Goal: Task Accomplishment & Management: Manage account settings

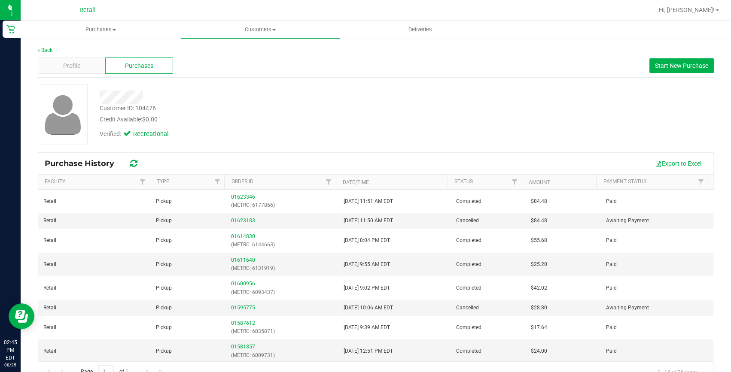
click at [653, 11] on div at bounding box center [404, 10] width 500 height 17
click at [693, 10] on span "Hi, Kevin!" at bounding box center [687, 9] width 56 height 7
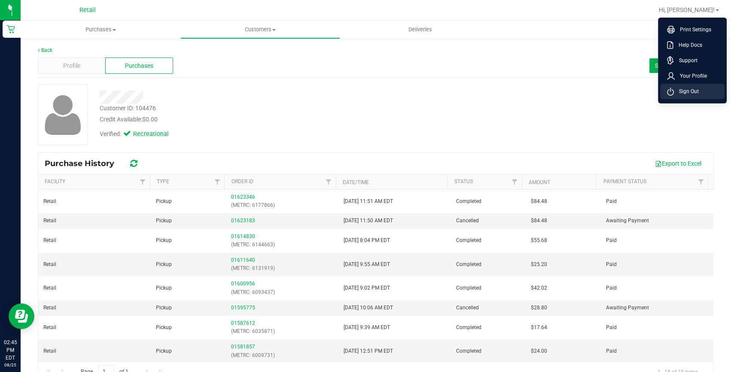
click at [696, 91] on span "Sign Out" at bounding box center [686, 91] width 25 height 9
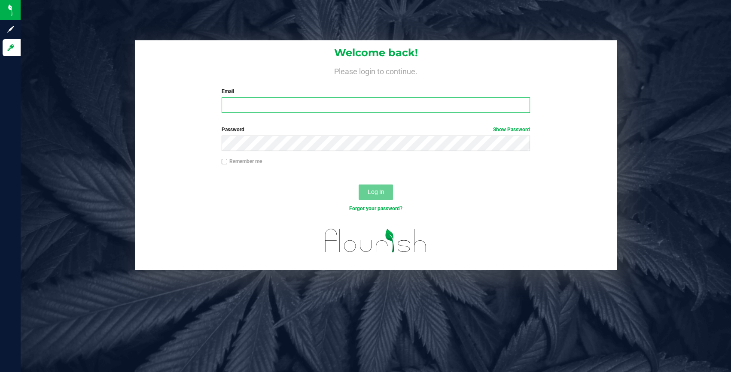
type input "Kbernardo@slatercenter.com"
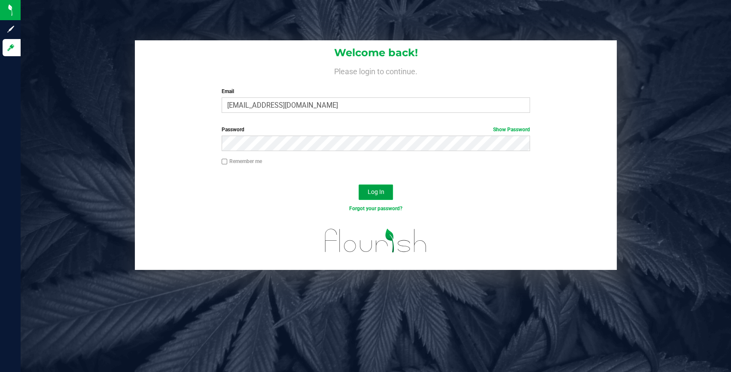
click at [391, 186] on button "Log In" at bounding box center [376, 192] width 34 height 15
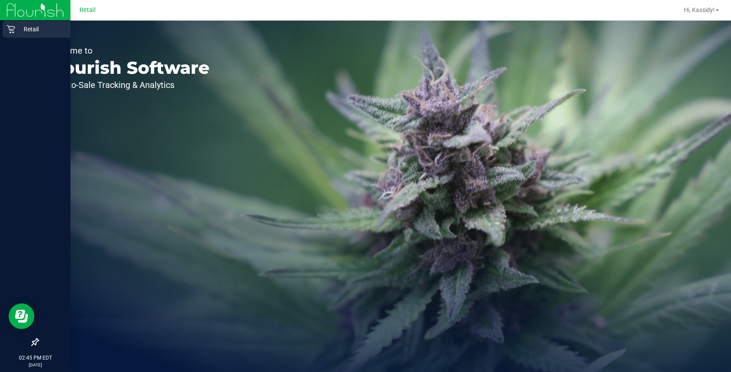
click at [12, 33] on icon at bounding box center [10, 29] width 9 height 9
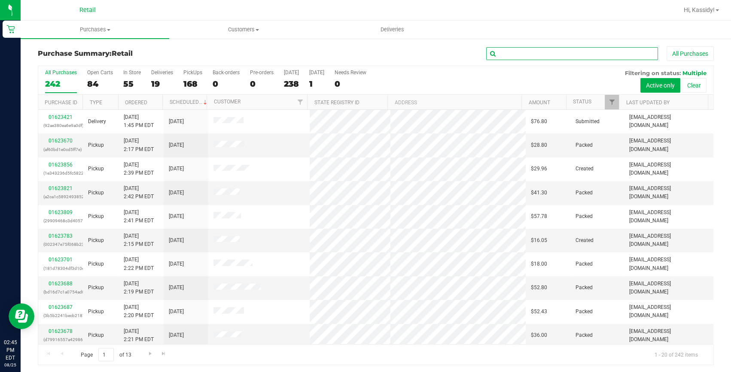
click at [558, 55] on input "text" at bounding box center [572, 53] width 172 height 13
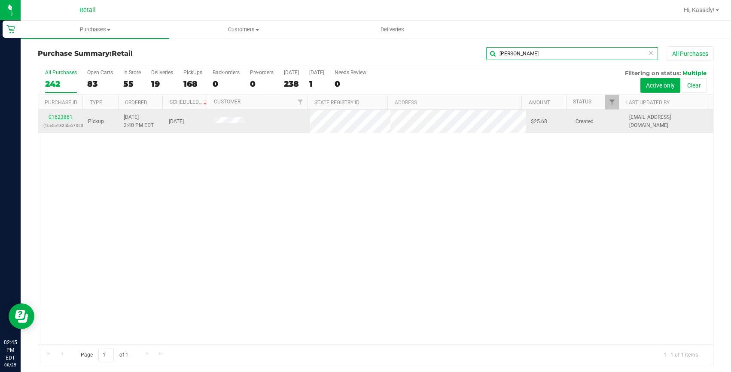
type input "henry"
click at [57, 117] on link "01623861" at bounding box center [61, 117] width 24 height 6
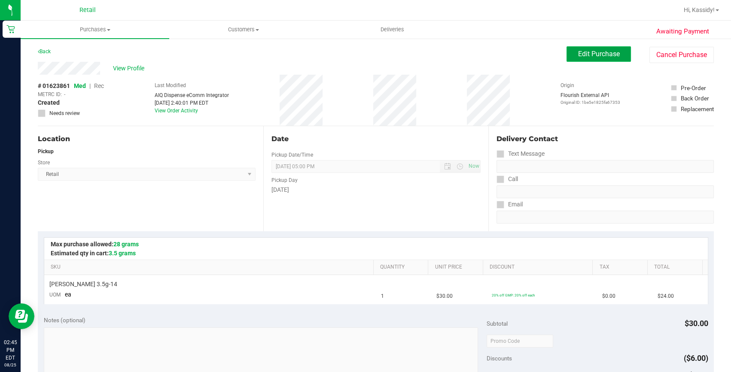
click at [576, 47] on button "Edit Purchase" at bounding box center [599, 53] width 64 height 15
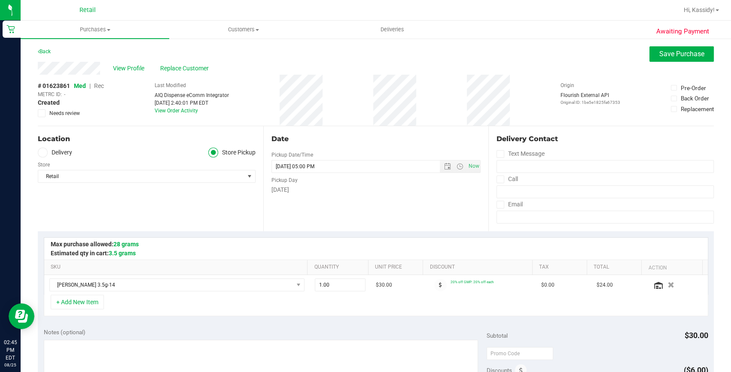
click at [103, 86] on span "Rec" at bounding box center [99, 85] width 10 height 7
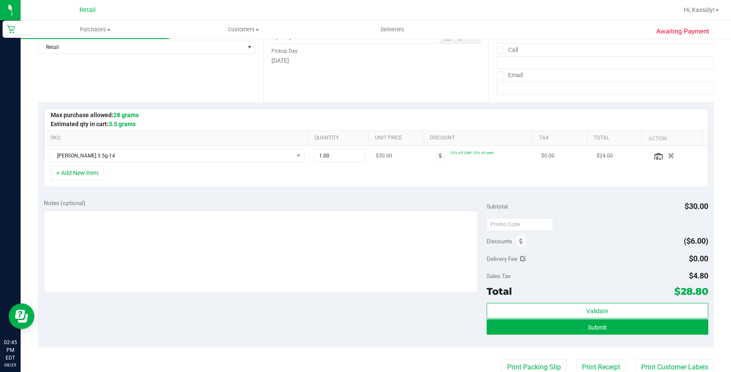
scroll to position [156, 0]
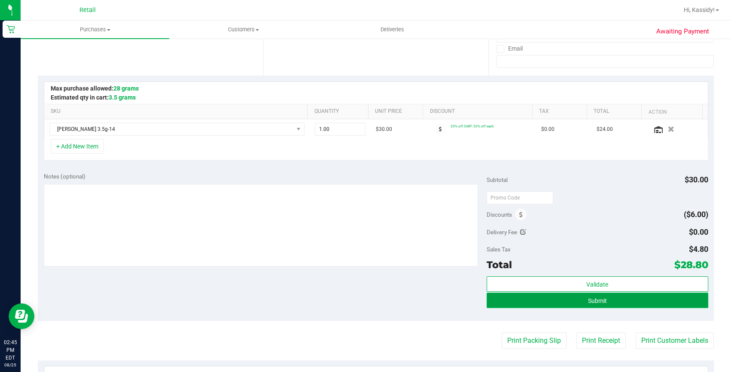
click at [571, 301] on button "Submit" at bounding box center [598, 300] width 222 height 15
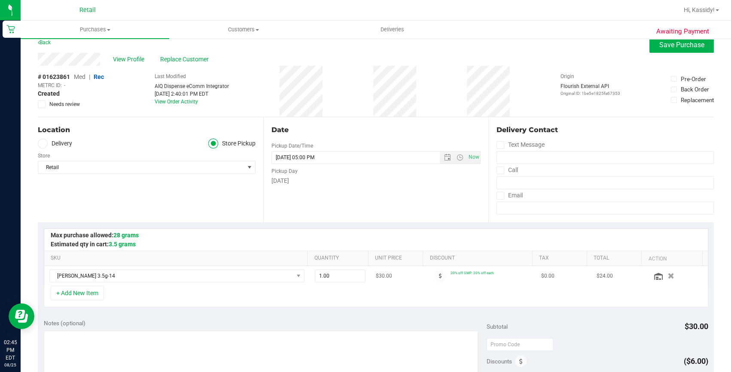
scroll to position [0, 0]
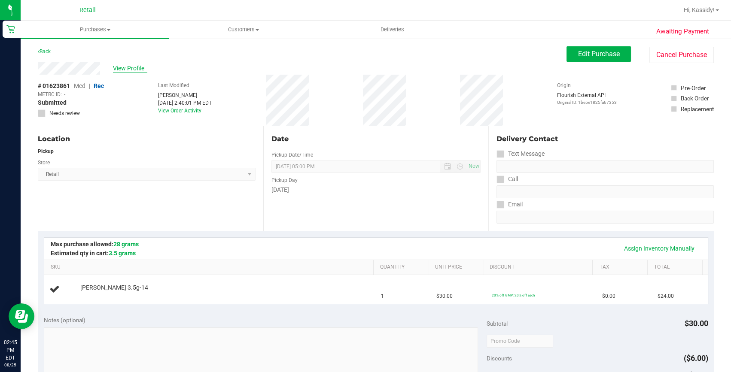
click at [137, 69] on span "View Profile" at bounding box center [130, 68] width 34 height 9
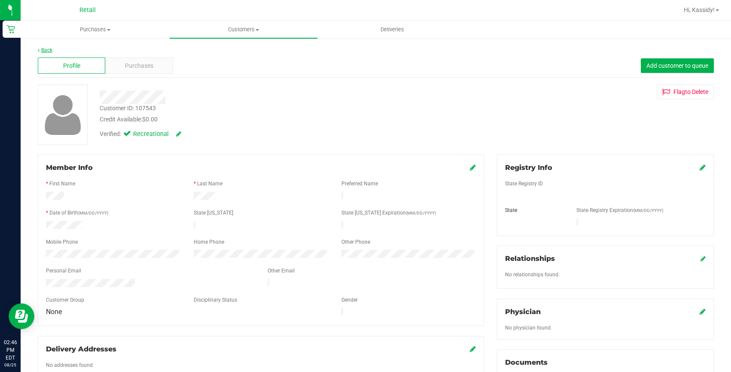
click at [49, 50] on link "Back" at bounding box center [45, 50] width 15 height 6
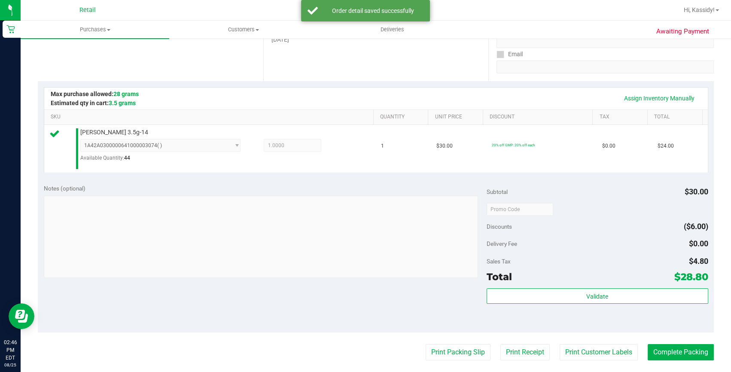
scroll to position [156, 0]
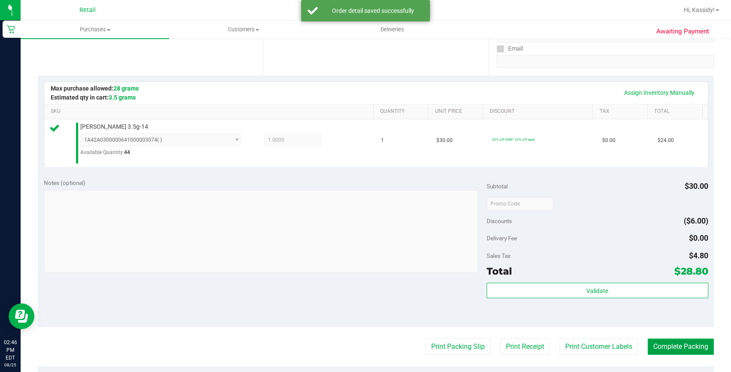
click at [673, 351] on button "Complete Packing" at bounding box center [681, 347] width 66 height 16
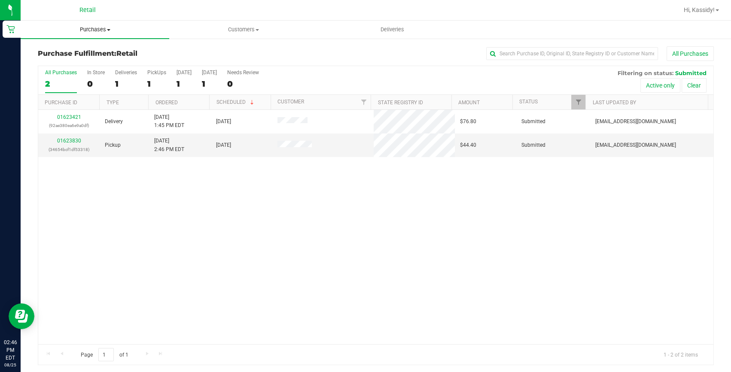
click at [107, 32] on span "Purchases" at bounding box center [95, 30] width 149 height 8
click at [100, 55] on span "Summary of purchases" at bounding box center [65, 51] width 88 height 7
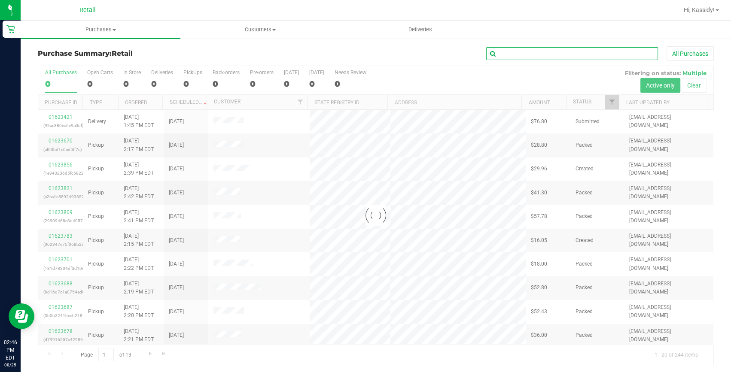
click at [503, 55] on input "text" at bounding box center [572, 53] width 172 height 13
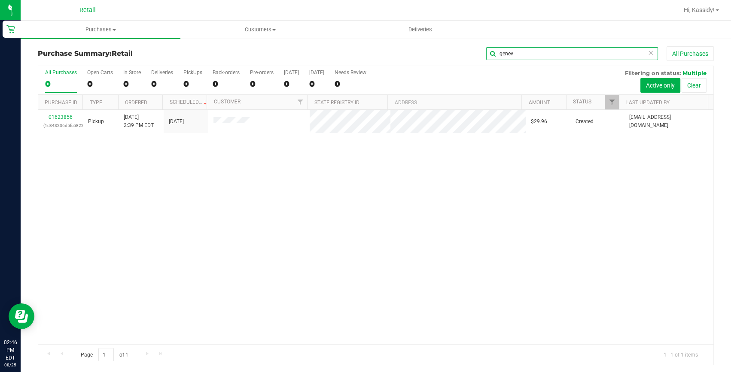
type input "genev"
click at [52, 116] on link "01623856" at bounding box center [61, 117] width 24 height 6
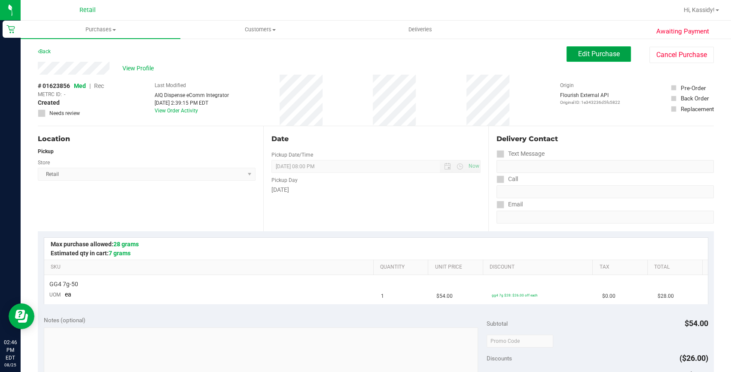
click at [578, 47] on button "Edit Purchase" at bounding box center [599, 53] width 64 height 15
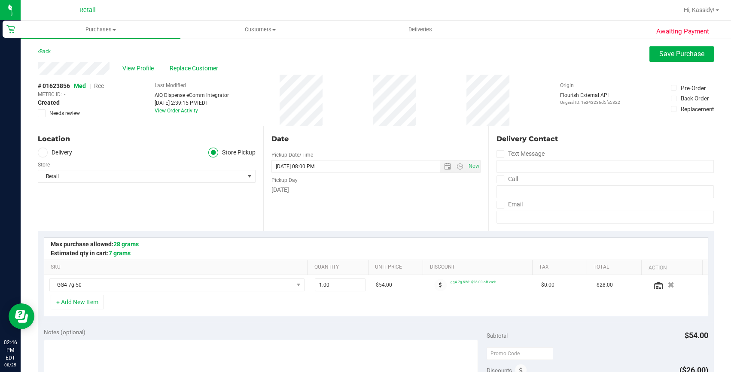
click at [99, 85] on span "Rec" at bounding box center [99, 85] width 10 height 7
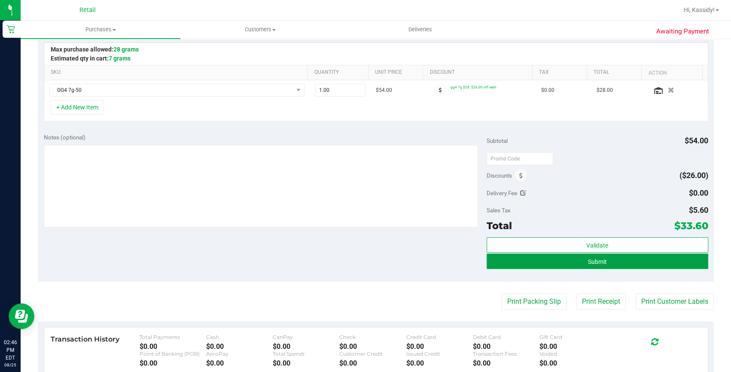
click at [650, 264] on button "Submit" at bounding box center [598, 261] width 222 height 15
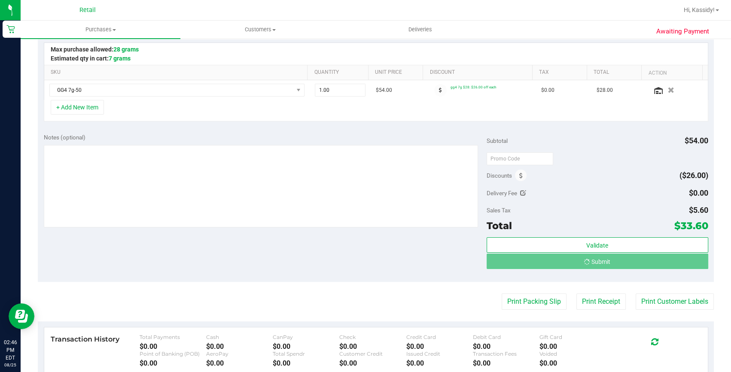
scroll to position [0, 0]
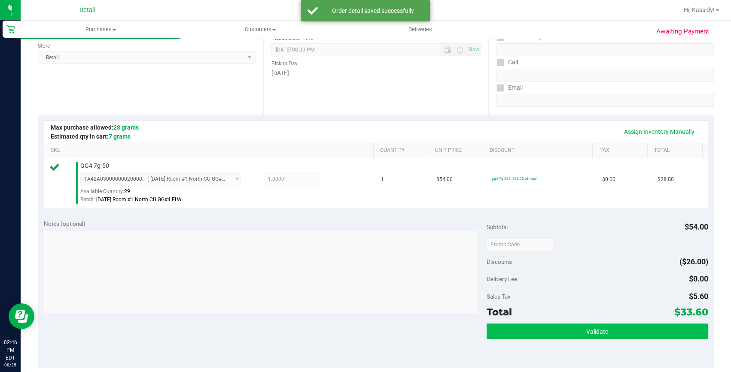
scroll to position [156, 0]
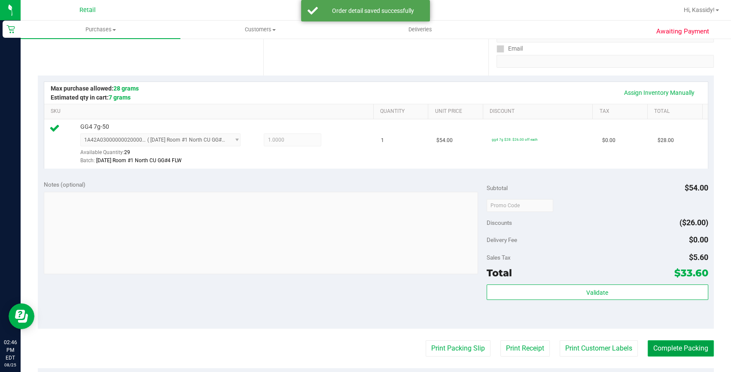
click at [674, 352] on button "Complete Packing" at bounding box center [681, 349] width 66 height 16
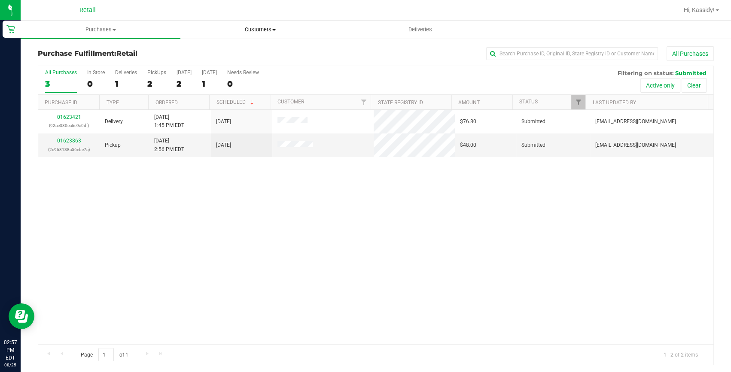
click at [221, 25] on uib-tab-heading "Customers All customers Add a new customer All physicians" at bounding box center [260, 29] width 159 height 17
click at [217, 47] on li "All customers" at bounding box center [260, 52] width 160 height 10
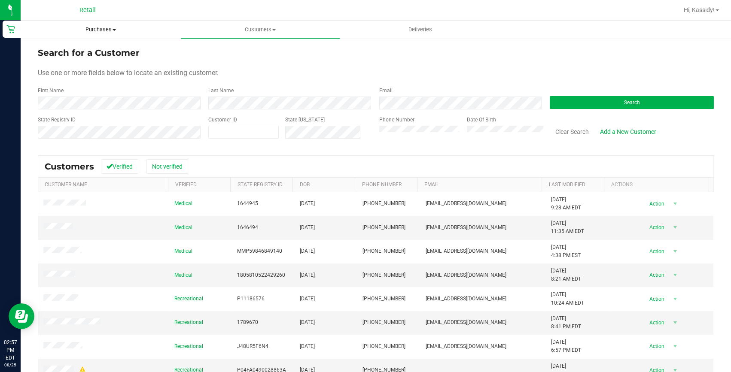
click at [97, 33] on span "Purchases" at bounding box center [101, 30] width 160 height 8
click at [77, 48] on span "Summary of purchases" at bounding box center [65, 51] width 88 height 7
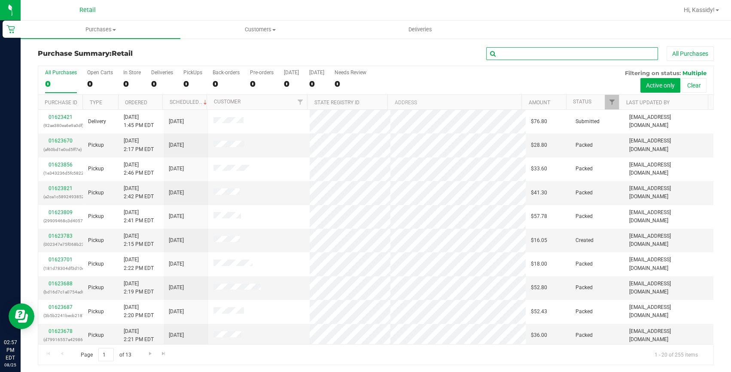
click at [518, 50] on input "text" at bounding box center [572, 53] width 172 height 13
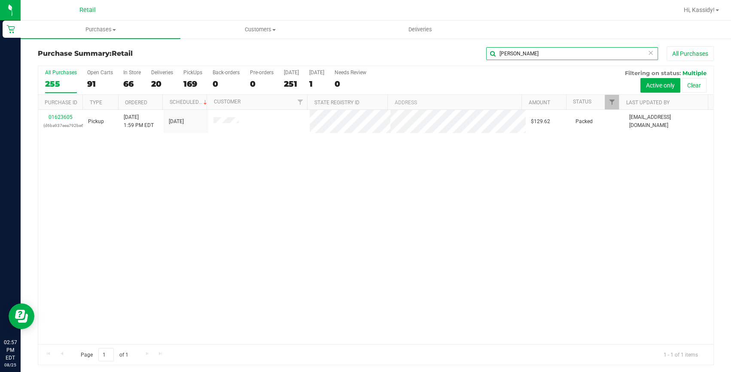
type input "david"
click at [103, 25] on uib-tab-heading "Purchases Summary of purchases Fulfillment All purchases" at bounding box center [101, 30] width 160 height 18
click at [89, 49] on span "Summary of purchases" at bounding box center [65, 51] width 88 height 7
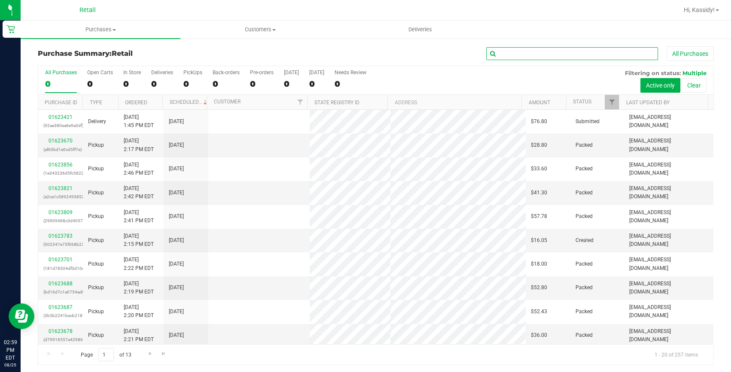
click at [549, 50] on input "text" at bounding box center [572, 53] width 172 height 13
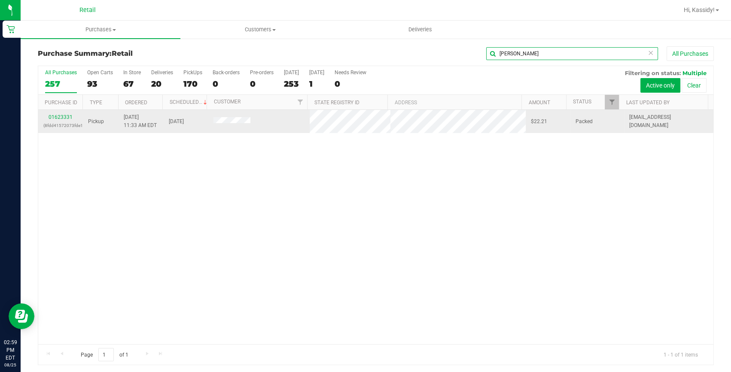
type input "angelica"
click at [65, 120] on div "01623331 (8fdd41572073fde1)" at bounding box center [60, 121] width 34 height 16
click at [65, 119] on link "01623331" at bounding box center [61, 117] width 24 height 6
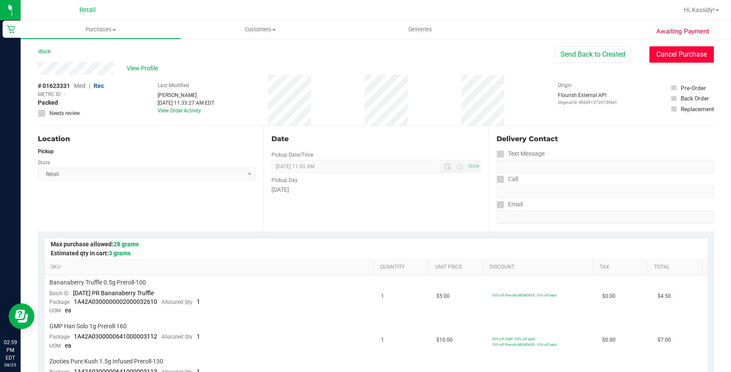
click at [685, 59] on button "Cancel Purchase" at bounding box center [682, 54] width 64 height 16
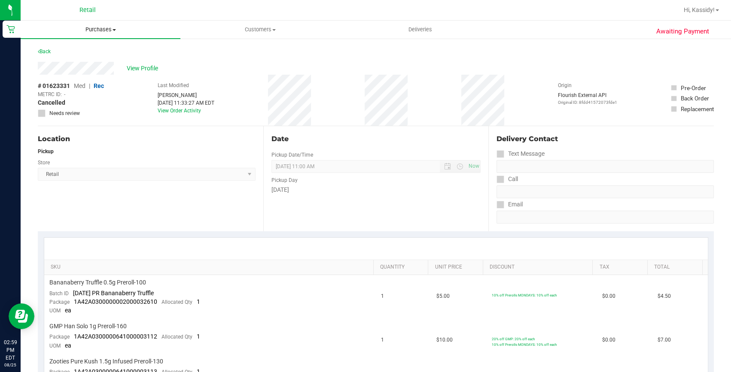
click at [136, 30] on span "Purchases" at bounding box center [101, 30] width 160 height 8
click at [107, 52] on span "Summary of purchases" at bounding box center [65, 51] width 88 height 7
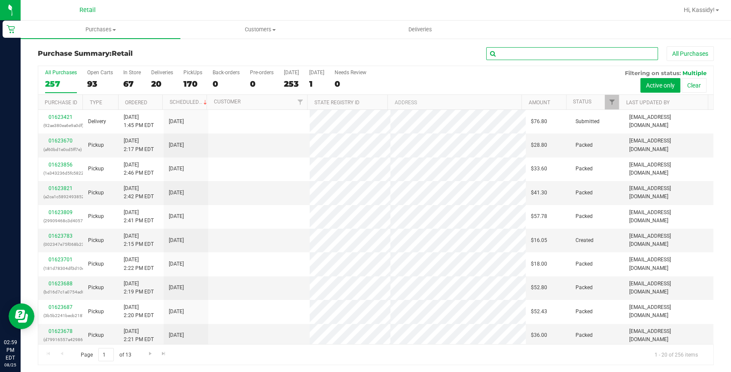
click at [508, 51] on input "text" at bounding box center [572, 53] width 172 height 13
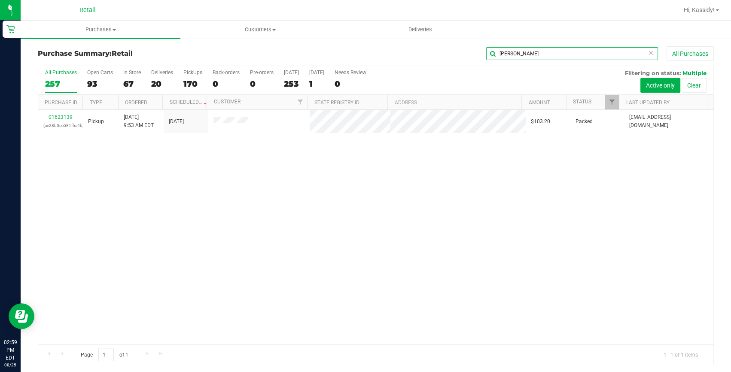
type input "elaina"
click at [56, 115] on link "01623139" at bounding box center [61, 117] width 24 height 6
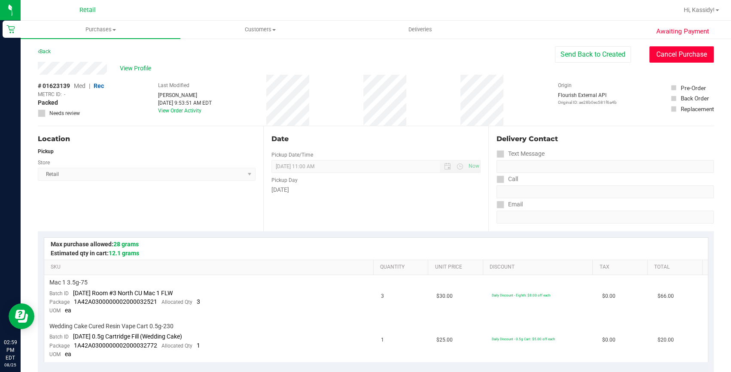
click at [652, 54] on button "Cancel Purchase" at bounding box center [682, 54] width 64 height 16
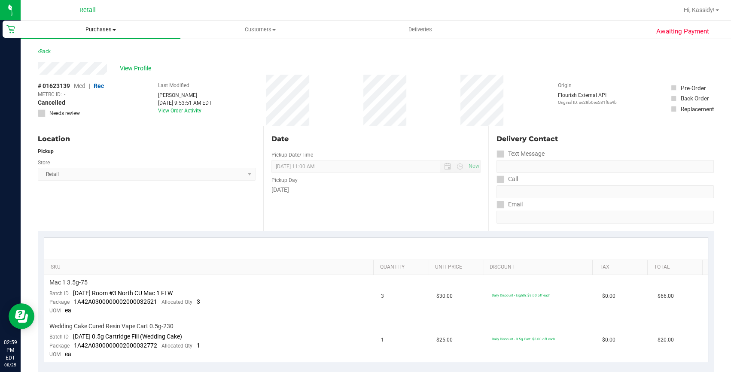
click at [126, 30] on span "Purchases" at bounding box center [101, 30] width 160 height 8
click at [112, 47] on li "Summary of purchases" at bounding box center [101, 52] width 160 height 10
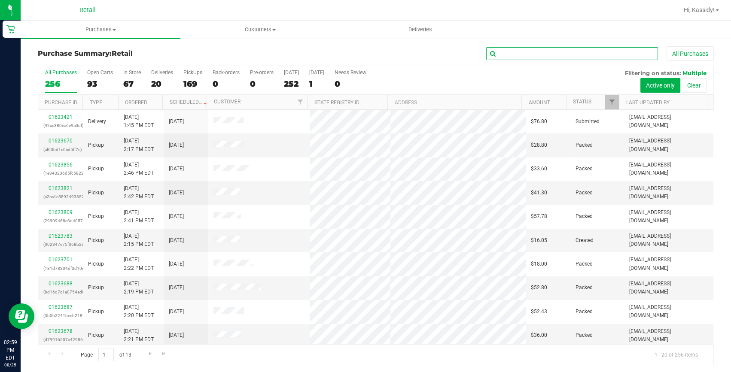
click at [525, 54] on input "text" at bounding box center [572, 53] width 172 height 13
type input "d"
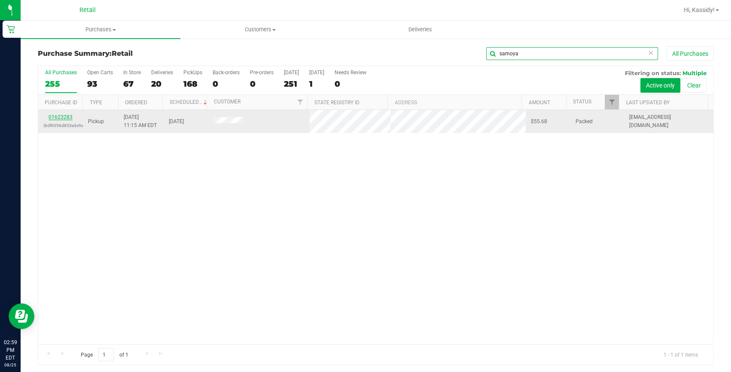
type input "samoya"
click at [64, 119] on link "01623283" at bounding box center [61, 117] width 24 height 6
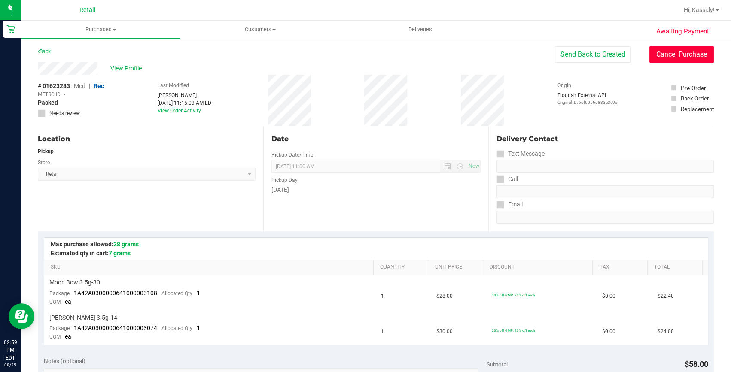
click at [668, 49] on button "Cancel Purchase" at bounding box center [682, 54] width 64 height 16
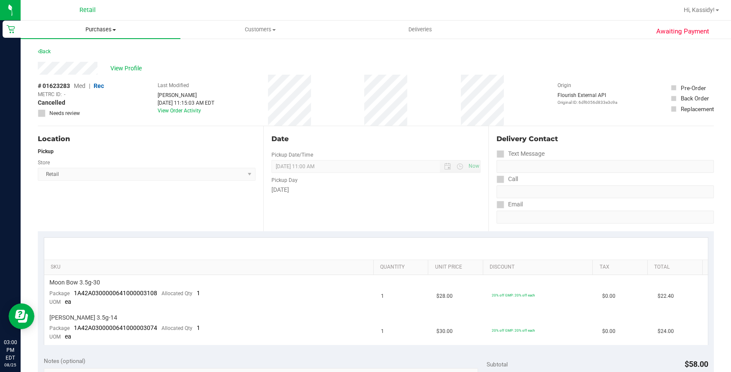
click at [102, 22] on uib-tab-heading "Purchases Summary of purchases Fulfillment All purchases" at bounding box center [101, 30] width 160 height 18
click at [92, 49] on span "Summary of purchases" at bounding box center [65, 51] width 88 height 7
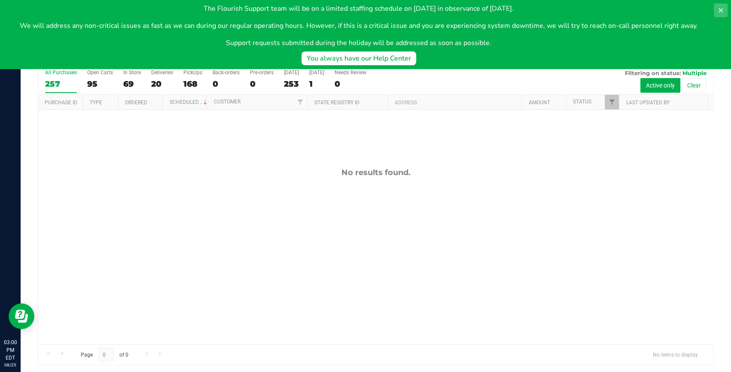
click at [723, 13] on icon at bounding box center [720, 10] width 7 height 7
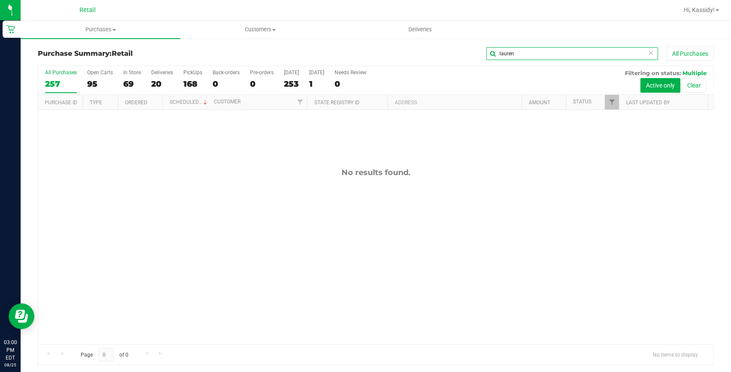
click at [523, 55] on input "lauren" at bounding box center [572, 53] width 172 height 13
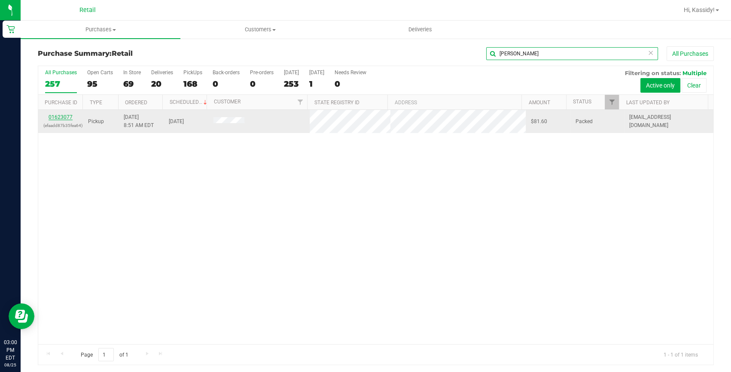
type input "lorenzo"
click at [61, 118] on link "01623077" at bounding box center [61, 117] width 24 height 6
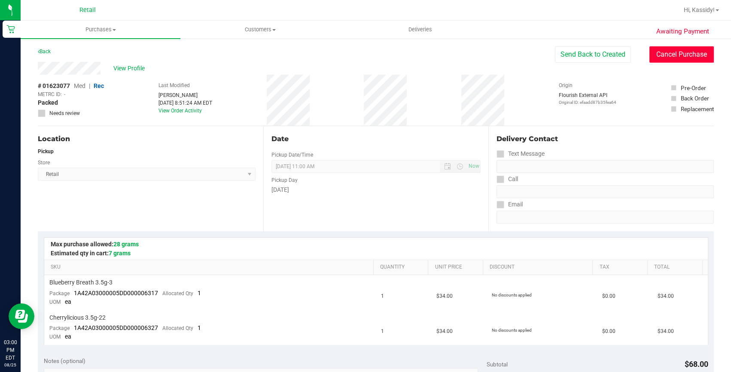
click at [651, 53] on button "Cancel Purchase" at bounding box center [682, 54] width 64 height 16
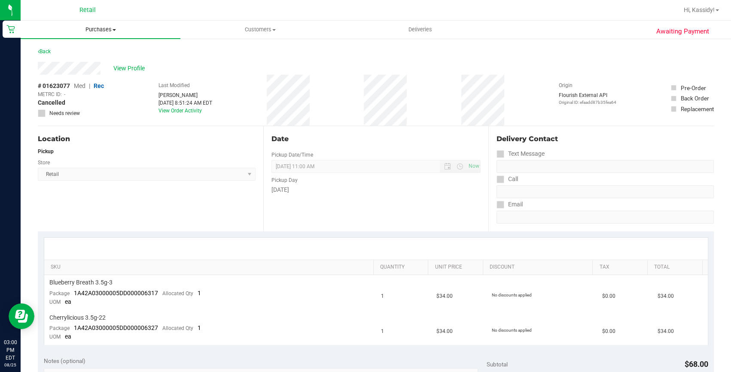
click at [101, 30] on span "Purchases" at bounding box center [101, 30] width 160 height 8
click at [89, 47] on li "Summary of purchases" at bounding box center [101, 52] width 160 height 10
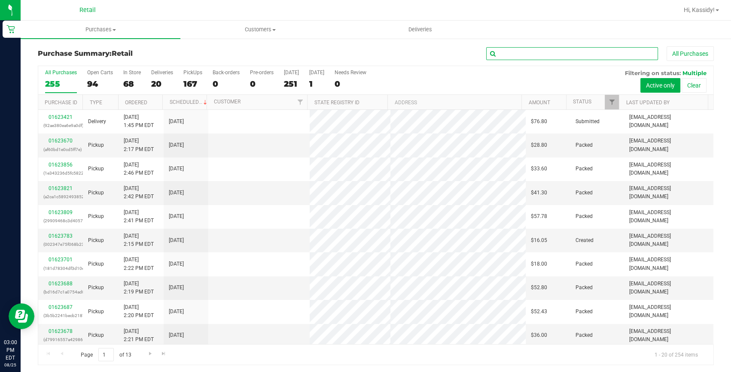
click at [495, 53] on input "text" at bounding box center [572, 53] width 172 height 13
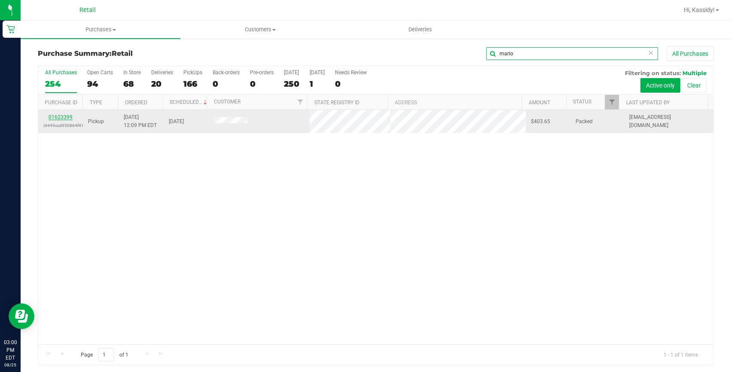
type input "mario"
click at [67, 116] on link "01623399" at bounding box center [61, 117] width 24 height 6
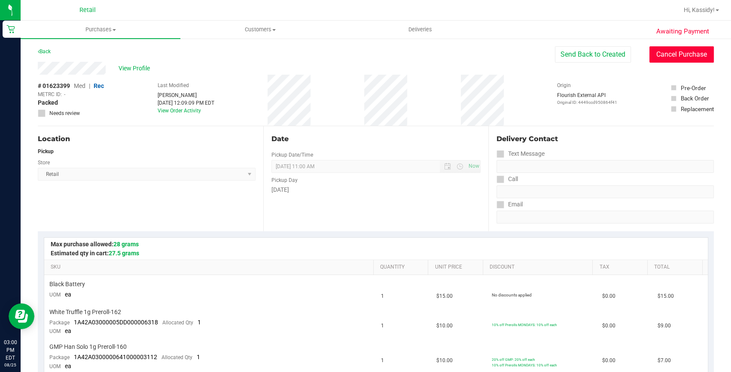
click at [669, 55] on button "Cancel Purchase" at bounding box center [682, 54] width 64 height 16
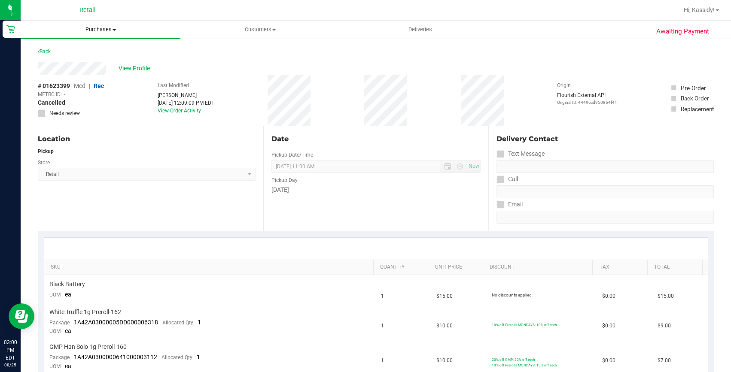
click at [124, 31] on span "Purchases" at bounding box center [101, 30] width 160 height 8
click at [104, 47] on li "Summary of purchases" at bounding box center [101, 52] width 160 height 10
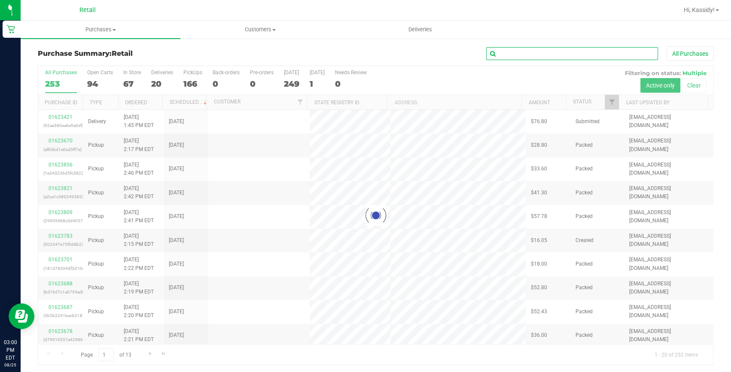
click at [526, 56] on input "text" at bounding box center [572, 53] width 172 height 13
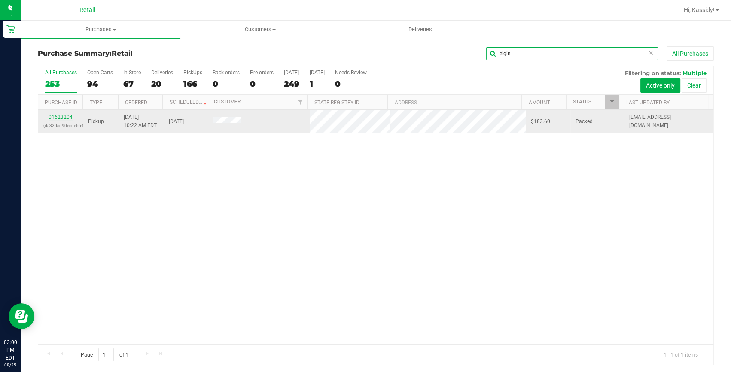
type input "elgin"
click at [68, 117] on link "01623204" at bounding box center [61, 117] width 24 height 6
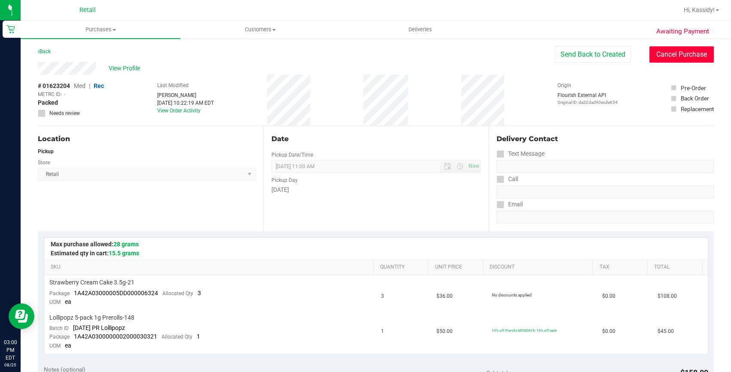
click at [665, 54] on button "Cancel Purchase" at bounding box center [682, 54] width 64 height 16
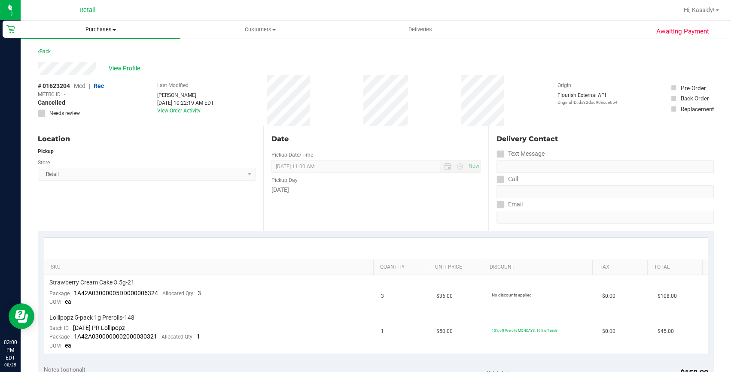
click at [97, 35] on uib-tab-heading "Purchases Summary of purchases Fulfillment All purchases" at bounding box center [101, 30] width 160 height 18
click at [71, 49] on span "Summary of purchases" at bounding box center [65, 51] width 88 height 7
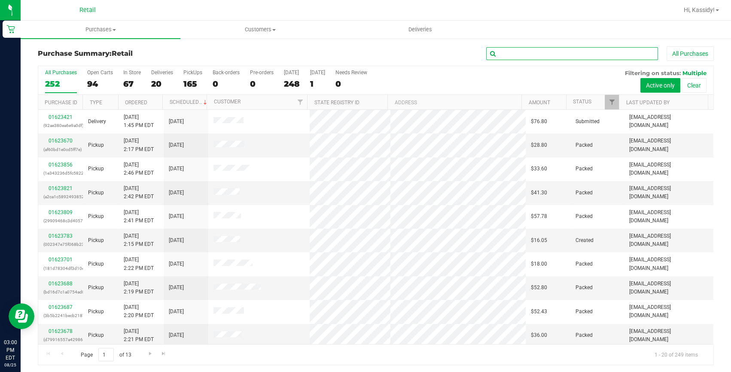
click at [499, 48] on input "text" at bounding box center [572, 53] width 172 height 13
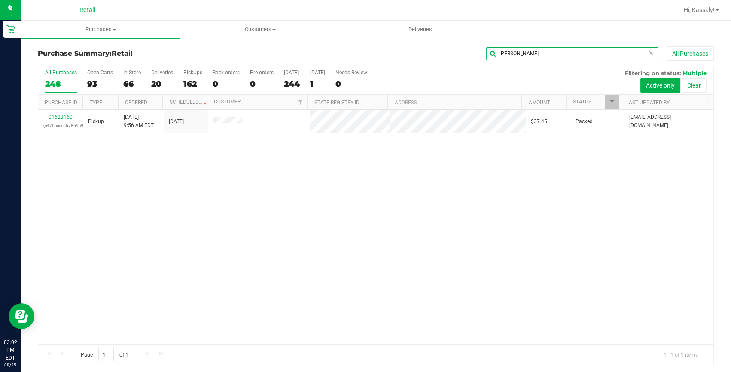
drag, startPoint x: 530, startPoint y: 51, endPoint x: 441, endPoint y: 54, distance: 88.5
click at [441, 54] on div "kevin martin All Purchases" at bounding box center [488, 53] width 451 height 15
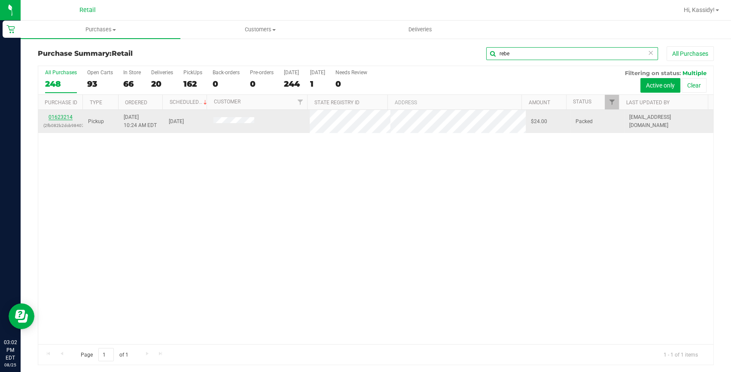
type input "rebe"
click at [55, 119] on link "01623214" at bounding box center [61, 117] width 24 height 6
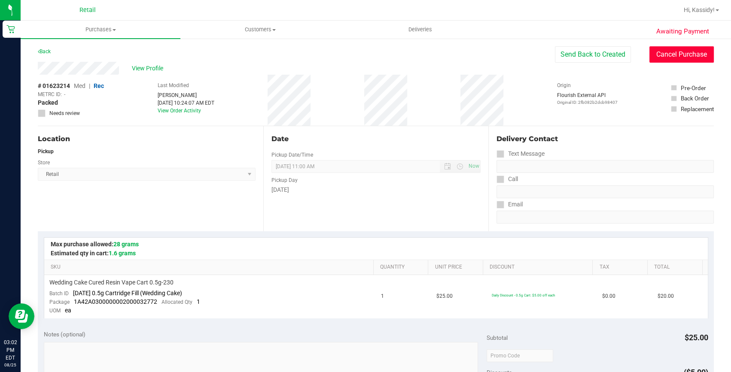
click at [663, 58] on button "Cancel Purchase" at bounding box center [682, 54] width 64 height 16
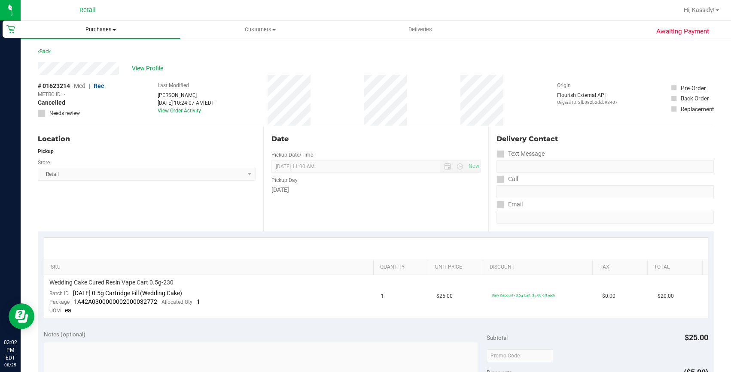
click at [95, 37] on uib-tab-heading "Purchases Summary of purchases Fulfillment All purchases" at bounding box center [101, 30] width 160 height 18
click at [89, 55] on li "Summary of purchases" at bounding box center [101, 52] width 160 height 10
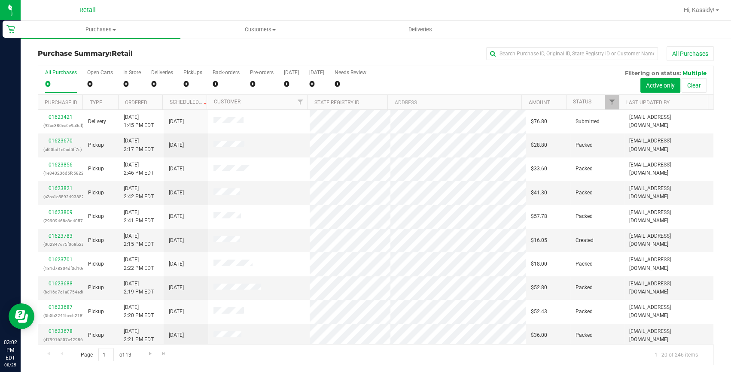
drag, startPoint x: 528, startPoint y: 37, endPoint x: 527, endPoint y: 45, distance: 7.5
click at [528, 39] on ul "Purchases Summary of purchases Fulfillment All purchases Customers All customer…" at bounding box center [386, 30] width 731 height 18
click at [523, 52] on input "text" at bounding box center [572, 53] width 172 height 13
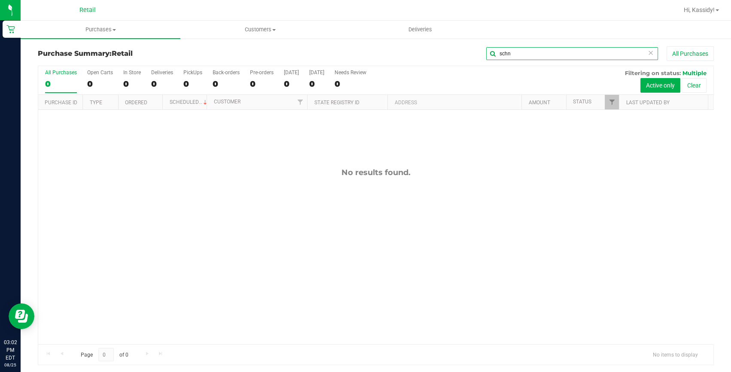
drag, startPoint x: 511, startPoint y: 57, endPoint x: 424, endPoint y: 54, distance: 87.7
click at [424, 54] on div "schn All Purchases" at bounding box center [488, 53] width 451 height 15
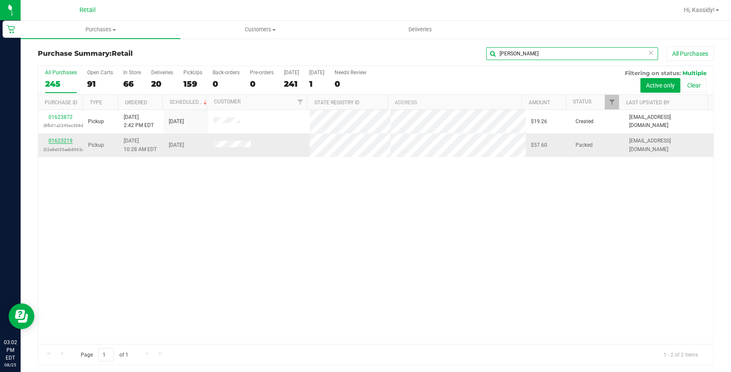
type input "[PERSON_NAME]"
click at [57, 140] on link "01623219" at bounding box center [61, 141] width 24 height 6
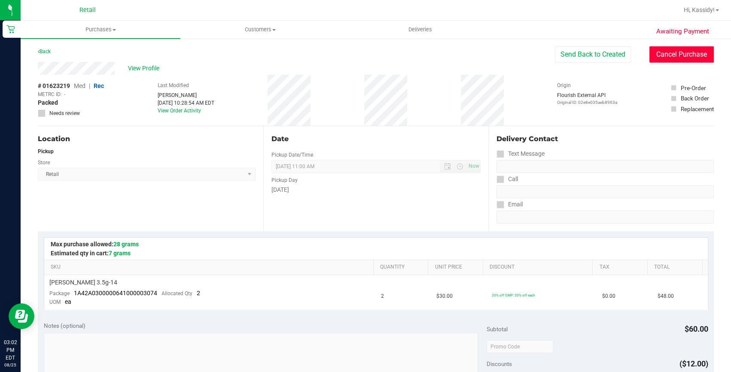
click at [680, 59] on button "Cancel Purchase" at bounding box center [682, 54] width 64 height 16
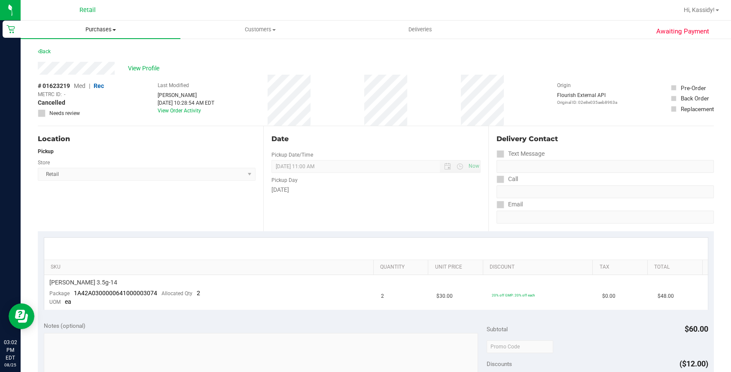
click at [88, 35] on uib-tab-heading "Purchases Summary of purchases Fulfillment All purchases" at bounding box center [101, 30] width 160 height 18
click at [69, 52] on span "Summary of purchases" at bounding box center [65, 51] width 88 height 7
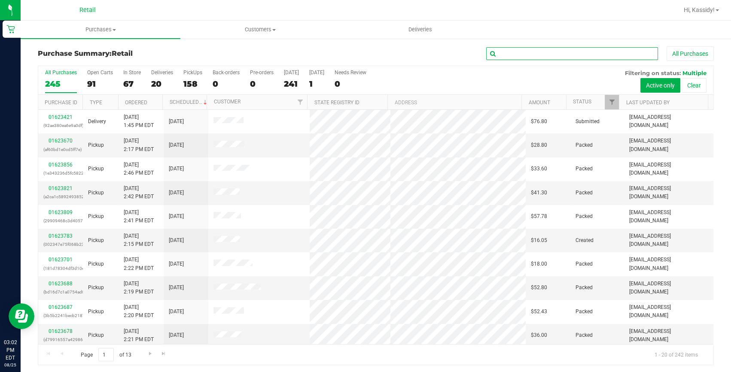
click at [513, 54] on input "text" at bounding box center [572, 53] width 172 height 13
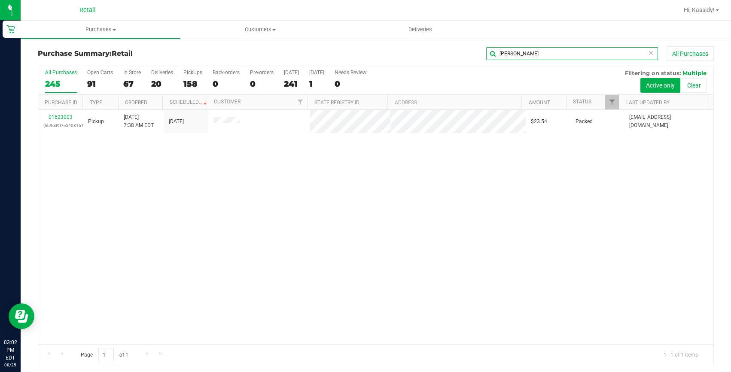
type input "reyes"
click at [61, 115] on link "01623003" at bounding box center [61, 117] width 24 height 6
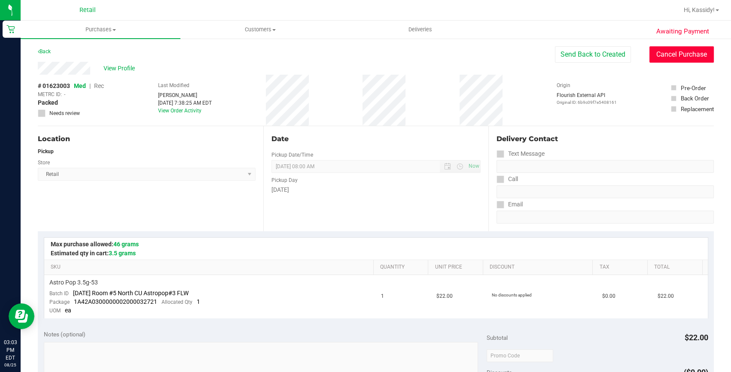
click at [676, 54] on button "Cancel Purchase" at bounding box center [682, 54] width 64 height 16
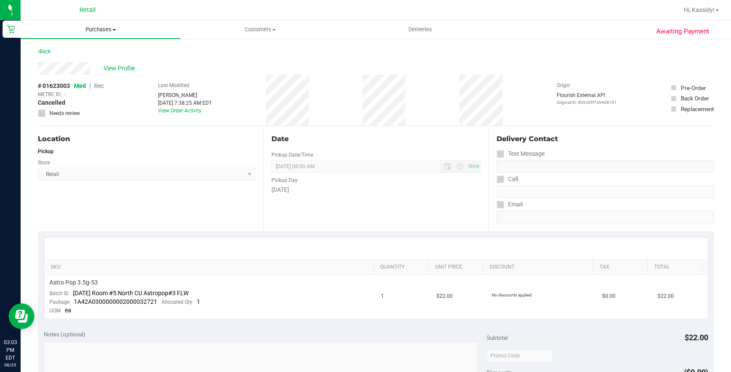
click at [103, 27] on span "Purchases" at bounding box center [101, 30] width 160 height 8
click at [102, 52] on span "Summary of purchases" at bounding box center [65, 51] width 88 height 7
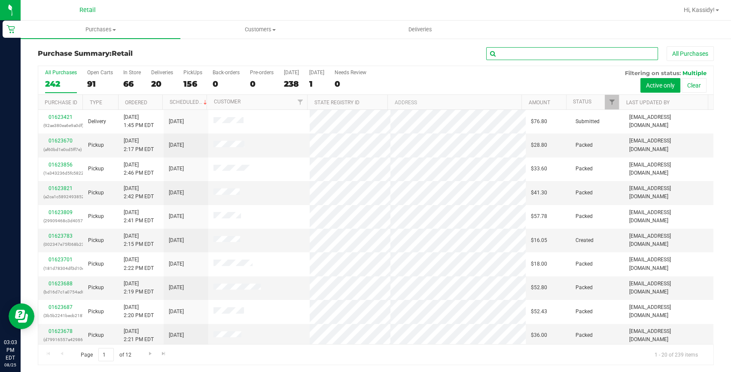
click at [558, 56] on input "text" at bounding box center [572, 53] width 172 height 13
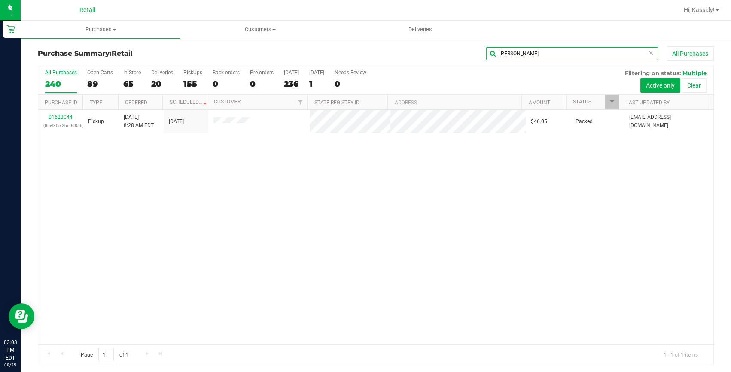
type input "josue"
click at [61, 116] on link "01623044" at bounding box center [61, 117] width 24 height 6
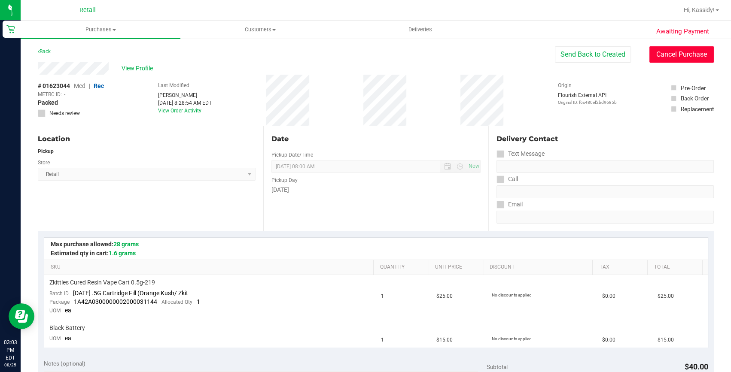
click at [683, 55] on button "Cancel Purchase" at bounding box center [682, 54] width 64 height 16
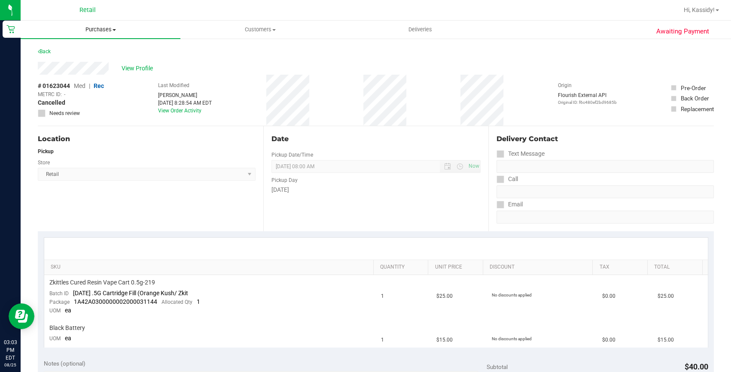
click at [102, 21] on uib-tab-heading "Purchases Summary of purchases Fulfillment All purchases" at bounding box center [101, 30] width 160 height 18
click at [92, 52] on span "Summary of purchases" at bounding box center [65, 51] width 88 height 7
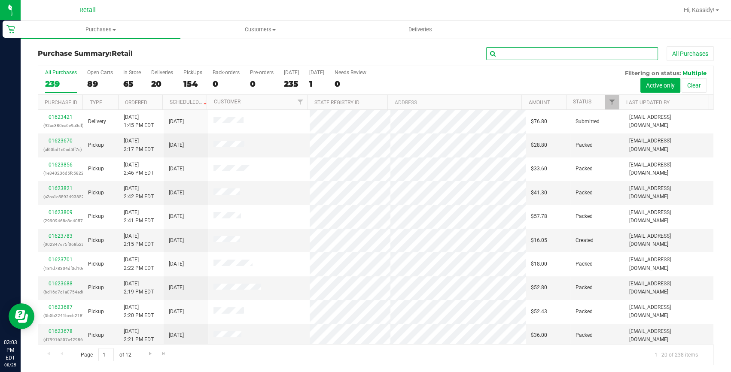
click at [516, 54] on input "text" at bounding box center [572, 53] width 172 height 13
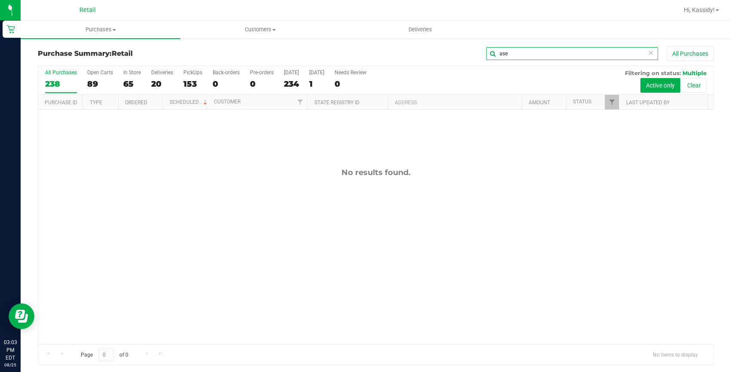
drag, startPoint x: 513, startPoint y: 55, endPoint x: 481, endPoint y: 52, distance: 32.8
click at [486, 52] on input "ase" at bounding box center [572, 53] width 172 height 13
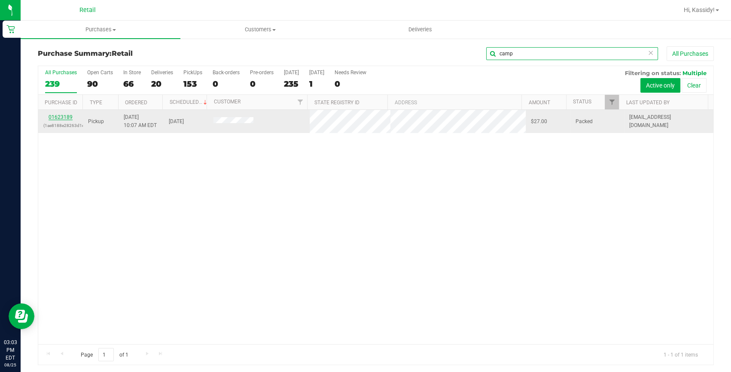
type input "camp"
click at [63, 120] on link "01623189" at bounding box center [61, 117] width 24 height 6
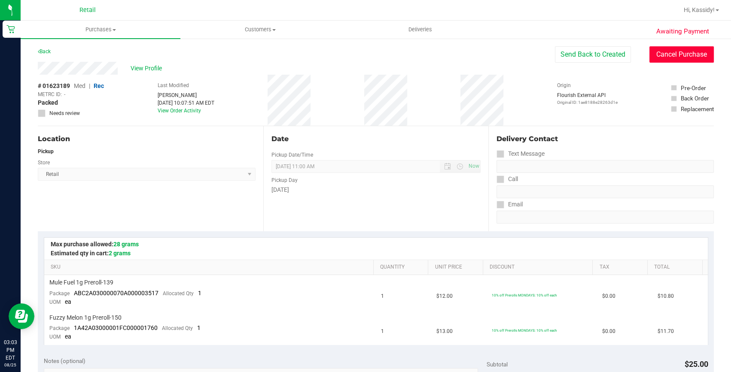
click at [674, 49] on button "Cancel Purchase" at bounding box center [682, 54] width 64 height 16
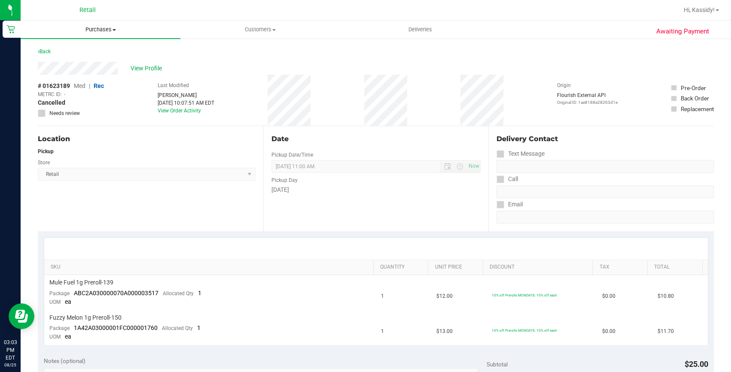
click at [106, 32] on span "Purchases" at bounding box center [101, 30] width 160 height 8
click at [92, 47] on li "Summary of purchases" at bounding box center [101, 52] width 160 height 10
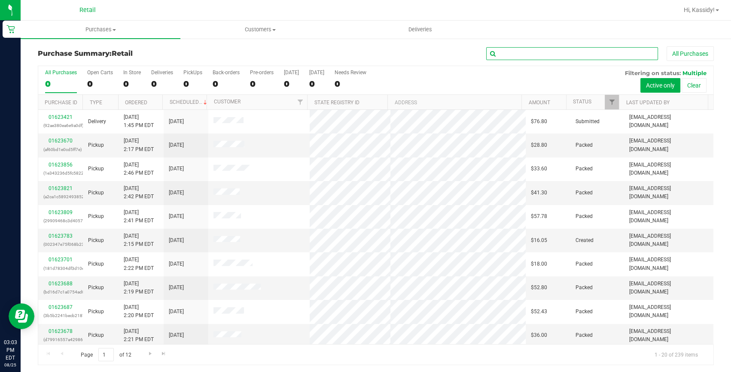
click at [516, 50] on input "text" at bounding box center [572, 53] width 172 height 13
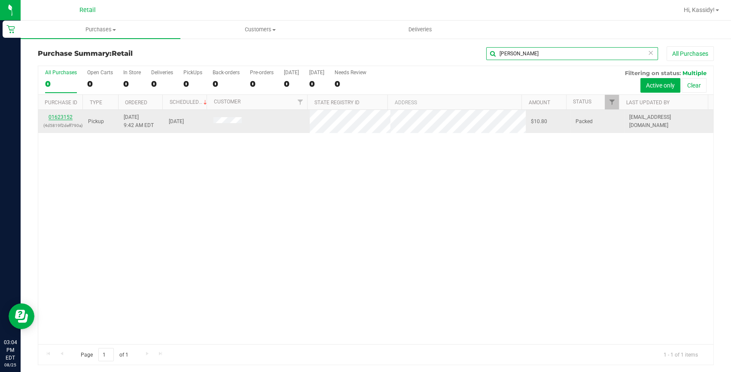
type input "baker"
click at [61, 119] on link "01623152" at bounding box center [61, 117] width 24 height 6
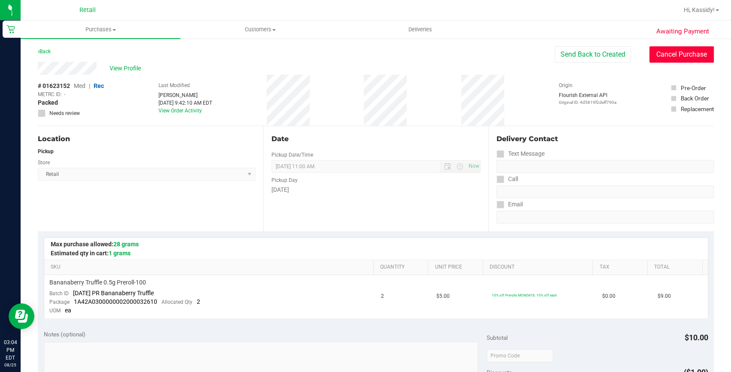
click at [690, 54] on button "Cancel Purchase" at bounding box center [682, 54] width 64 height 16
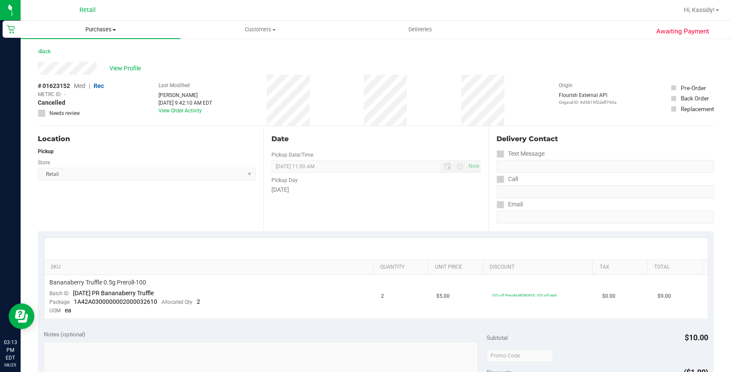
click at [108, 30] on span "Purchases" at bounding box center [101, 30] width 160 height 8
click at [55, 53] on span "Summary of purchases" at bounding box center [65, 51] width 88 height 7
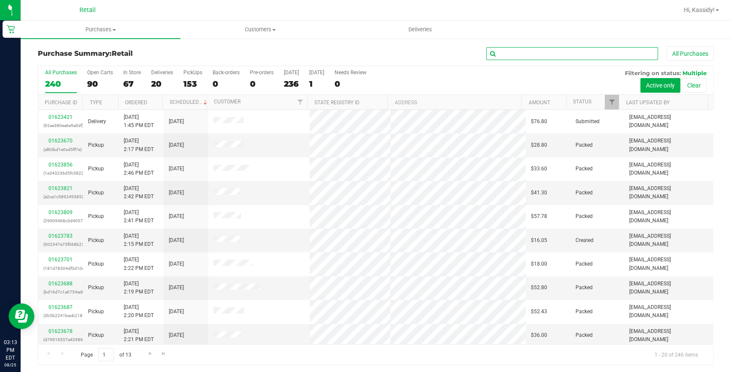
drag, startPoint x: 530, startPoint y: 55, endPoint x: 534, endPoint y: 49, distance: 6.9
click at [530, 55] on input "text" at bounding box center [572, 53] width 172 height 13
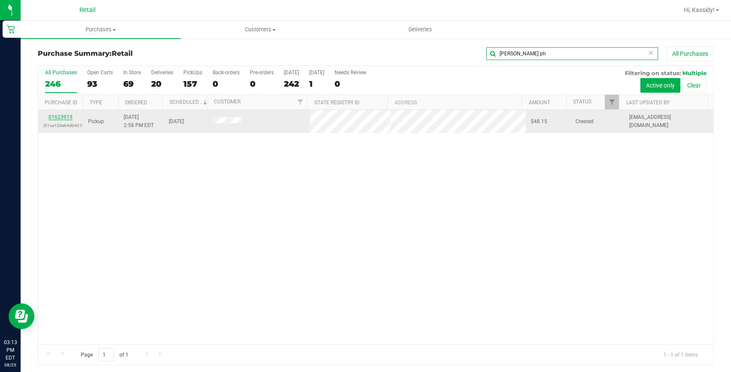
type input "leah ph"
click at [61, 117] on link "01623919" at bounding box center [61, 117] width 24 height 6
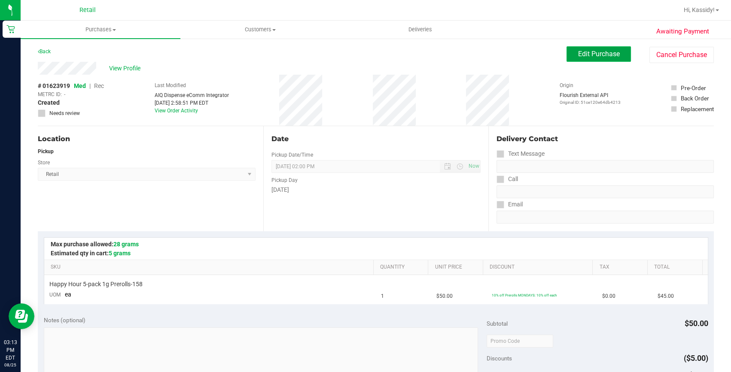
click at [613, 56] on span "Edit Purchase" at bounding box center [599, 54] width 42 height 8
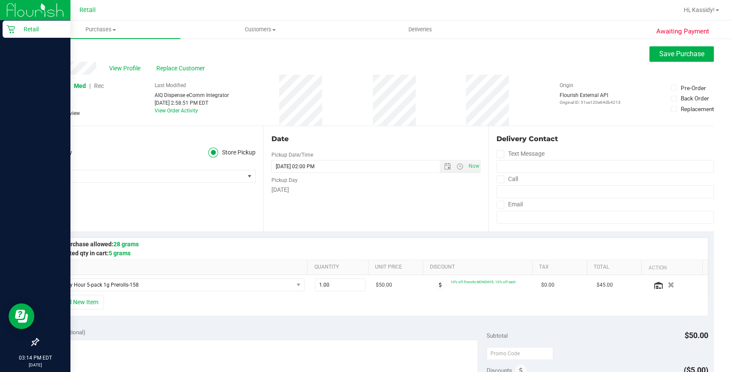
click at [98, 85] on span "Rec" at bounding box center [99, 85] width 10 height 7
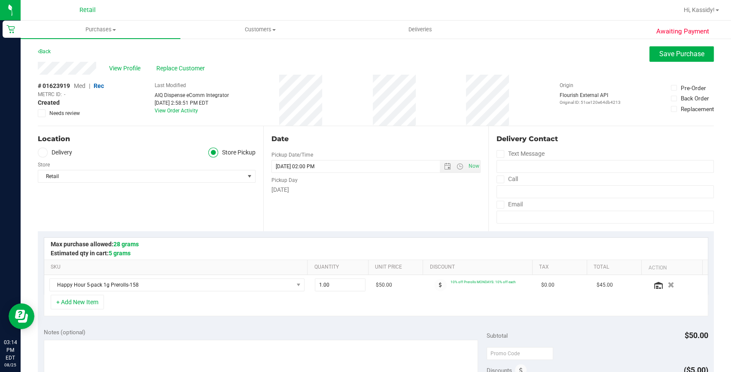
click at [391, 225] on div "Date Pickup Date/Time 08/25/2025 Now 08/25/2025 02:00 PM Now Pickup Day Monday" at bounding box center [376, 178] width 226 height 105
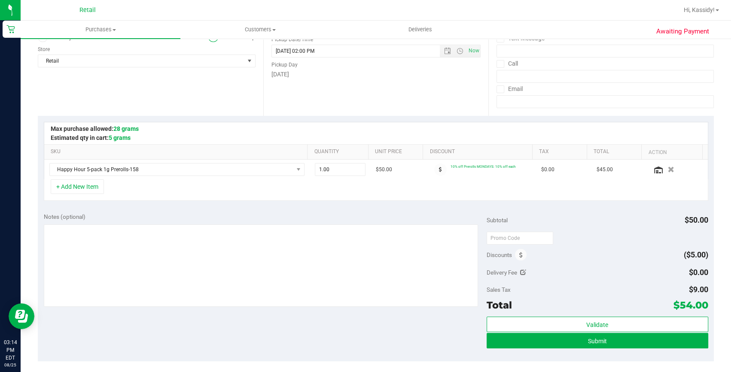
scroll to position [195, 0]
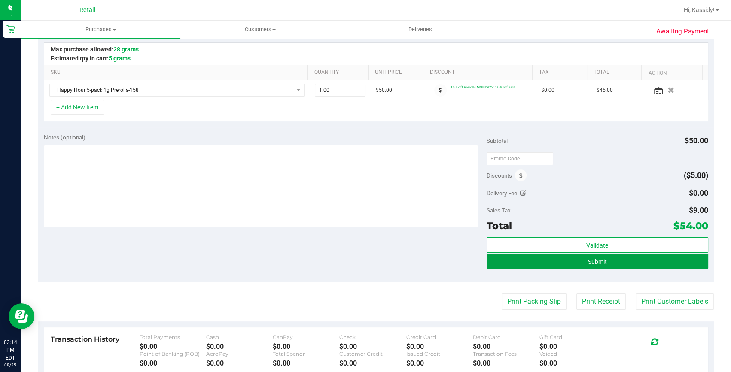
click at [620, 268] on button "Submit" at bounding box center [598, 261] width 222 height 15
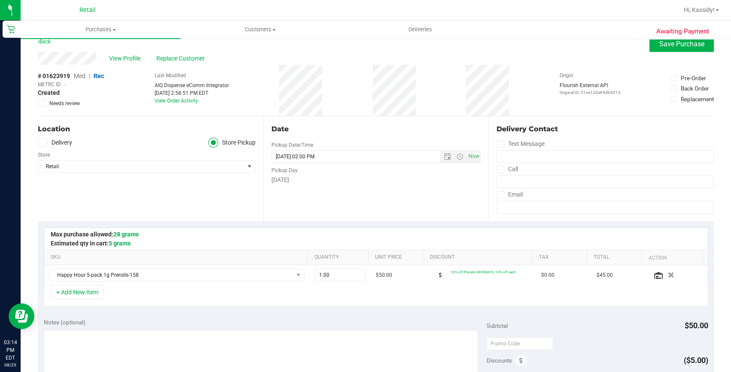
scroll to position [0, 0]
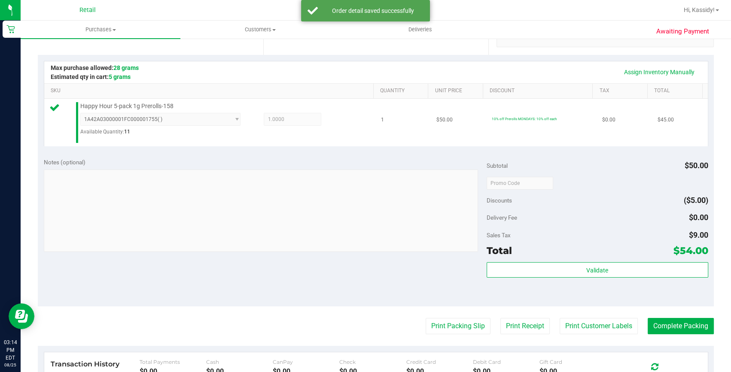
scroll to position [195, 0]
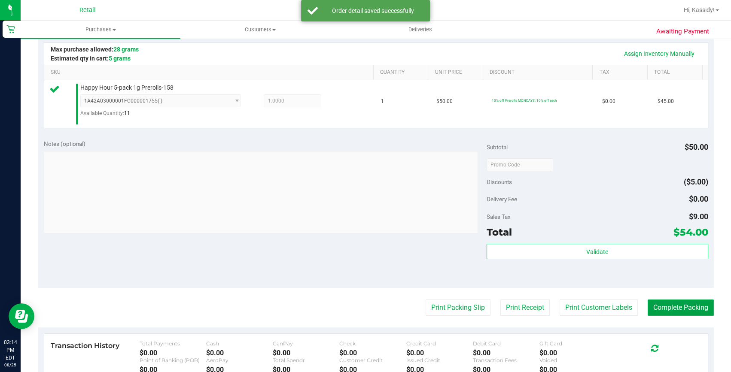
click at [681, 301] on button "Complete Packing" at bounding box center [681, 308] width 66 height 16
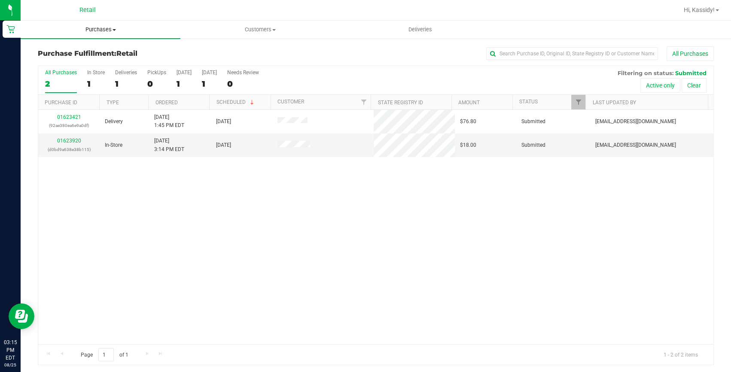
click at [79, 30] on span "Purchases" at bounding box center [101, 30] width 160 height 8
click at [85, 49] on span "Summary of purchases" at bounding box center [65, 51] width 88 height 7
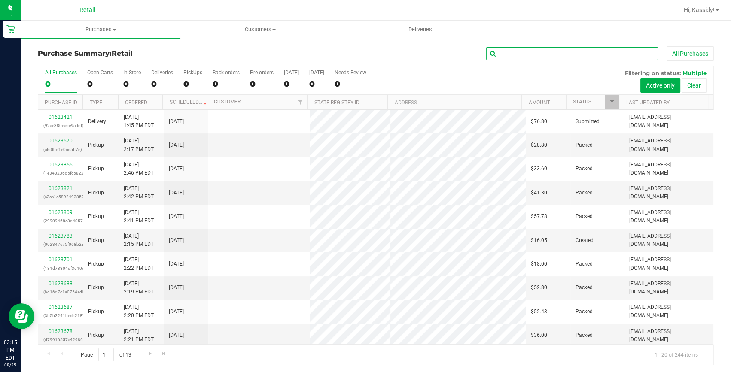
click at [495, 54] on input "text" at bounding box center [572, 53] width 172 height 13
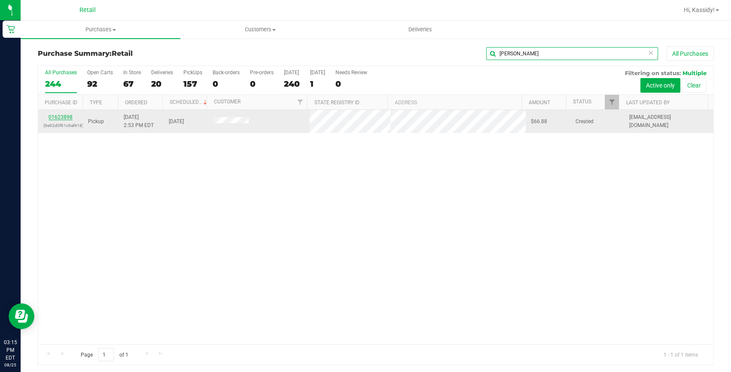
type input "jackson br"
click at [59, 114] on link "01623898" at bounding box center [61, 117] width 24 height 6
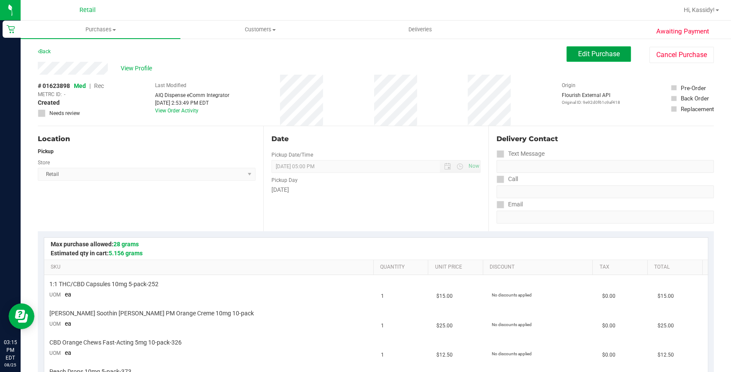
click at [581, 50] on span "Edit Purchase" at bounding box center [599, 54] width 42 height 8
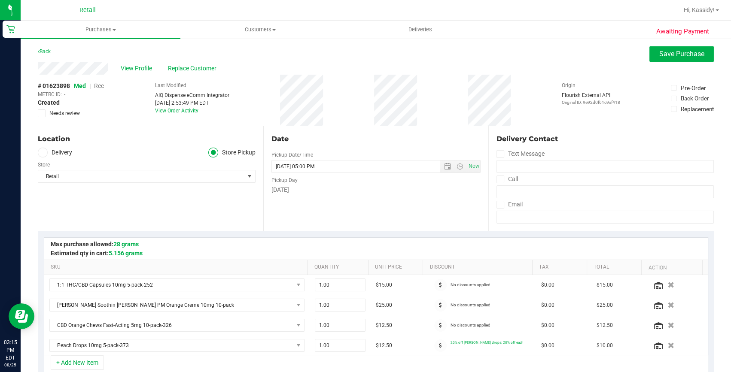
click at [98, 86] on span "Rec" at bounding box center [99, 85] width 10 height 7
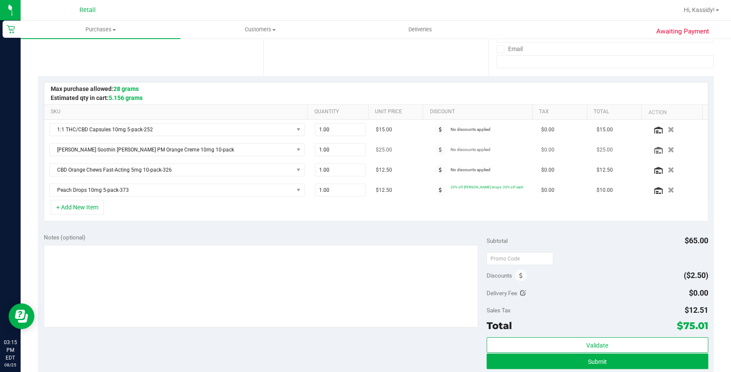
scroll to position [156, 0]
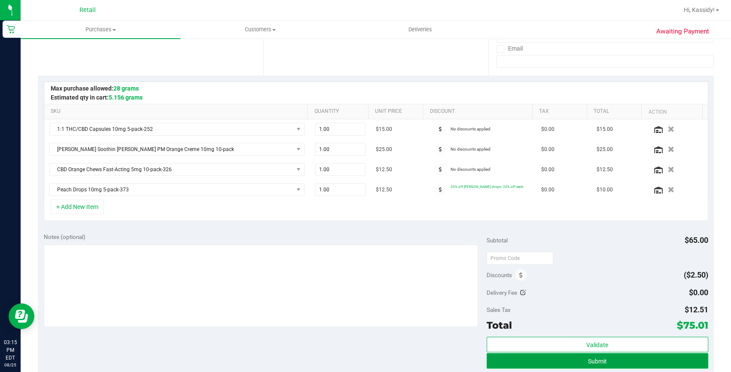
click at [603, 361] on button "Submit" at bounding box center [598, 361] width 222 height 15
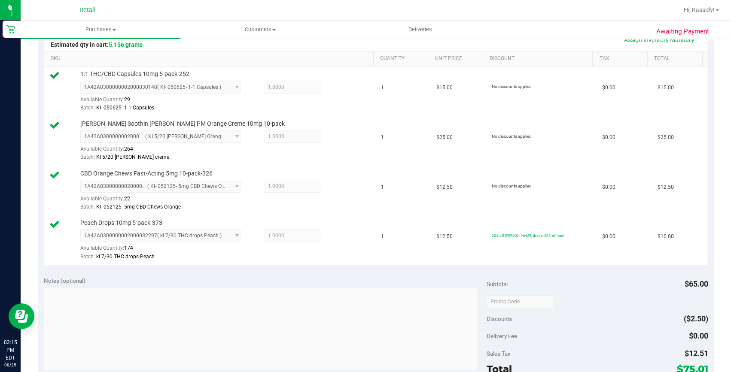
scroll to position [351, 0]
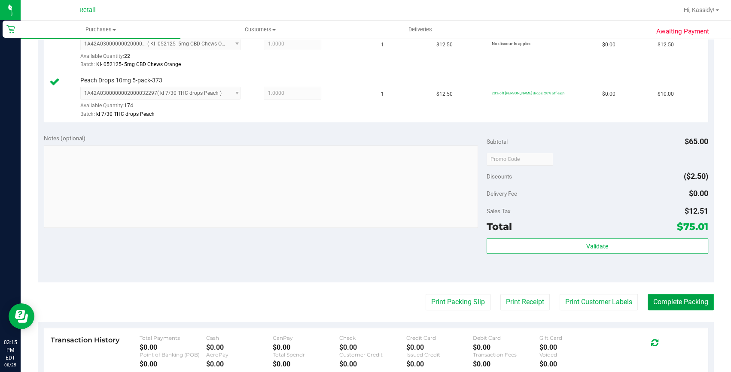
click at [689, 298] on button "Complete Packing" at bounding box center [681, 302] width 66 height 16
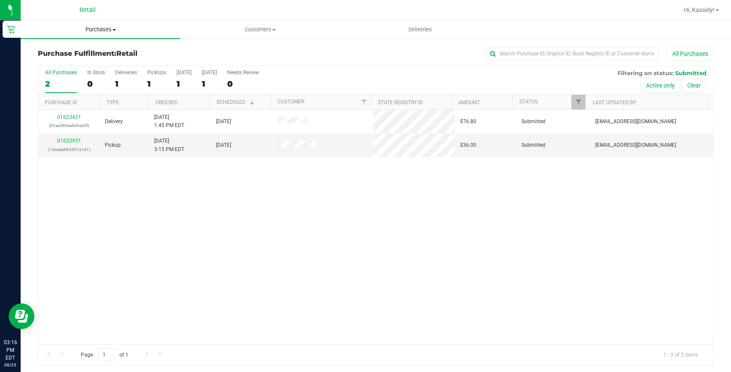
click at [97, 29] on span "Purchases" at bounding box center [101, 30] width 160 height 8
click at [96, 48] on span "Summary of purchases" at bounding box center [65, 51] width 88 height 7
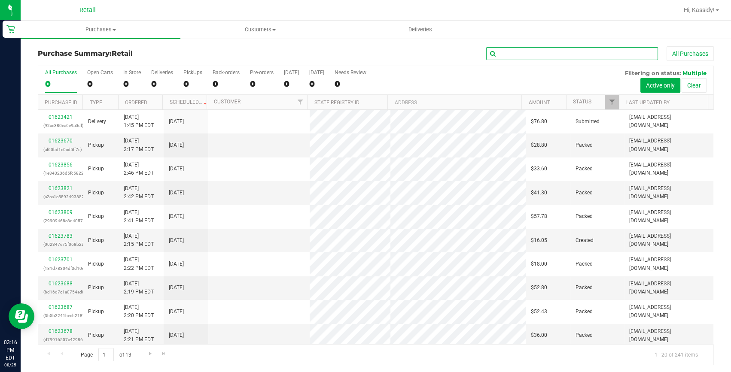
click at [527, 58] on input "text" at bounding box center [572, 53] width 172 height 13
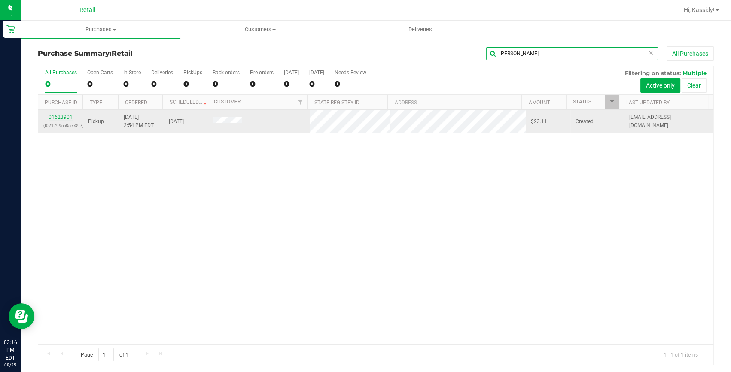
type input "tina ma"
click at [65, 116] on link "01623901" at bounding box center [61, 117] width 24 height 6
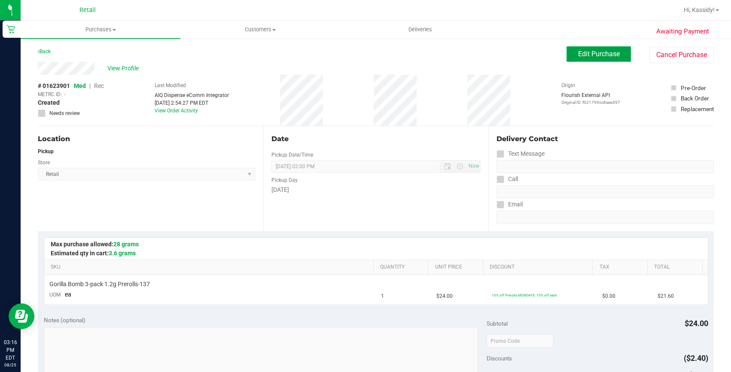
click at [567, 53] on button "Edit Purchase" at bounding box center [599, 53] width 64 height 15
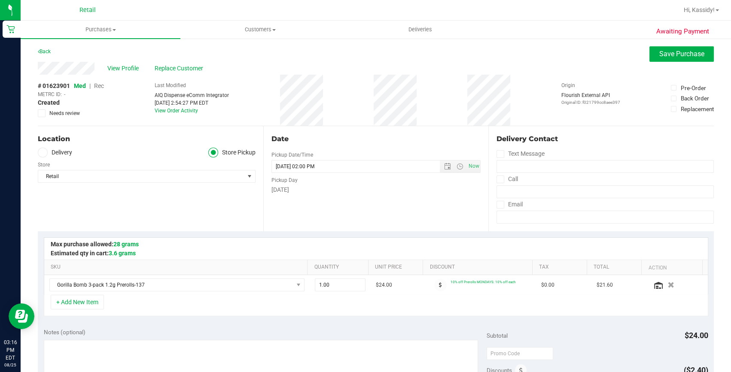
click at [96, 86] on span "Rec" at bounding box center [99, 85] width 10 height 7
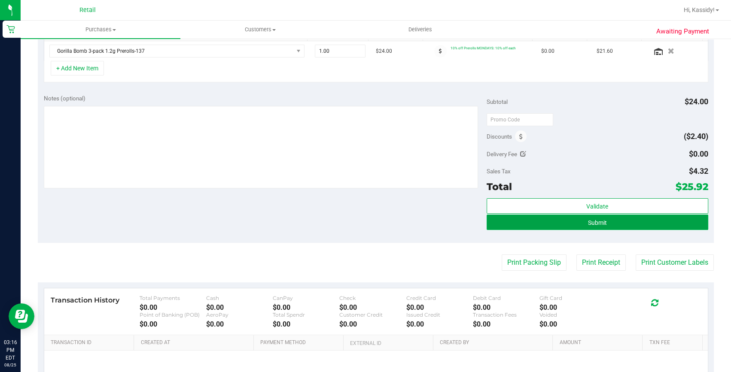
click at [570, 221] on button "Submit" at bounding box center [598, 222] width 222 height 15
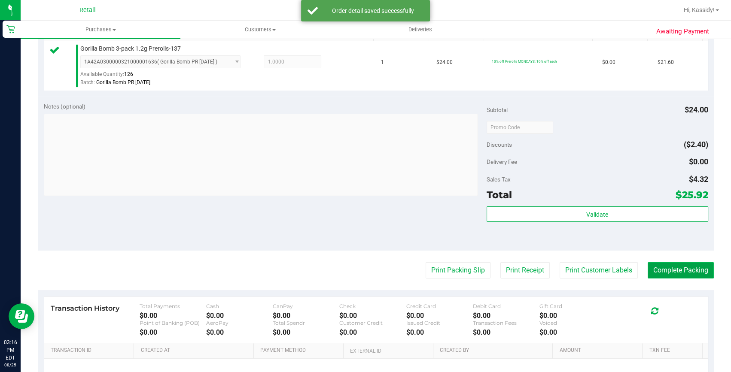
click at [657, 272] on button "Complete Packing" at bounding box center [681, 270] width 66 height 16
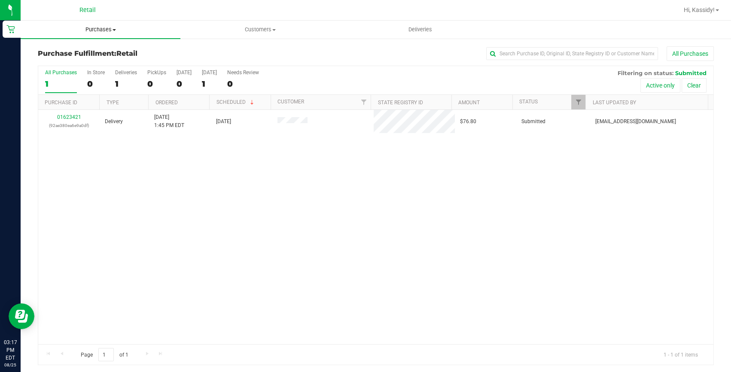
click at [112, 25] on uib-tab-heading "Purchases Summary of purchases Fulfillment All purchases" at bounding box center [101, 30] width 160 height 18
click at [96, 49] on span "Summary of purchases" at bounding box center [65, 51] width 88 height 7
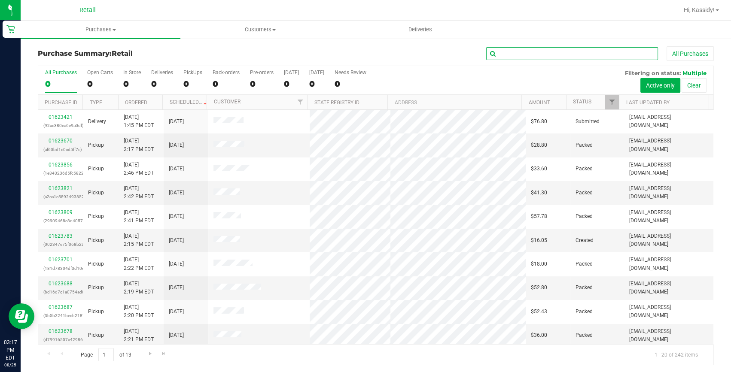
click at [495, 52] on input "text" at bounding box center [572, 53] width 172 height 13
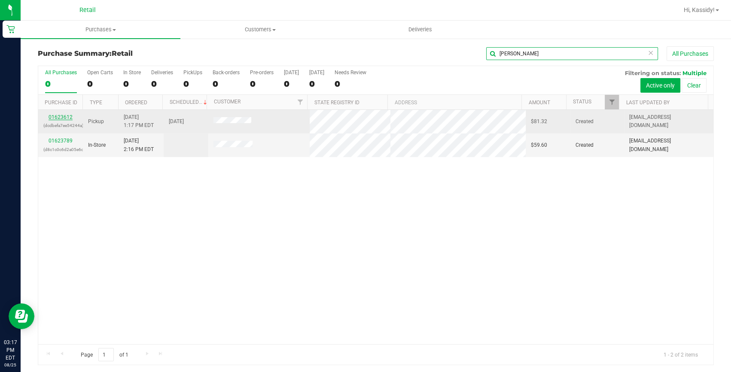
type input "daniel"
click at [67, 117] on link "01623612" at bounding box center [61, 117] width 24 height 6
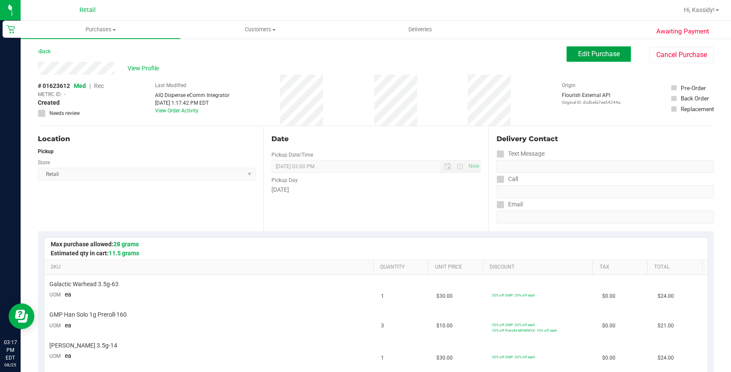
click at [588, 53] on span "Edit Purchase" at bounding box center [599, 54] width 42 height 8
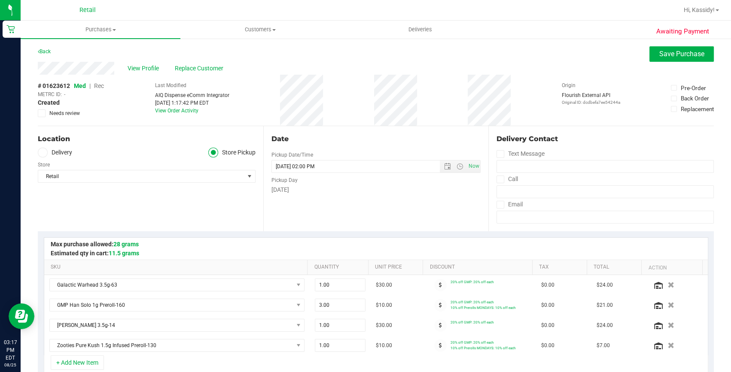
click at [100, 86] on span "Rec" at bounding box center [99, 85] width 10 height 7
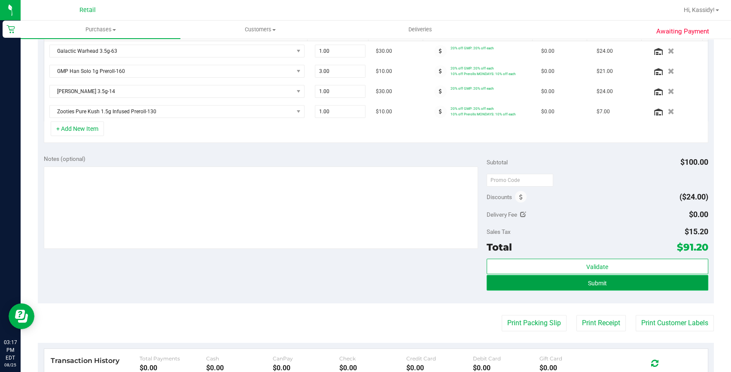
click at [594, 283] on span "Submit" at bounding box center [597, 283] width 19 height 7
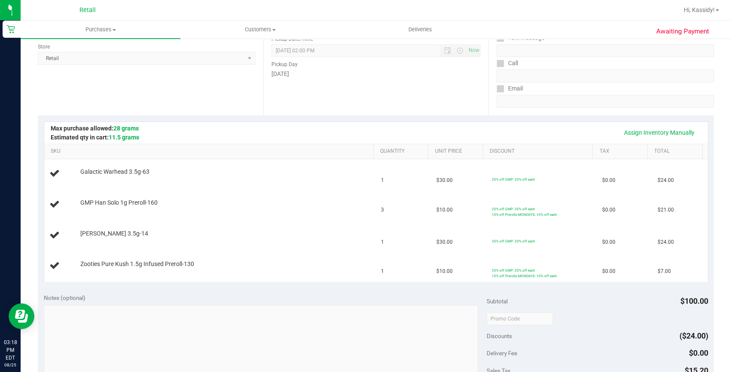
scroll to position [117, 0]
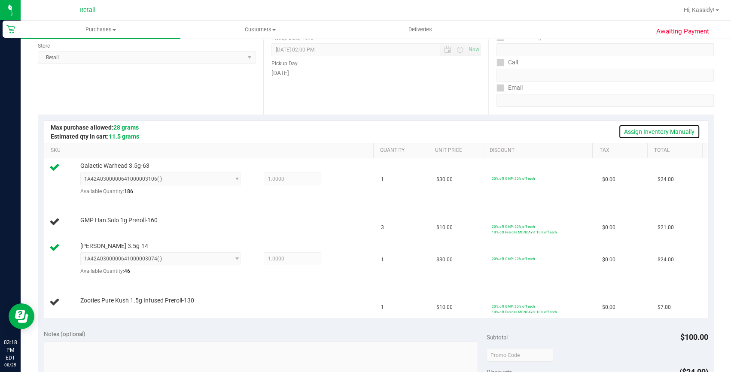
click at [640, 133] on link "Assign Inventory Manually" at bounding box center [660, 132] width 82 height 15
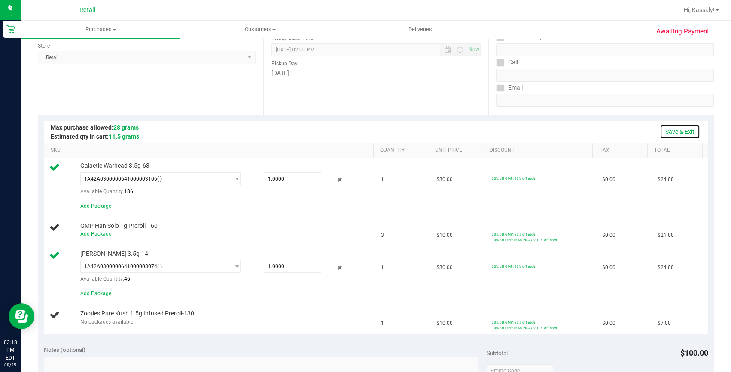
click at [674, 129] on link "Save & Exit" at bounding box center [680, 132] width 40 height 15
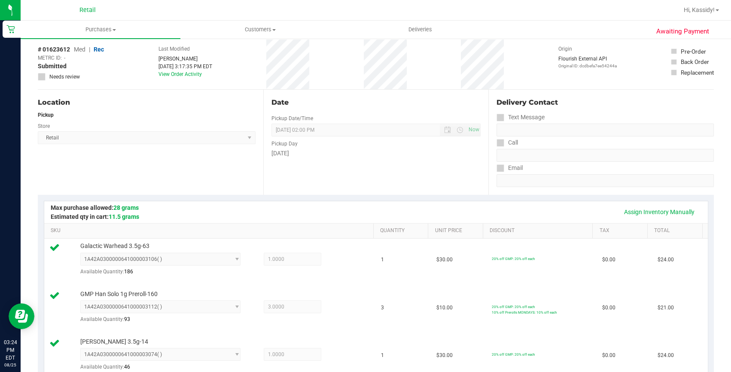
scroll to position [0, 0]
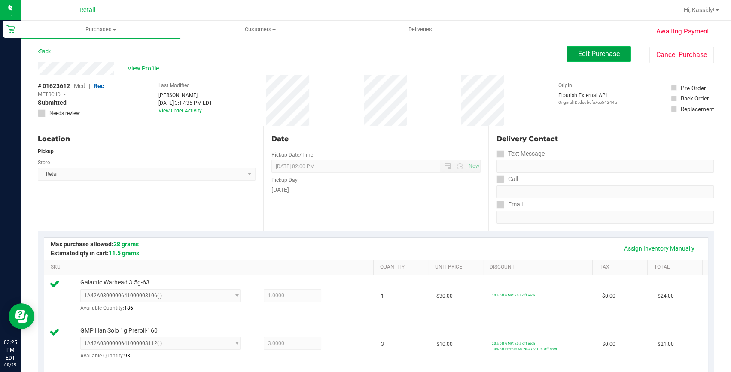
click at [598, 54] on span "Edit Purchase" at bounding box center [599, 54] width 42 height 8
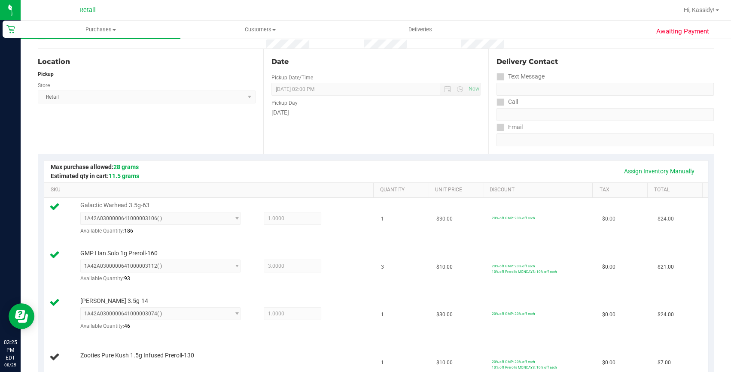
scroll to position [78, 0]
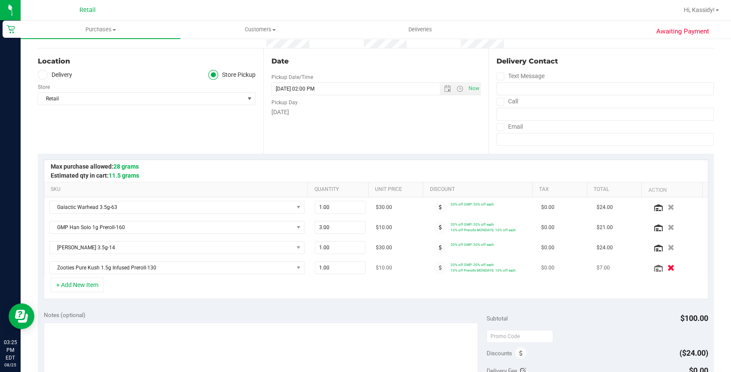
click at [664, 267] on button "button" at bounding box center [671, 267] width 15 height 9
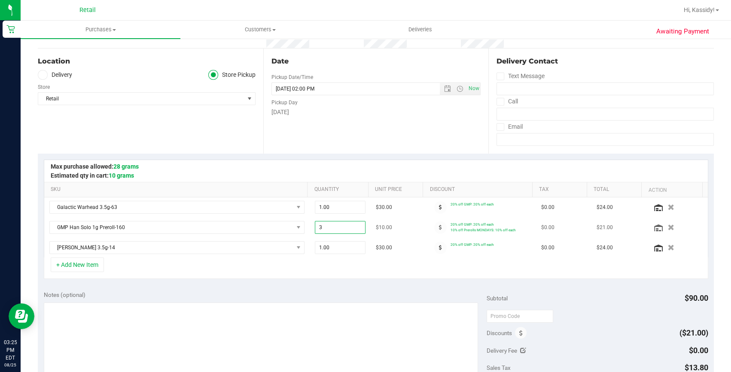
click at [333, 231] on span "3.00 3" at bounding box center [340, 227] width 51 height 13
click at [334, 229] on input "3" at bounding box center [340, 228] width 50 height 12
type input "4"
type input "4.00"
click at [520, 134] on input "email" at bounding box center [605, 139] width 217 height 13
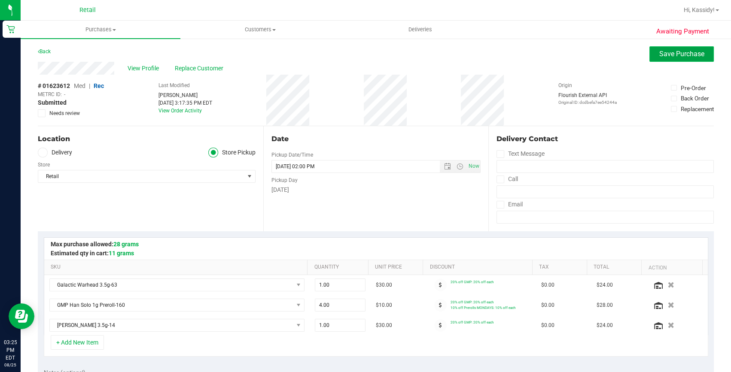
click at [663, 54] on span "Save Purchase" at bounding box center [681, 54] width 45 height 8
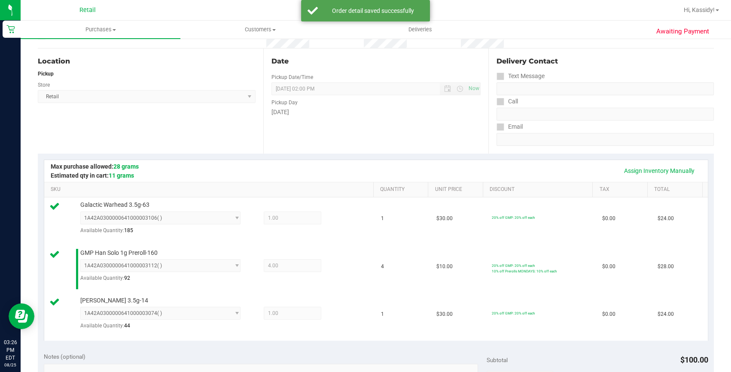
scroll to position [117, 0]
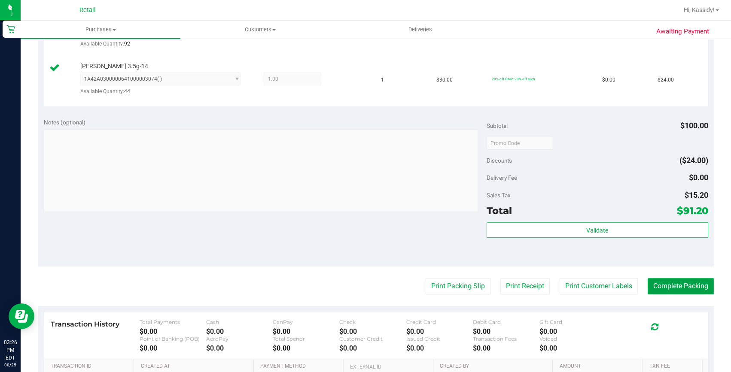
click at [675, 285] on button "Complete Packing" at bounding box center [681, 286] width 66 height 16
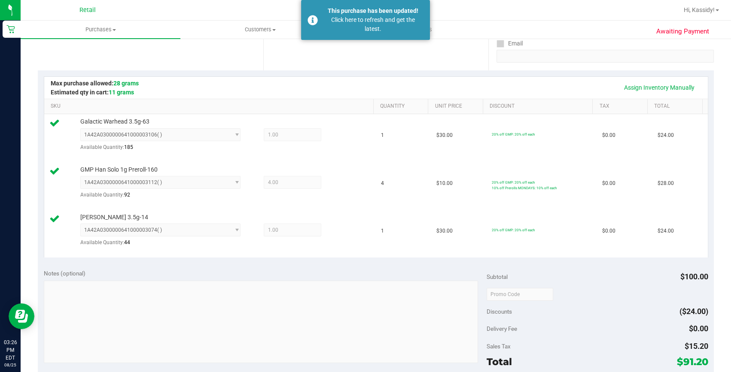
scroll to position [156, 0]
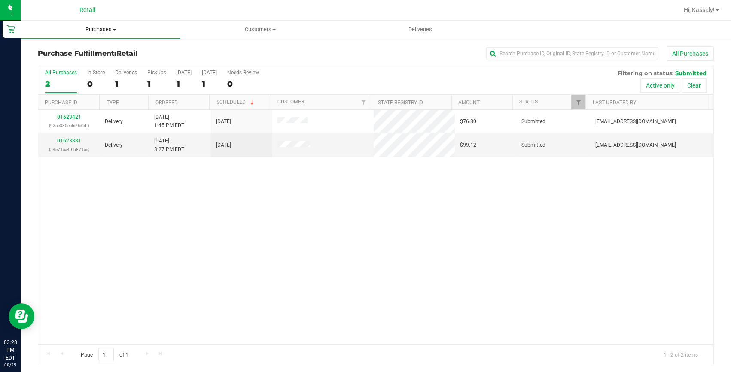
click at [112, 26] on span "Purchases" at bounding box center [101, 30] width 160 height 8
click at [100, 56] on li "Summary of purchases" at bounding box center [101, 52] width 160 height 10
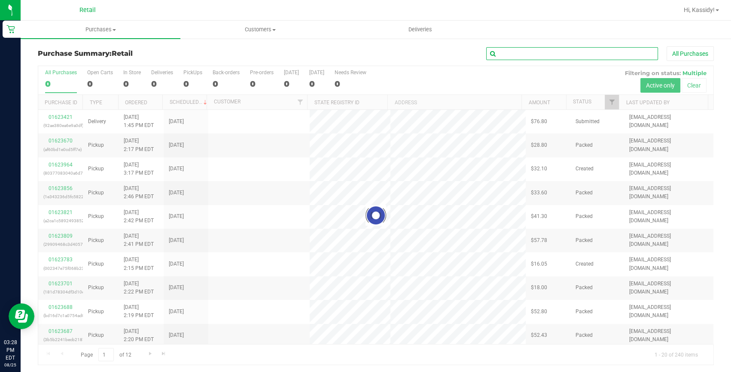
click at [515, 55] on input "text" at bounding box center [572, 53] width 172 height 13
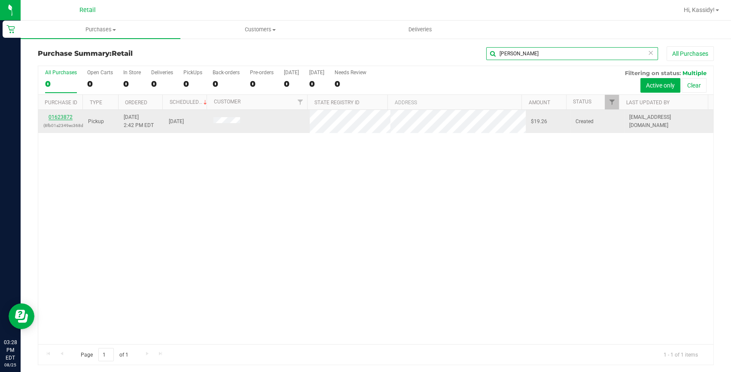
type input "[PERSON_NAME]"
click at [64, 118] on link "01623872" at bounding box center [61, 117] width 24 height 6
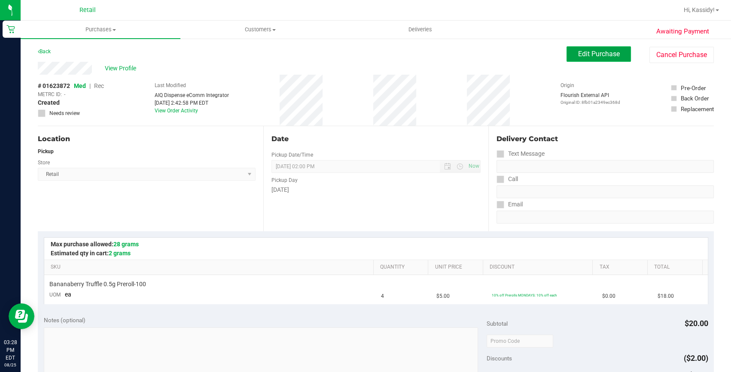
click at [598, 58] on span "Edit Purchase" at bounding box center [599, 54] width 42 height 8
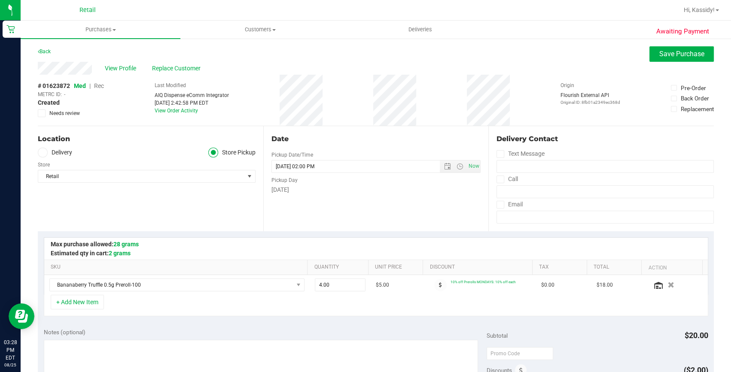
click at [102, 86] on span "Rec" at bounding box center [99, 85] width 10 height 7
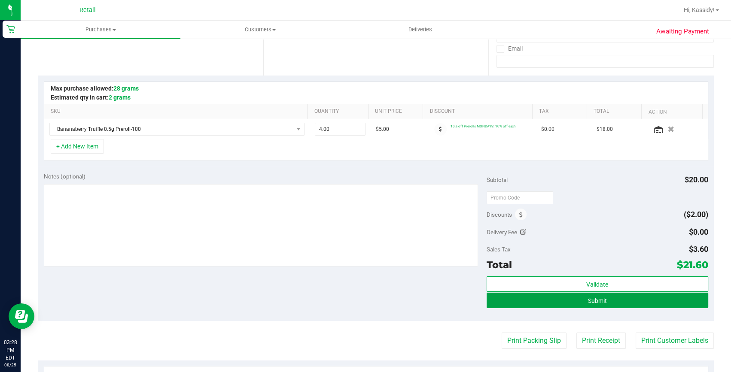
click at [605, 297] on button "Submit" at bounding box center [598, 300] width 222 height 15
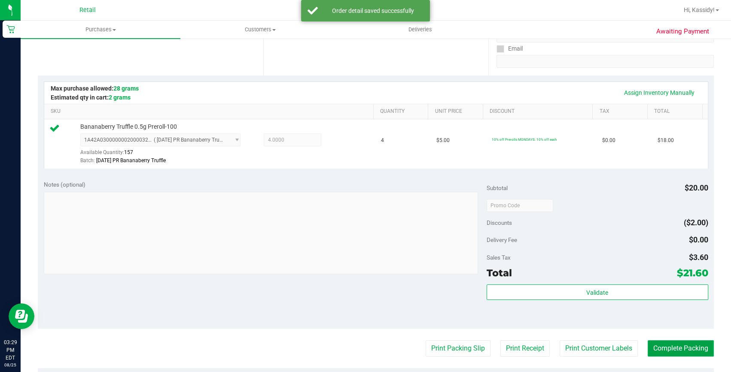
click at [664, 348] on button "Complete Packing" at bounding box center [681, 349] width 66 height 16
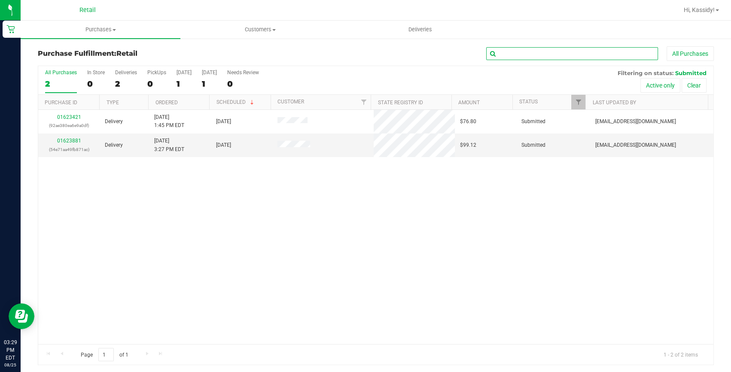
click at [530, 52] on input "text" at bounding box center [572, 53] width 172 height 13
type input "josma"
click at [94, 28] on span "Purchases" at bounding box center [101, 30] width 160 height 8
click at [87, 48] on span "Summary of purchases" at bounding box center [65, 51] width 88 height 7
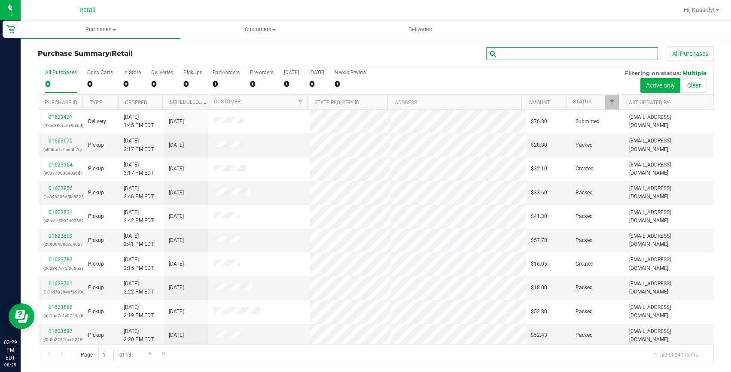
click at [505, 49] on input "text" at bounding box center [572, 53] width 172 height 13
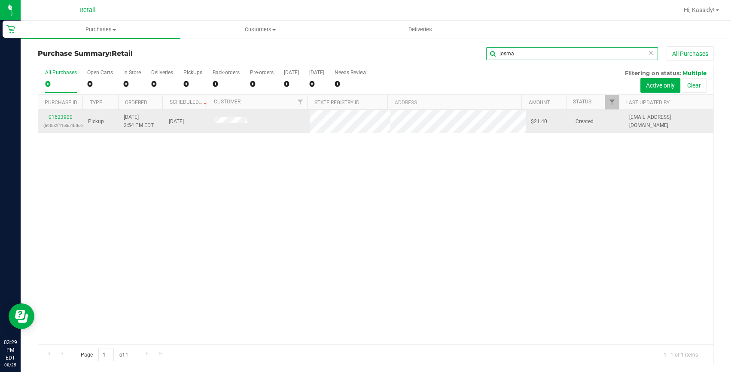
type input "josma"
click at [62, 116] on link "01623900" at bounding box center [61, 117] width 24 height 6
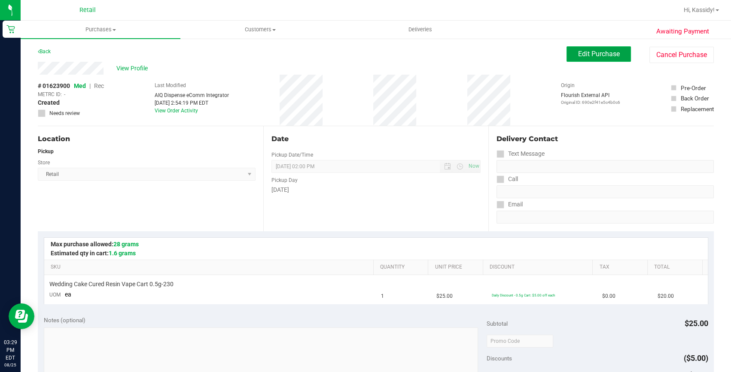
click at [595, 51] on span "Edit Purchase" at bounding box center [599, 54] width 42 height 8
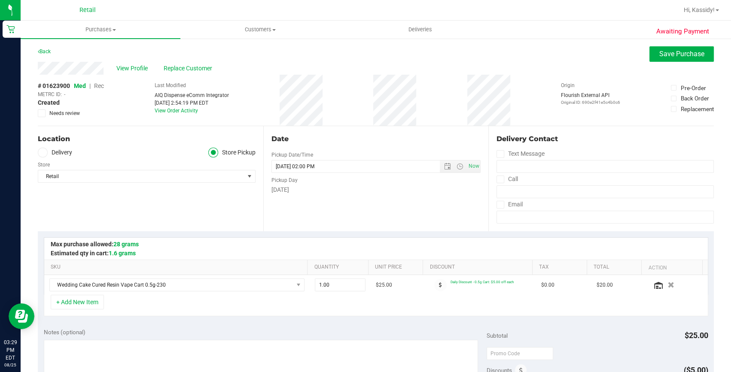
click at [101, 86] on span "Rec" at bounding box center [99, 85] width 10 height 7
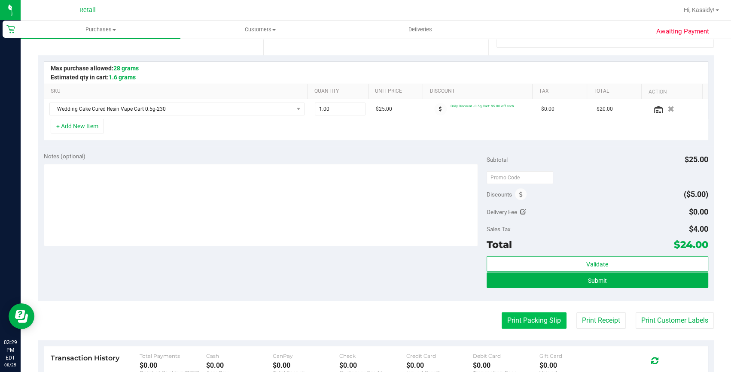
scroll to position [195, 0]
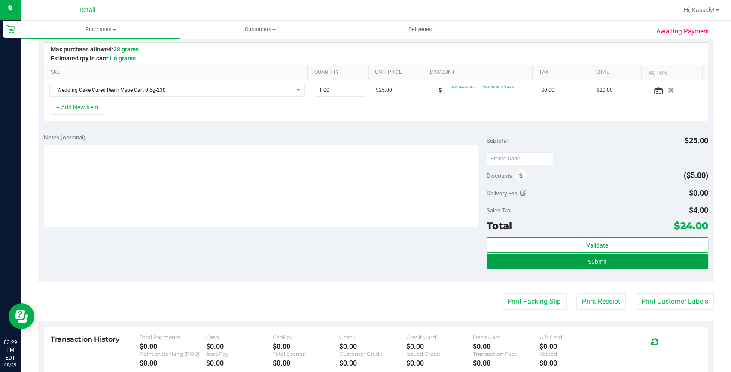
click at [531, 267] on button "Submit" at bounding box center [598, 261] width 222 height 15
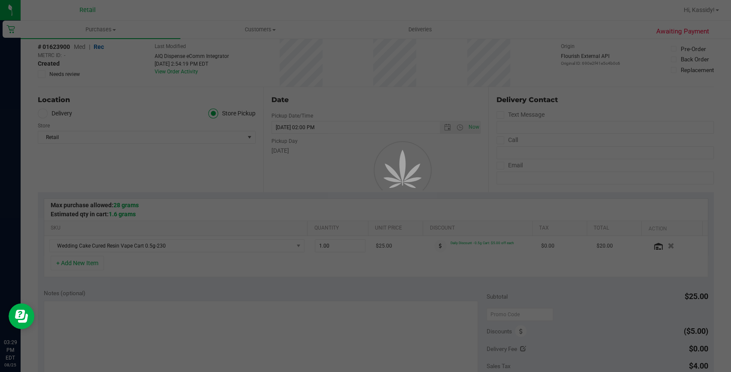
scroll to position [39, 0]
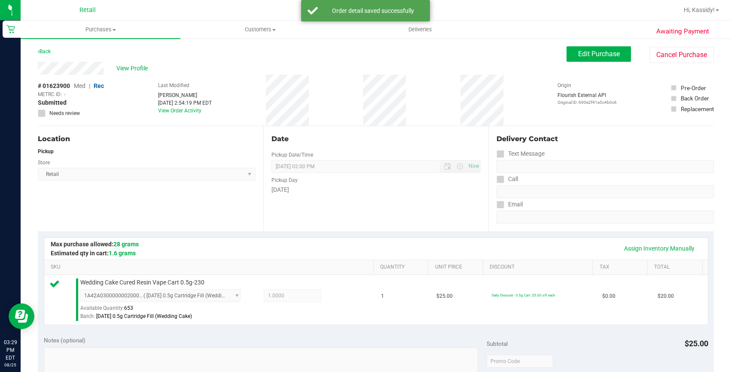
scroll to position [195, 0]
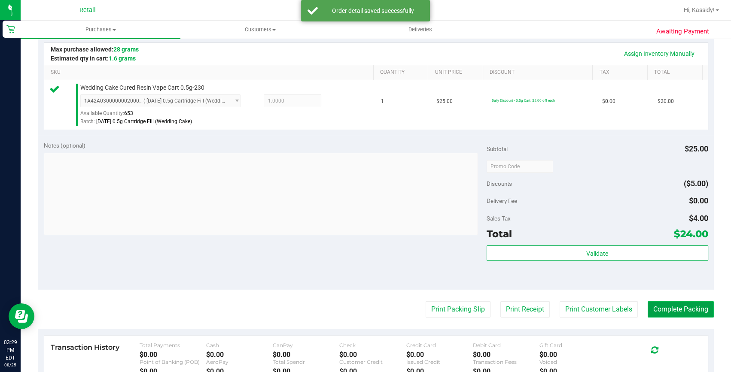
click at [649, 308] on button "Complete Packing" at bounding box center [681, 310] width 66 height 16
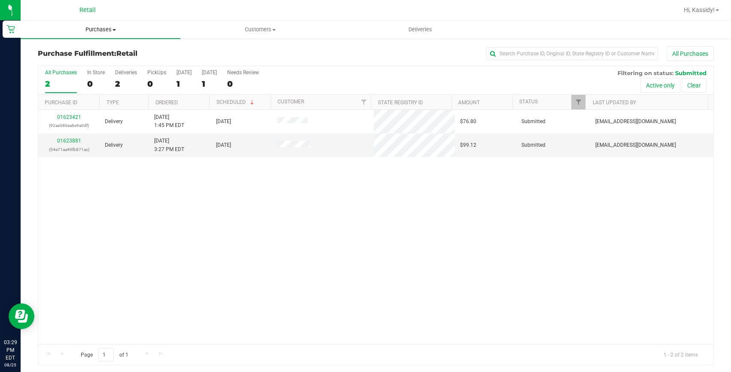
click at [105, 31] on span "Purchases" at bounding box center [101, 30] width 160 height 8
click at [101, 48] on span "Summary of purchases" at bounding box center [65, 51] width 88 height 7
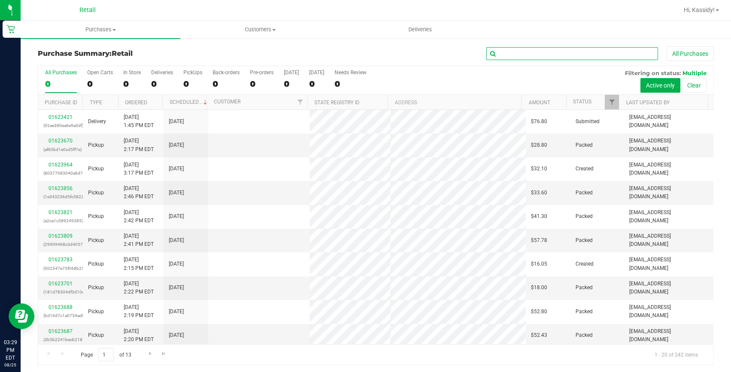
click at [536, 55] on input "text" at bounding box center [572, 53] width 172 height 13
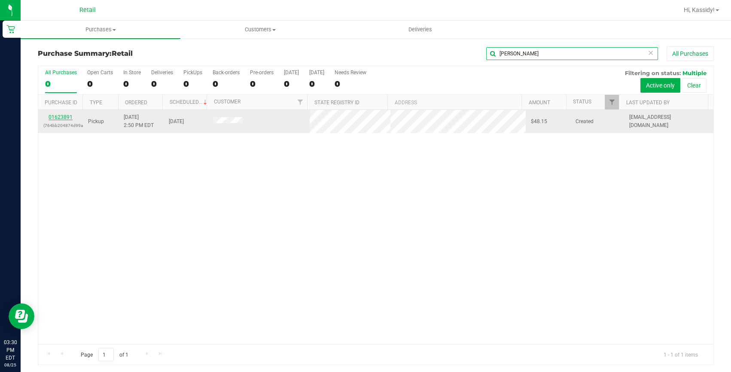
type input "[PERSON_NAME]"
click at [61, 118] on link "01623891" at bounding box center [61, 117] width 24 height 6
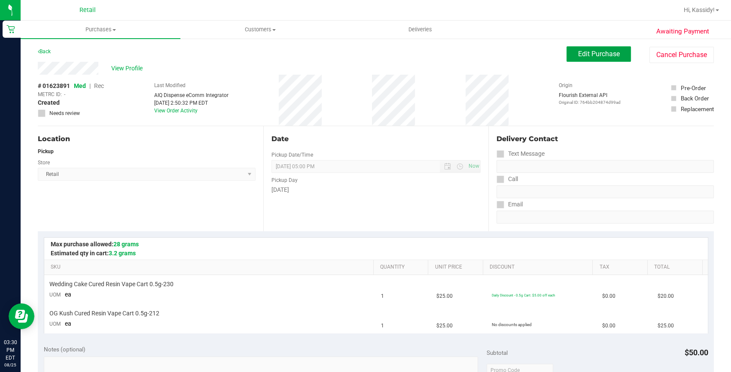
click at [582, 46] on button "Edit Purchase" at bounding box center [599, 53] width 64 height 15
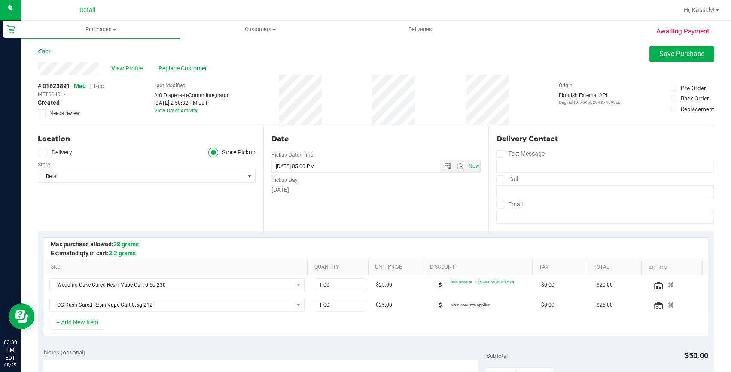
click at [102, 86] on span "Rec" at bounding box center [99, 85] width 10 height 7
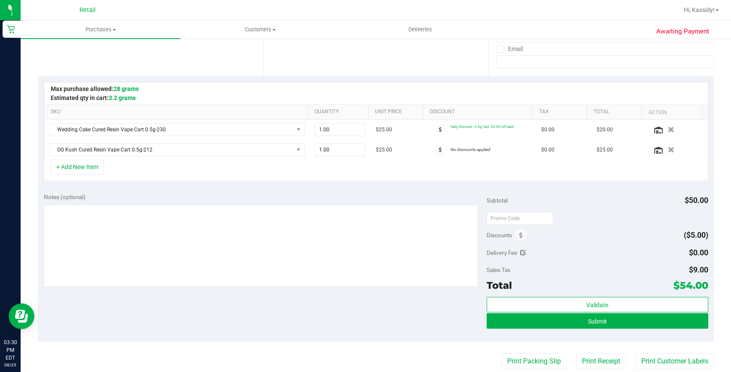
scroll to position [156, 0]
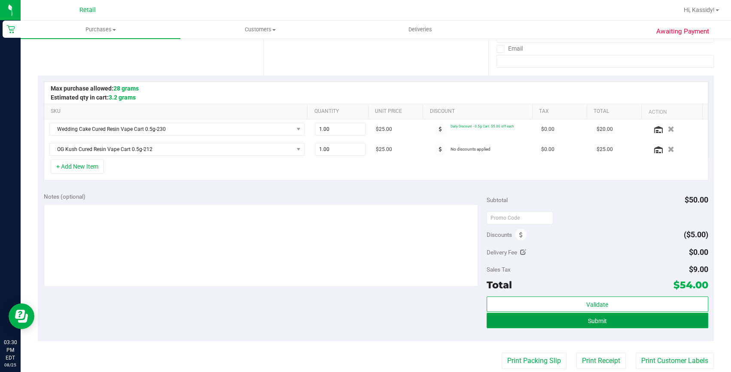
click at [575, 323] on button "Submit" at bounding box center [598, 320] width 222 height 15
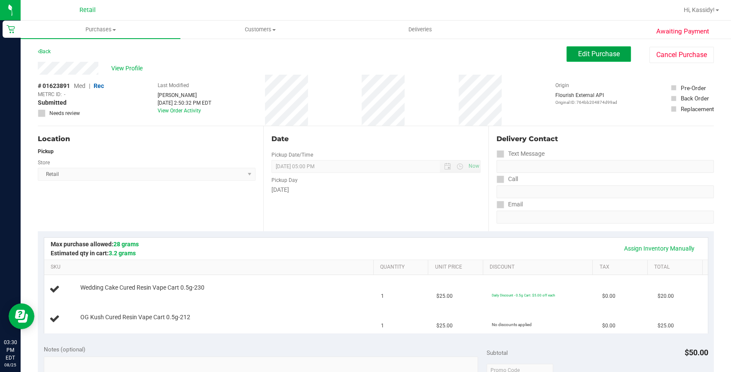
click at [580, 54] on span "Edit Purchase" at bounding box center [599, 54] width 42 height 8
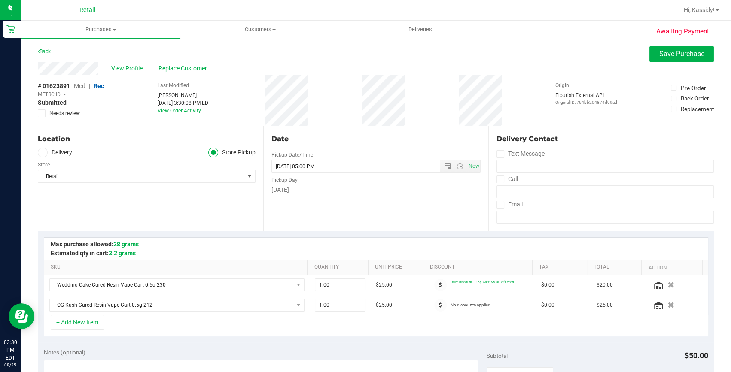
click at [177, 65] on span "Replace Customer" at bounding box center [185, 68] width 52 height 9
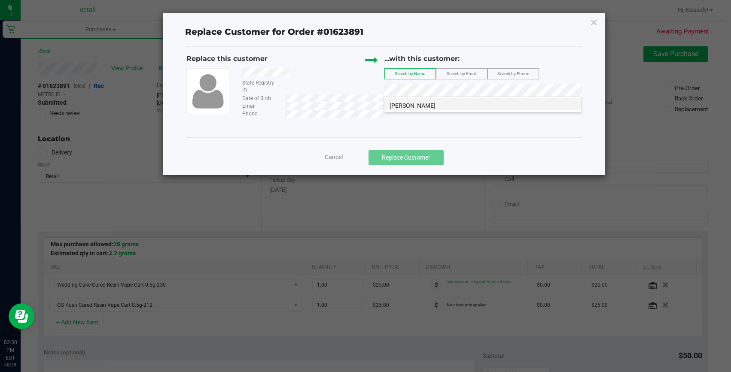
click at [401, 101] on li "[PERSON_NAME]" at bounding box center [482, 104] width 197 height 12
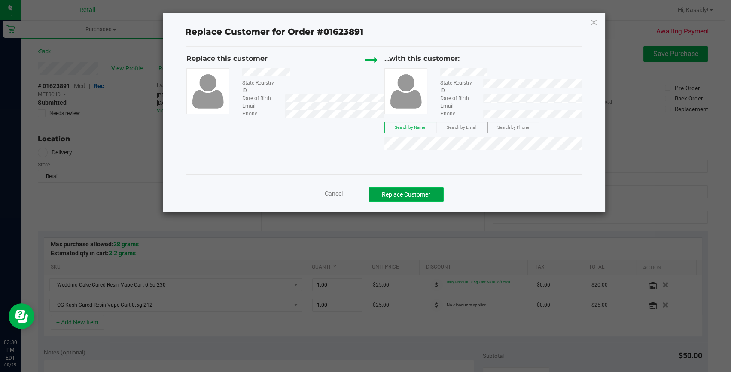
click at [408, 191] on button "Replace Customer" at bounding box center [406, 194] width 75 height 15
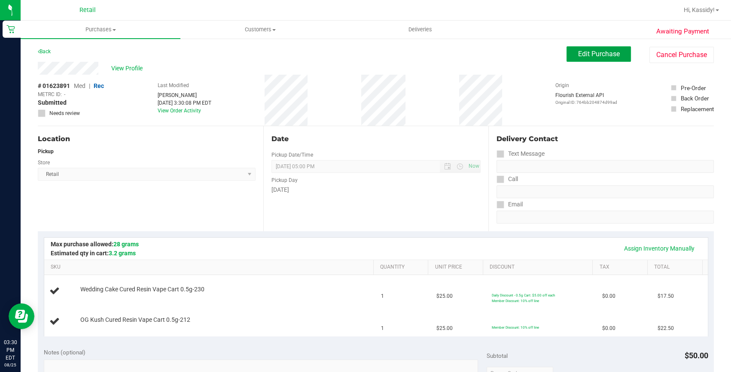
click at [601, 54] on span "Edit Purchase" at bounding box center [599, 54] width 42 height 8
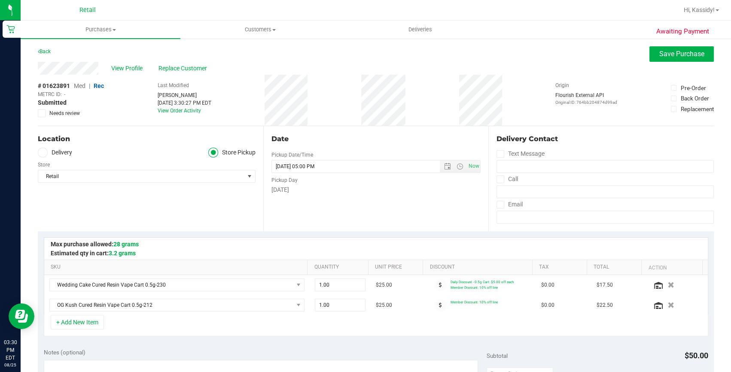
click at [80, 89] on span "Med" at bounding box center [80, 85] width 12 height 7
click at [665, 44] on div "Awaiting Payment Back Save Purchase View Profile Replace Customer # 01623891 Me…" at bounding box center [376, 376] width 711 height 677
click at [669, 53] on span "Save Purchase" at bounding box center [681, 54] width 45 height 8
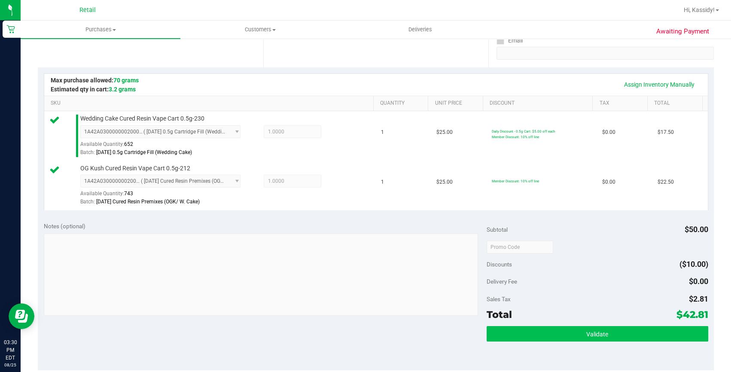
scroll to position [234, 0]
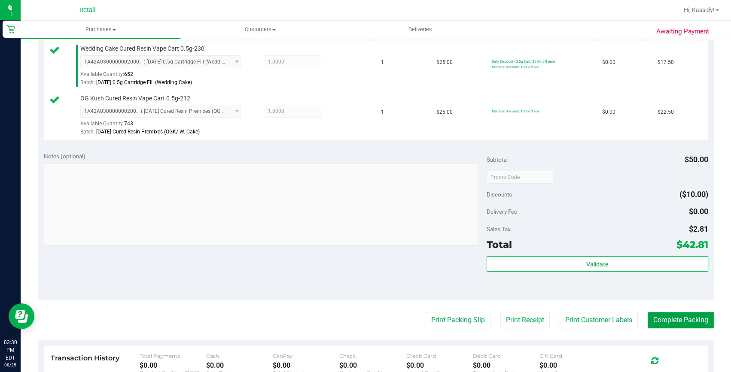
click at [657, 322] on button "Complete Packing" at bounding box center [681, 320] width 66 height 16
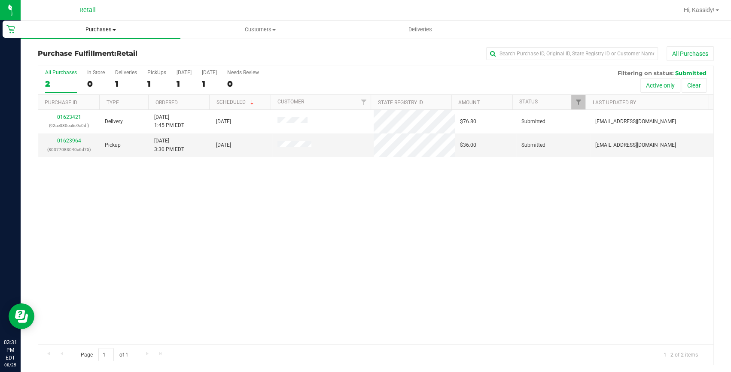
click at [98, 30] on span "Purchases" at bounding box center [101, 30] width 160 height 8
click at [79, 47] on li "Summary of purchases" at bounding box center [101, 52] width 160 height 10
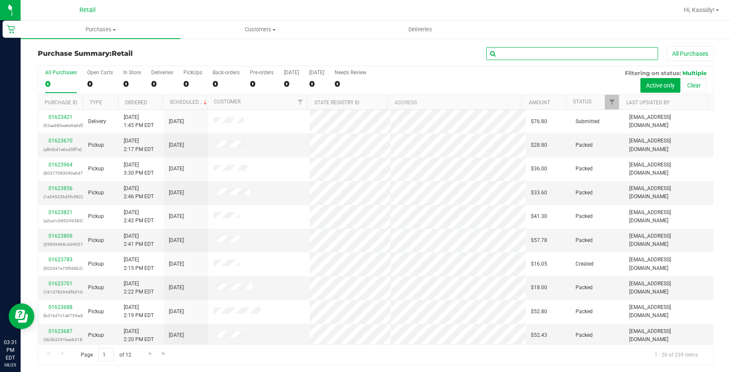
click at [512, 47] on input "text" at bounding box center [572, 53] width 172 height 13
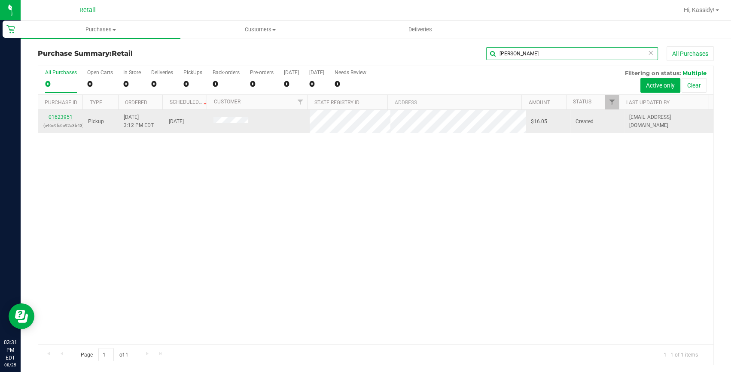
type input "[PERSON_NAME]"
click at [64, 116] on link "01623951" at bounding box center [61, 117] width 24 height 6
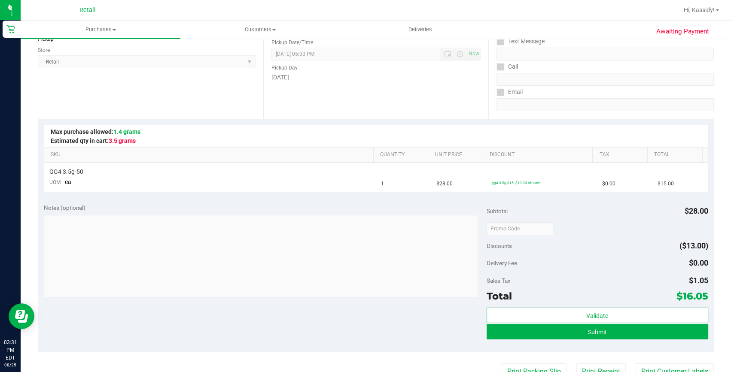
scroll to position [156, 0]
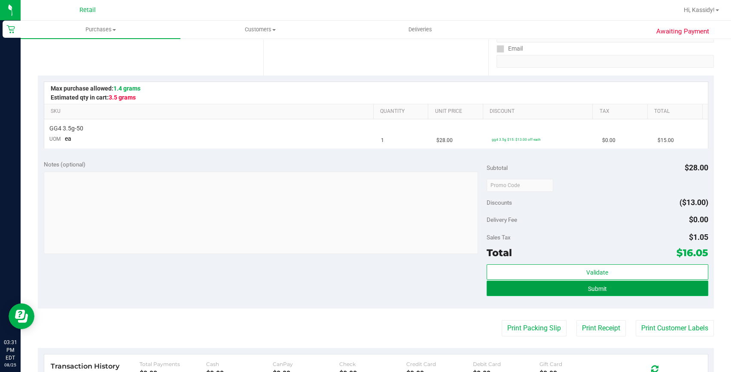
click at [571, 288] on button "Submit" at bounding box center [598, 288] width 222 height 15
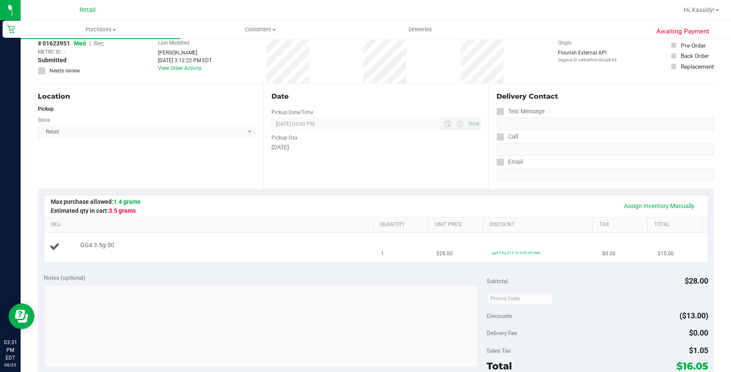
scroll to position [0, 0]
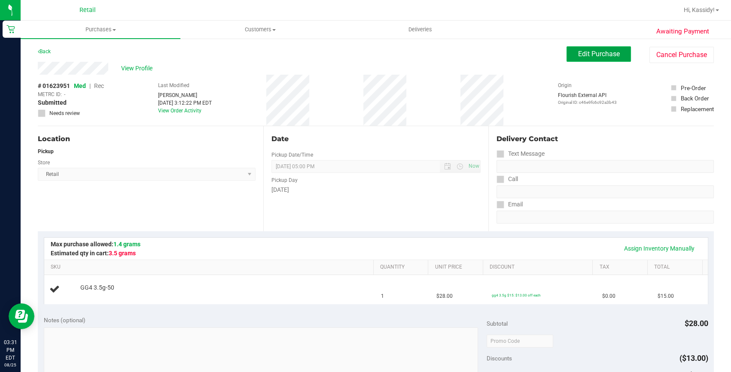
click at [577, 61] on button "Edit Purchase" at bounding box center [599, 53] width 64 height 15
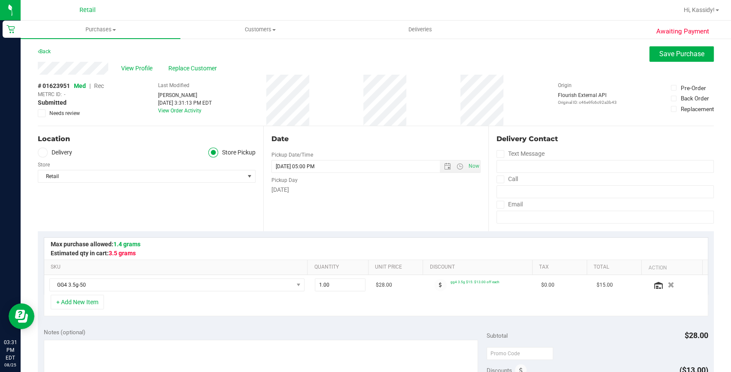
click at [99, 87] on span "Rec" at bounding box center [99, 85] width 10 height 7
click at [659, 46] on div "Awaiting Payment Back Save Purchase View Profile Replace Customer # 01623951 Me…" at bounding box center [376, 366] width 711 height 657
click at [659, 51] on span "Save Purchase" at bounding box center [681, 54] width 45 height 8
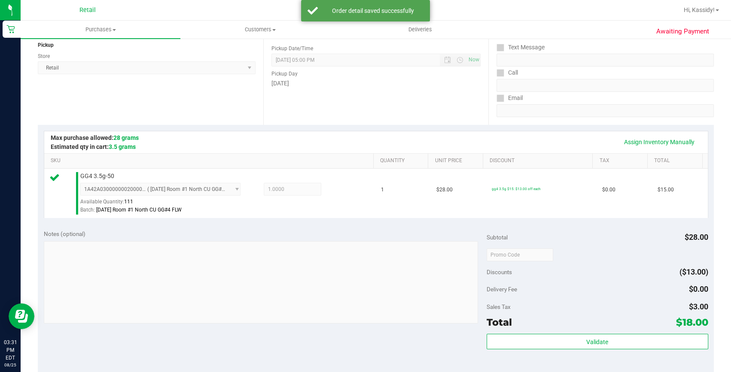
scroll to position [156, 0]
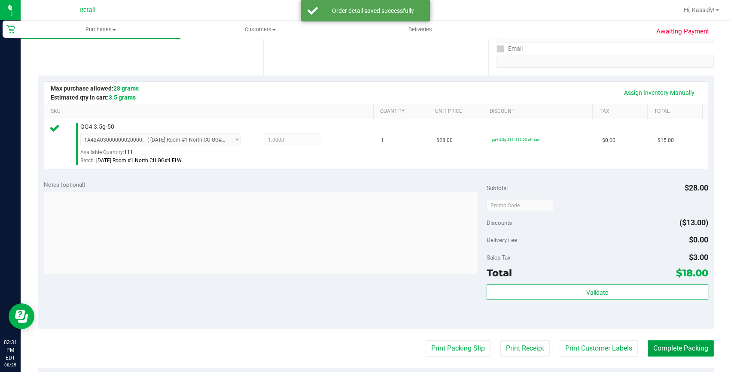
click at [660, 348] on button "Complete Packing" at bounding box center [681, 349] width 66 height 16
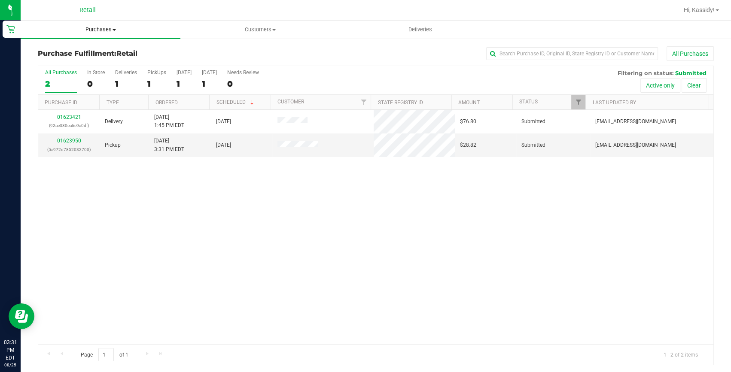
click at [98, 26] on span "Purchases" at bounding box center [101, 30] width 160 height 8
click at [89, 50] on span "Summary of purchases" at bounding box center [65, 51] width 88 height 7
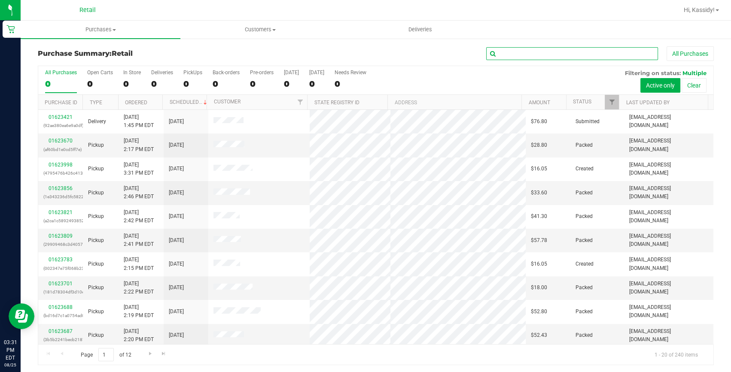
click at [529, 56] on input "text" at bounding box center [572, 53] width 172 height 13
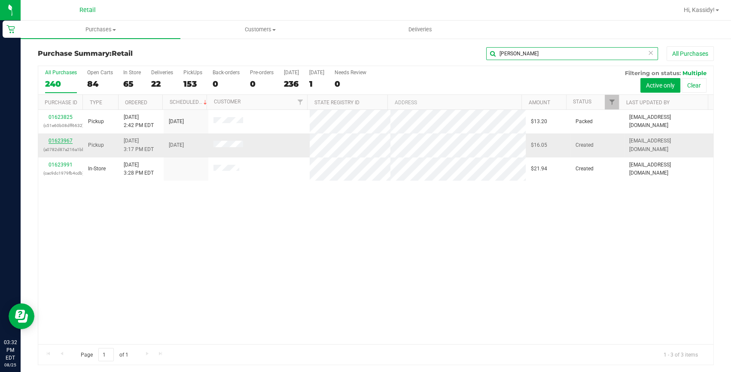
type input "[PERSON_NAME]"
click at [58, 141] on link "01623967" at bounding box center [61, 141] width 24 height 6
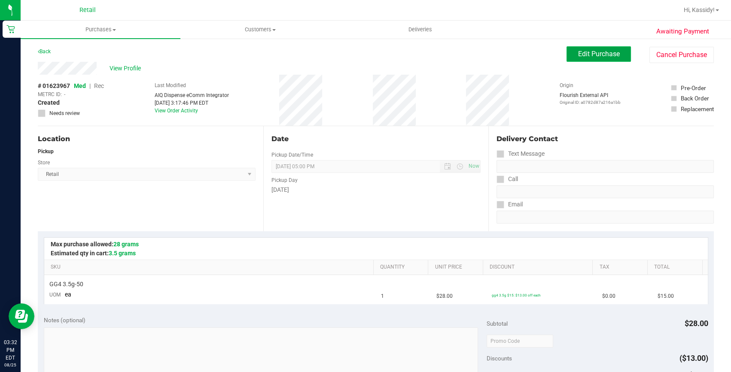
click at [578, 57] on span "Edit Purchase" at bounding box center [599, 54] width 42 height 8
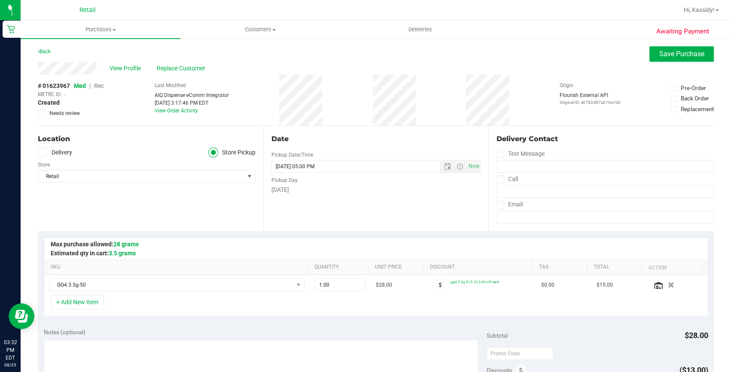
click at [99, 85] on span "Rec" at bounding box center [99, 85] width 10 height 7
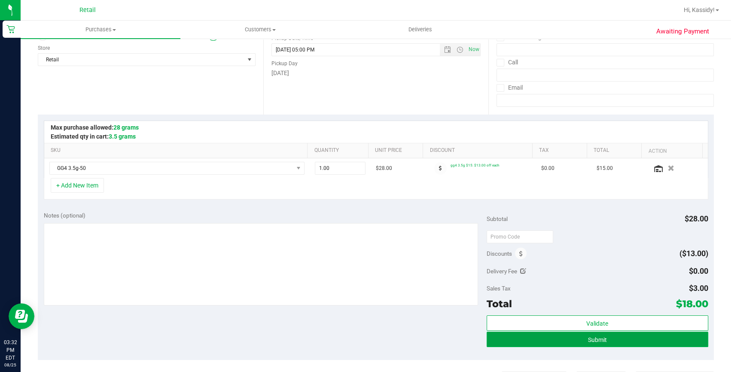
click at [580, 340] on button "Submit" at bounding box center [598, 339] width 222 height 15
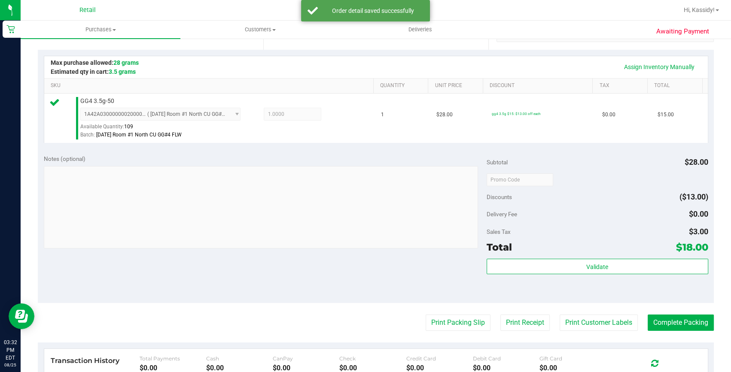
scroll to position [195, 0]
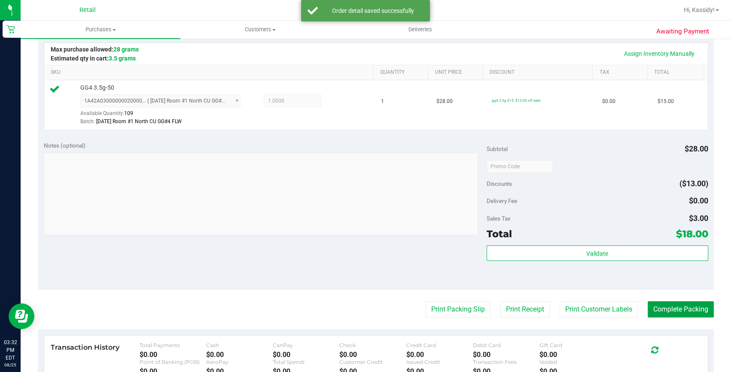
click at [671, 306] on button "Complete Packing" at bounding box center [681, 310] width 66 height 16
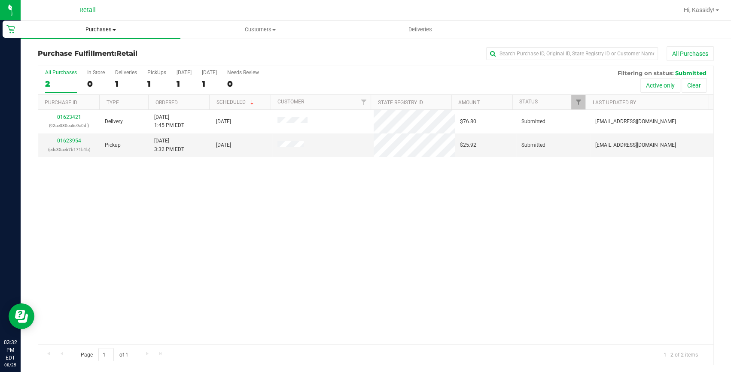
click at [89, 29] on span "Purchases" at bounding box center [101, 30] width 160 height 8
click at [83, 49] on span "Summary of purchases" at bounding box center [65, 51] width 88 height 7
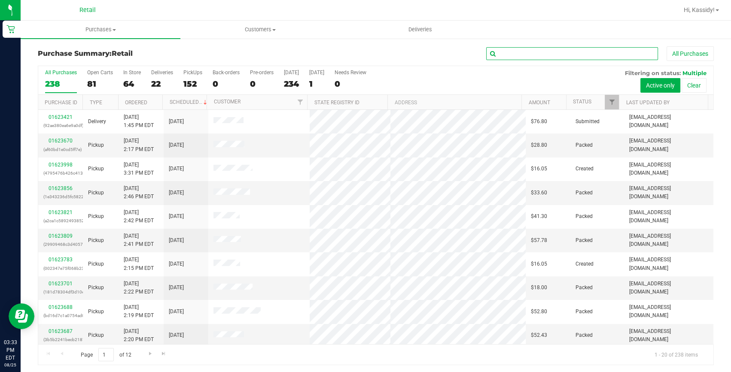
click at [516, 54] on input "text" at bounding box center [572, 53] width 172 height 13
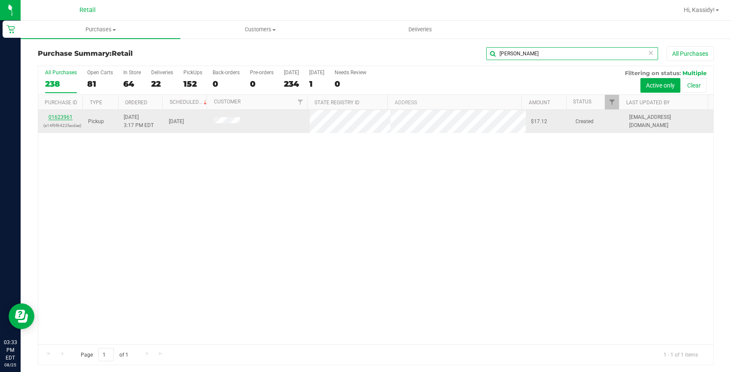
type input "[PERSON_NAME]"
click at [51, 116] on link "01623961" at bounding box center [61, 117] width 24 height 6
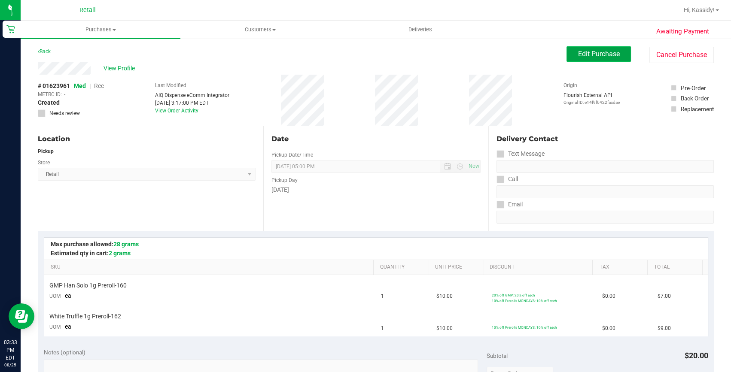
click at [601, 51] on span "Edit Purchase" at bounding box center [599, 54] width 42 height 8
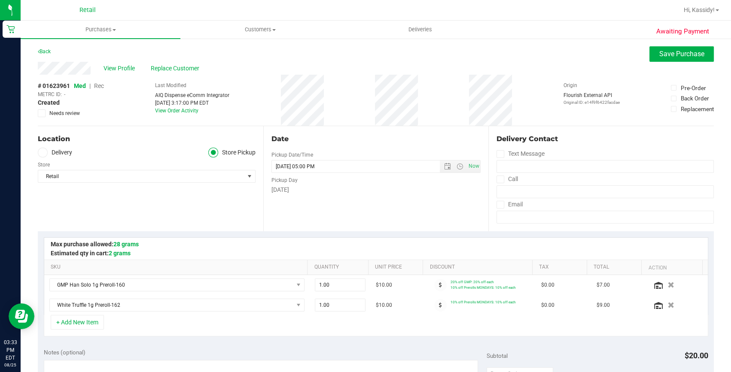
click at [98, 88] on span "Rec" at bounding box center [99, 85] width 10 height 7
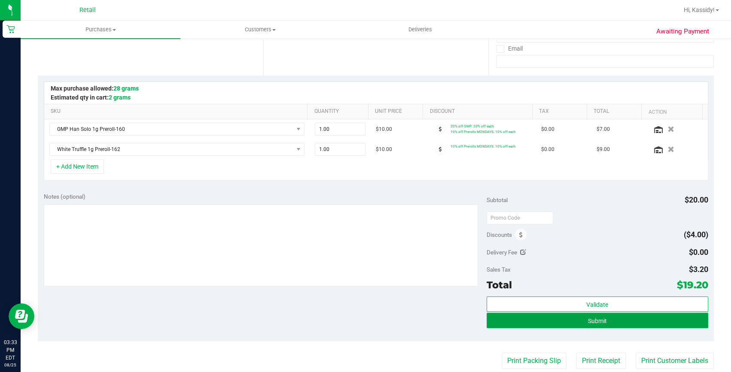
click at [589, 321] on span "Submit" at bounding box center [597, 321] width 19 height 7
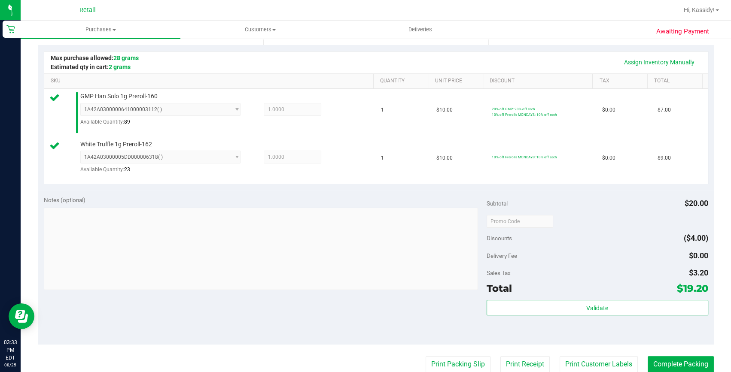
scroll to position [195, 0]
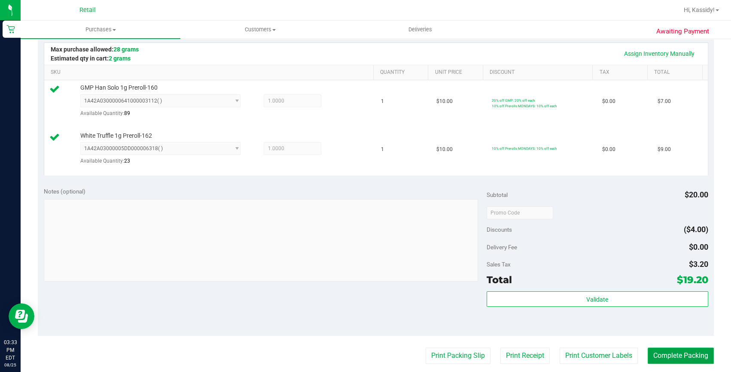
click at [656, 357] on button "Complete Packing" at bounding box center [681, 356] width 66 height 16
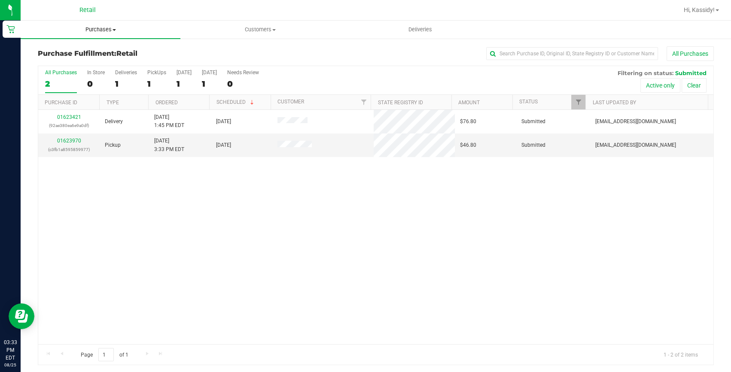
click at [104, 28] on span "Purchases" at bounding box center [101, 30] width 160 height 8
click at [92, 49] on span "Summary of purchases" at bounding box center [65, 51] width 88 height 7
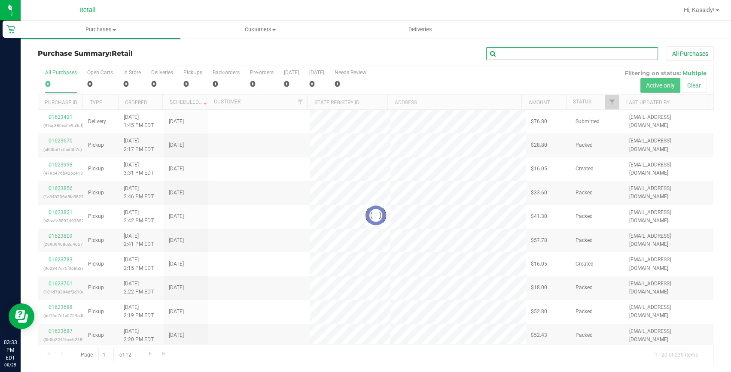
click at [507, 52] on input "text" at bounding box center [572, 53] width 172 height 13
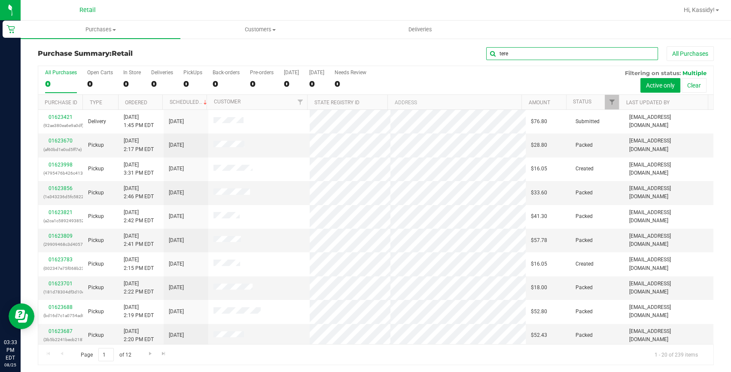
type input "tere"
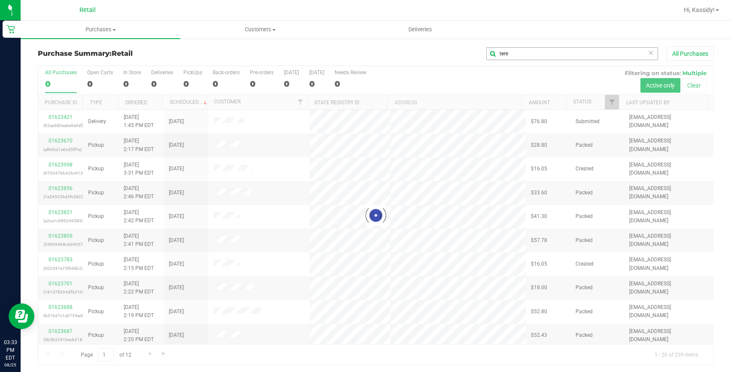
click at [667, 46] on button "All Purchases" at bounding box center [690, 53] width 47 height 15
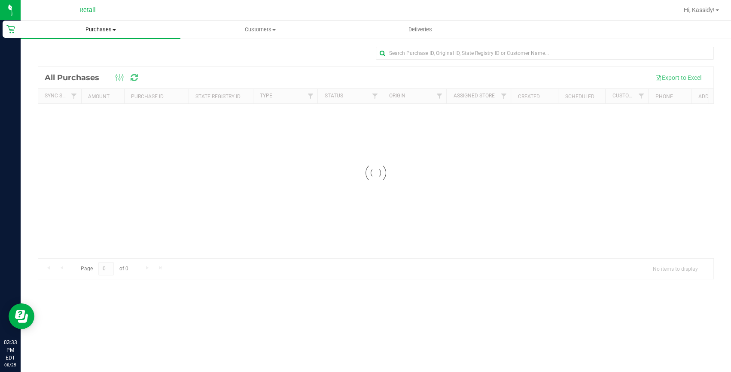
click at [110, 26] on span "Purchases" at bounding box center [101, 30] width 160 height 8
click at [97, 51] on span "Summary of purchases" at bounding box center [65, 51] width 88 height 7
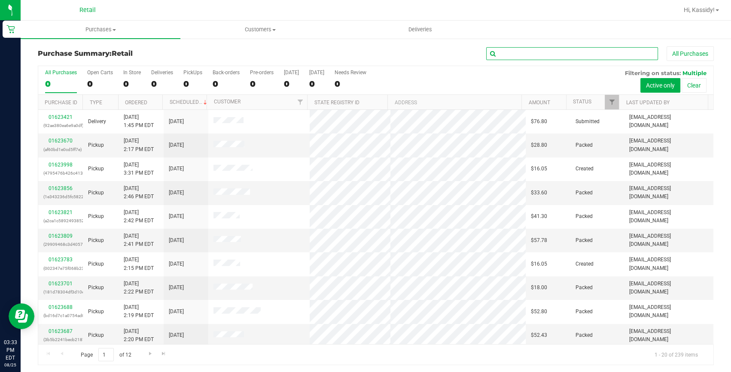
click at [504, 55] on input "text" at bounding box center [572, 53] width 172 height 13
type input "[PERSON_NAME]"
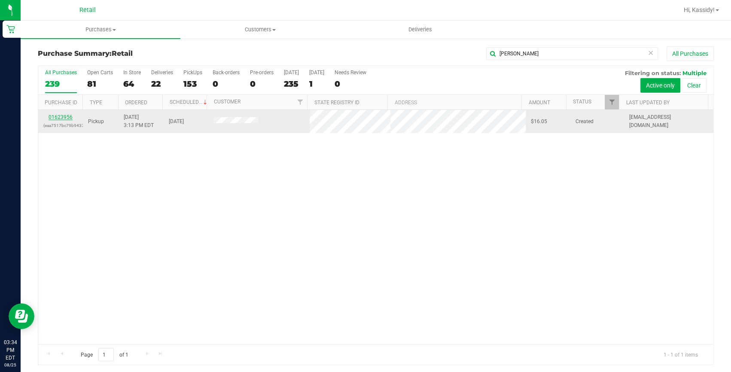
click at [66, 118] on link "01623956" at bounding box center [61, 117] width 24 height 6
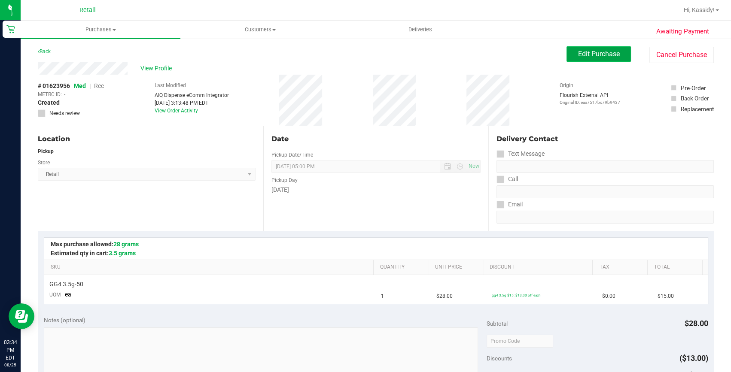
click at [598, 50] on span "Edit Purchase" at bounding box center [599, 54] width 42 height 8
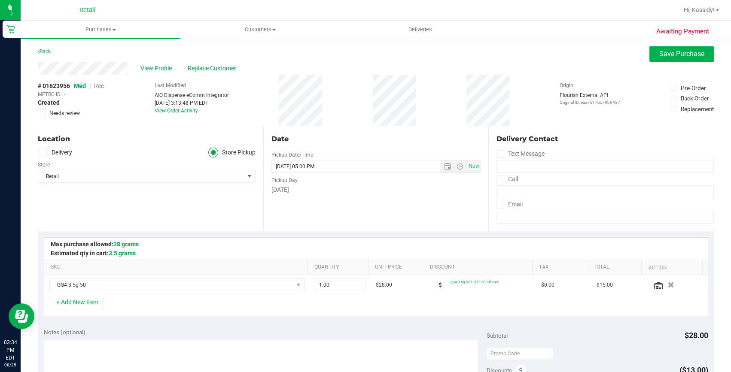
click at [98, 86] on span "Rec" at bounding box center [99, 85] width 10 height 7
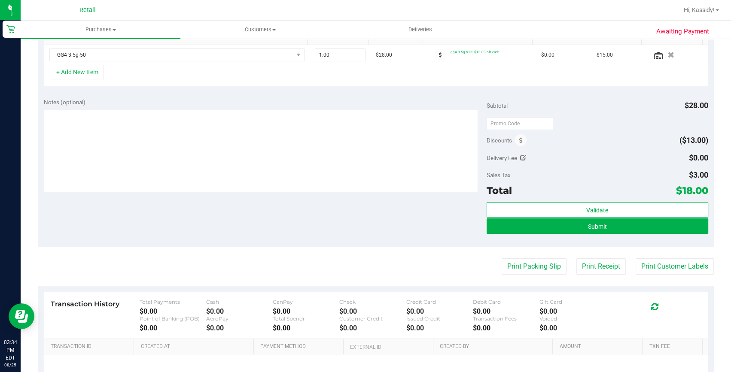
scroll to position [234, 0]
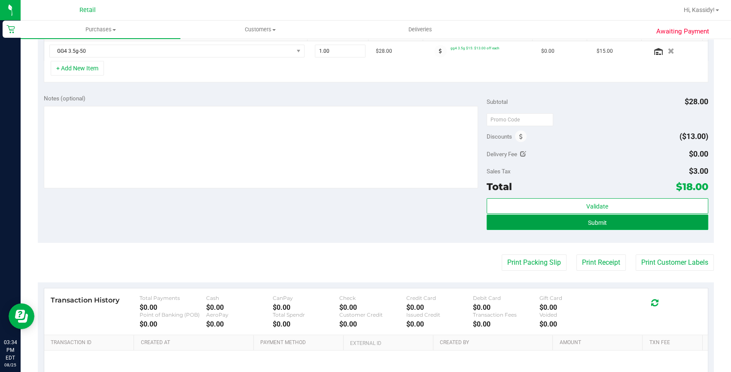
click at [574, 223] on button "Submit" at bounding box center [598, 222] width 222 height 15
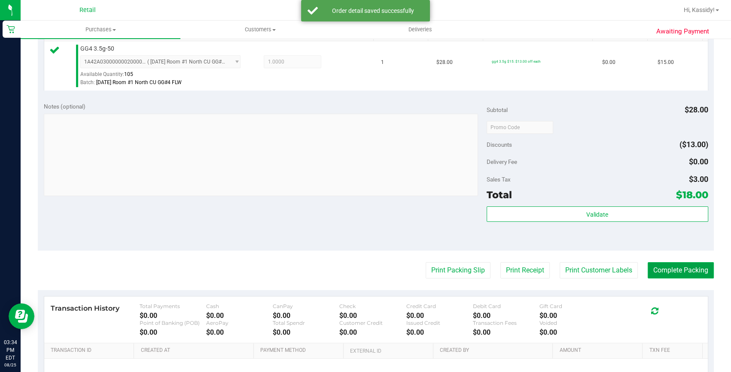
click at [675, 273] on button "Complete Packing" at bounding box center [681, 270] width 66 height 16
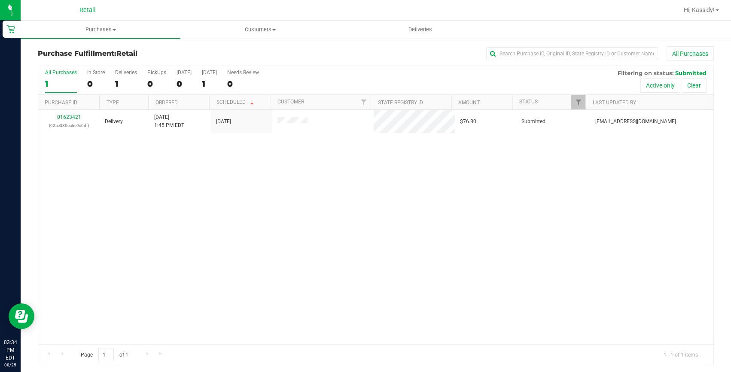
click at [107, 41] on div "Purchase Fulfillment: Retail All Purchases All Purchases 1 In Store 0 Deliverie…" at bounding box center [376, 206] width 711 height 336
click at [94, 22] on uib-tab-heading "Purchases Summary of purchases Fulfillment All purchases" at bounding box center [101, 30] width 160 height 18
click at [82, 53] on span "Summary of purchases" at bounding box center [65, 51] width 88 height 7
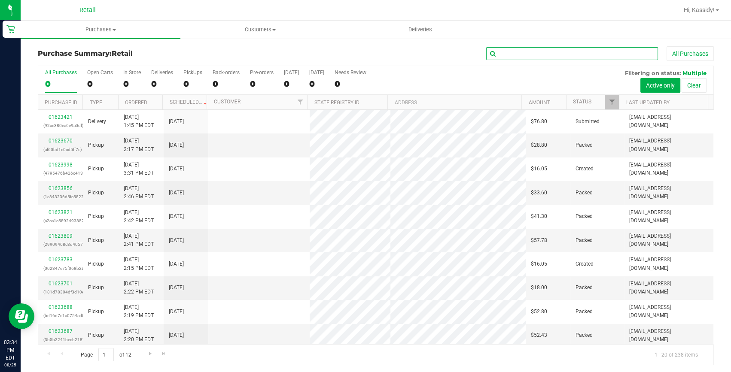
click at [544, 52] on input "text" at bounding box center [572, 53] width 172 height 13
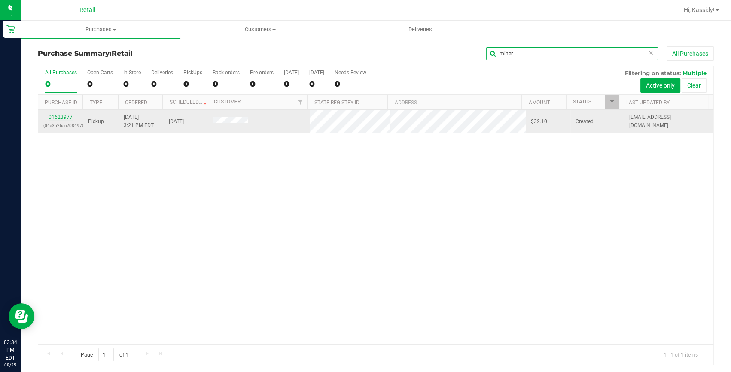
type input "miner"
click at [62, 118] on link "01623977" at bounding box center [61, 117] width 24 height 6
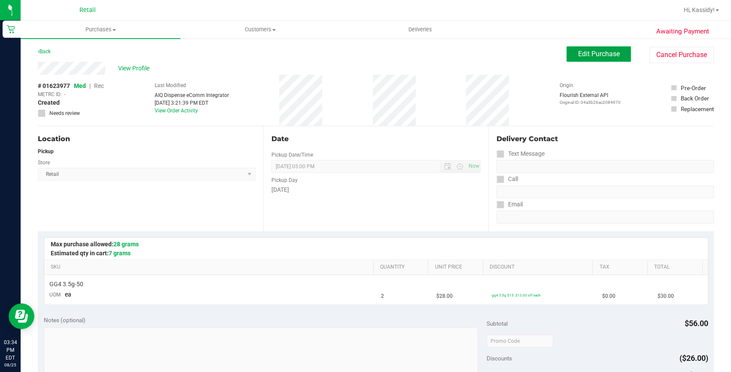
click at [590, 58] on span "Edit Purchase" at bounding box center [599, 54] width 42 height 8
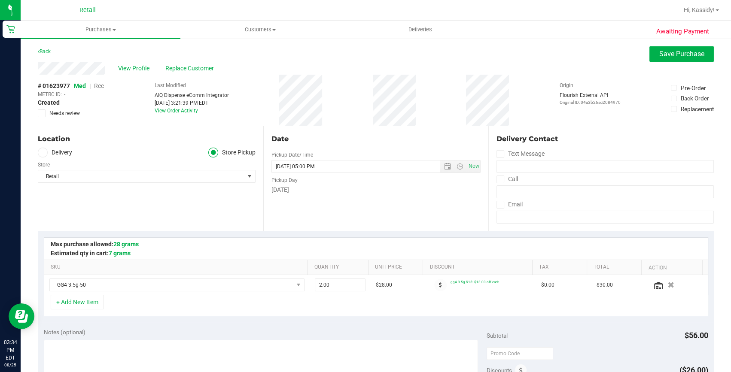
drag, startPoint x: 103, startPoint y: 85, endPoint x: 591, endPoint y: 258, distance: 517.8
click at [103, 85] on span "Rec" at bounding box center [99, 85] width 10 height 7
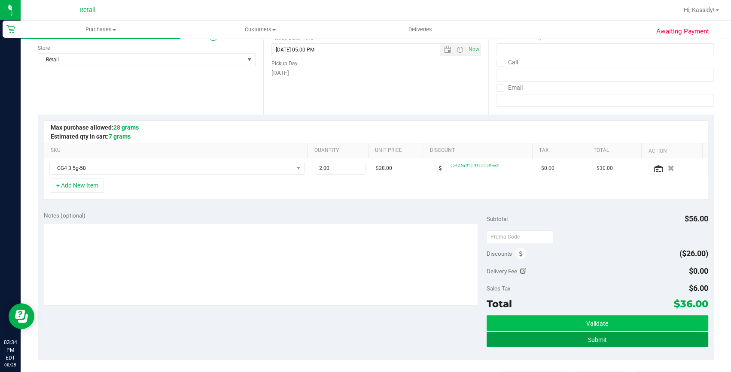
click at [608, 333] on button "Submit" at bounding box center [598, 339] width 222 height 15
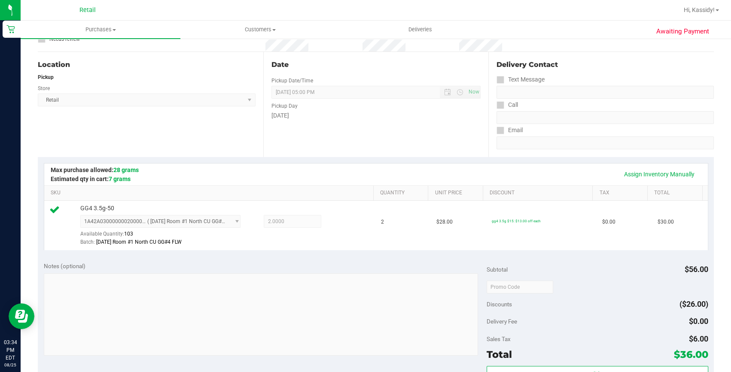
scroll to position [234, 0]
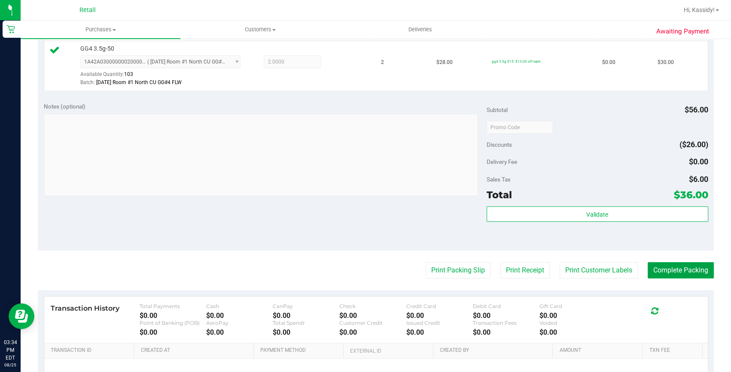
click at [668, 269] on button "Complete Packing" at bounding box center [681, 270] width 66 height 16
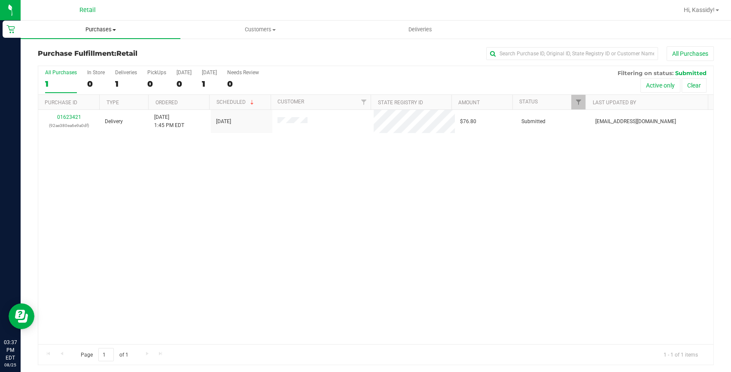
click at [107, 33] on span "Purchases" at bounding box center [101, 30] width 160 height 8
click at [96, 50] on span "Summary of purchases" at bounding box center [65, 51] width 88 height 7
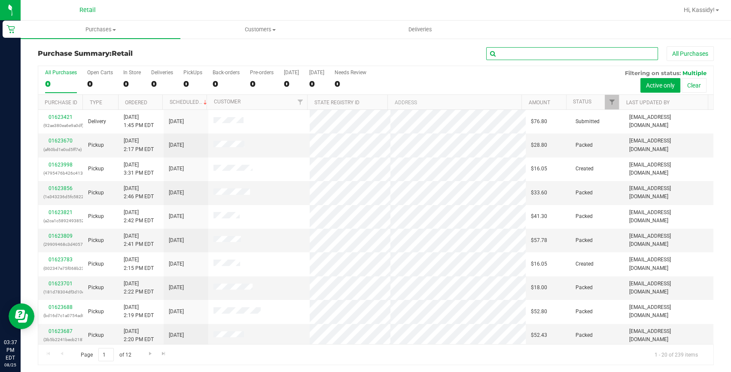
click at [515, 54] on input "text" at bounding box center [572, 53] width 172 height 13
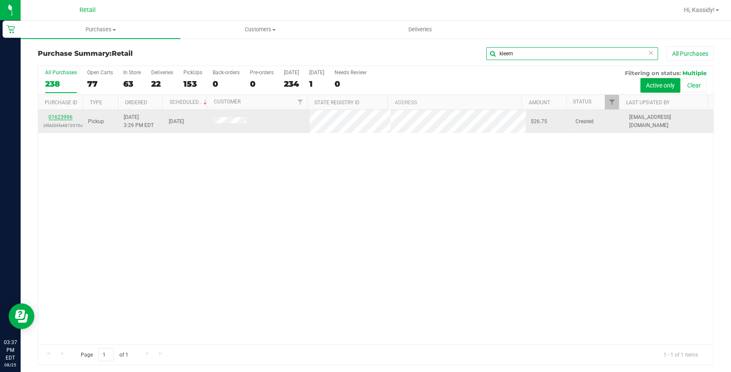
type input "kleem"
click at [63, 117] on link "01623996" at bounding box center [61, 117] width 24 height 6
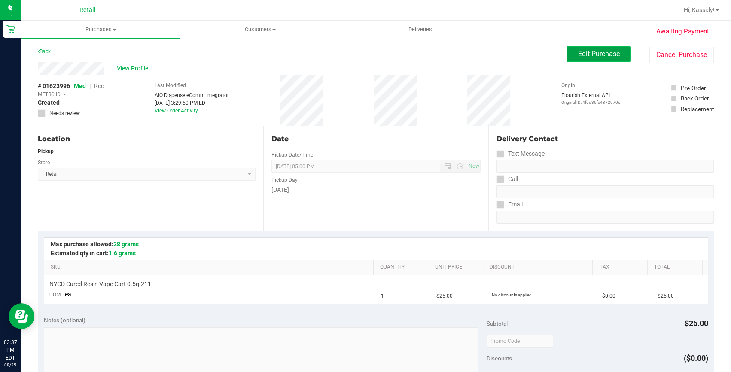
click at [570, 53] on button "Edit Purchase" at bounding box center [599, 53] width 64 height 15
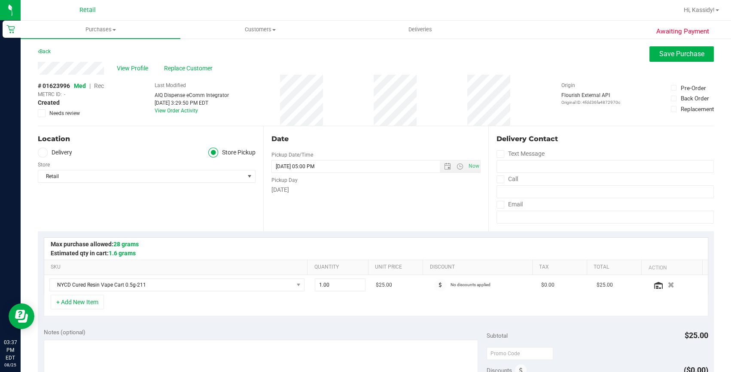
click at [99, 85] on span "Rec" at bounding box center [99, 85] width 10 height 7
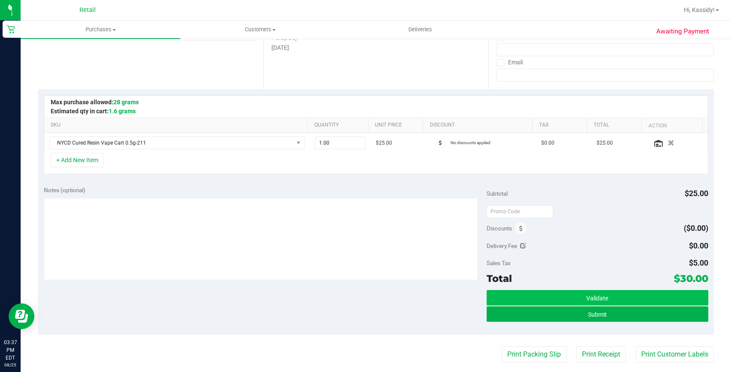
scroll to position [156, 0]
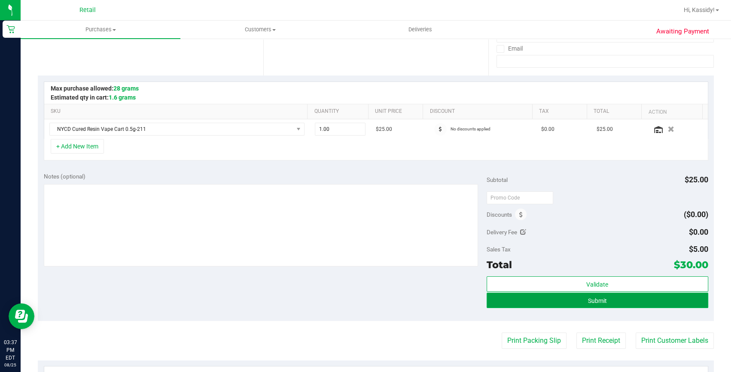
click at [526, 296] on button "Submit" at bounding box center [598, 300] width 222 height 15
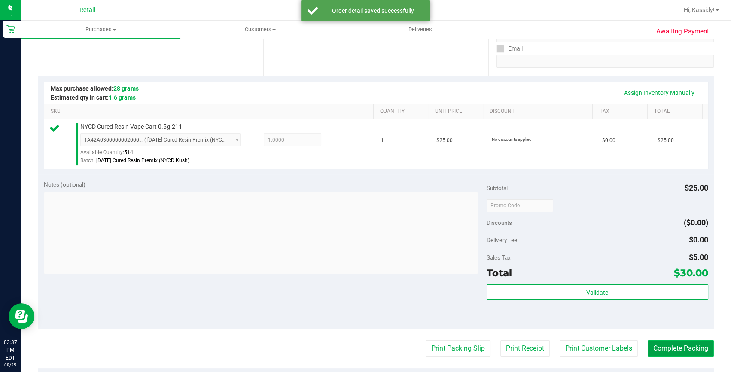
click at [676, 348] on button "Complete Packing" at bounding box center [681, 349] width 66 height 16
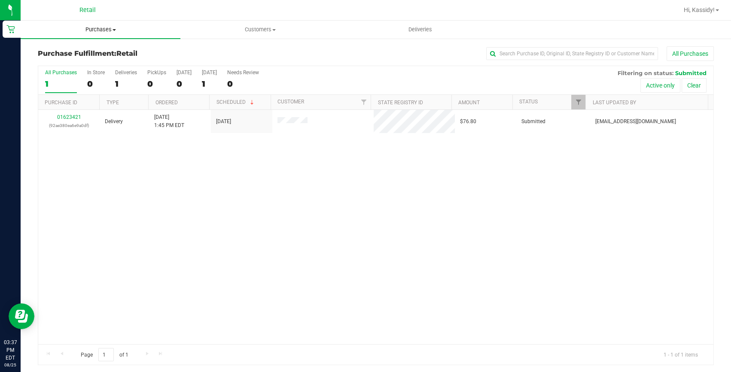
click at [118, 25] on uib-tab-heading "Purchases Summary of purchases Fulfillment All purchases" at bounding box center [101, 30] width 160 height 18
click at [102, 49] on span "Summary of purchases" at bounding box center [65, 51] width 88 height 7
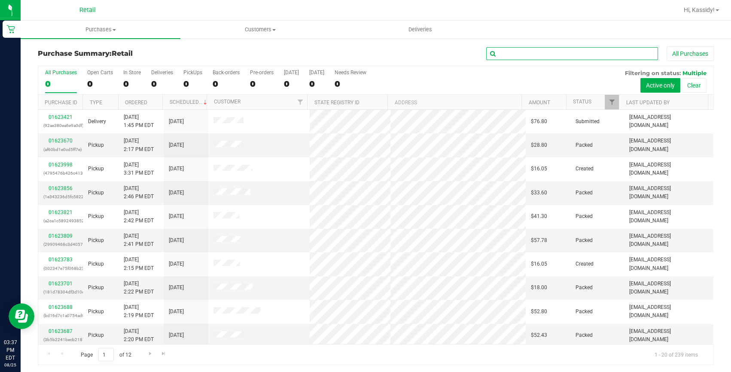
click at [546, 55] on input "text" at bounding box center [572, 53] width 172 height 13
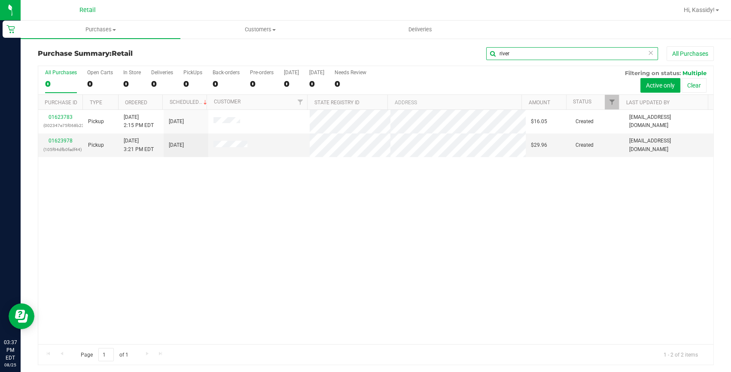
type input "river"
click at [60, 118] on link "01623783" at bounding box center [61, 117] width 24 height 6
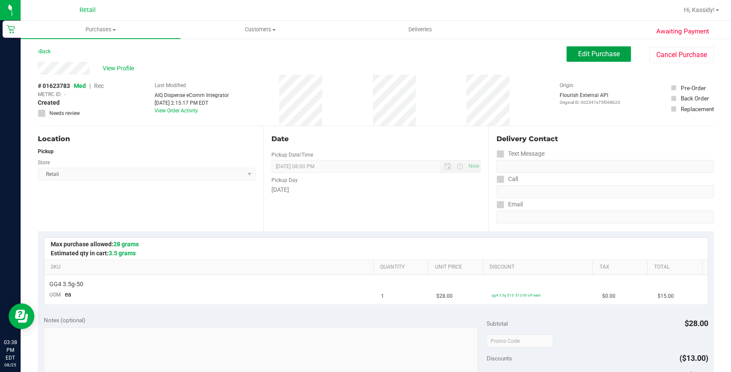
click at [578, 55] on span "Edit Purchase" at bounding box center [599, 54] width 42 height 8
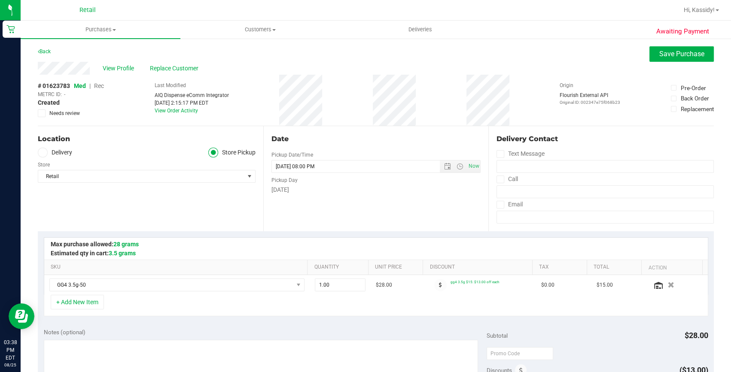
click at [98, 86] on span "Rec" at bounding box center [99, 85] width 10 height 7
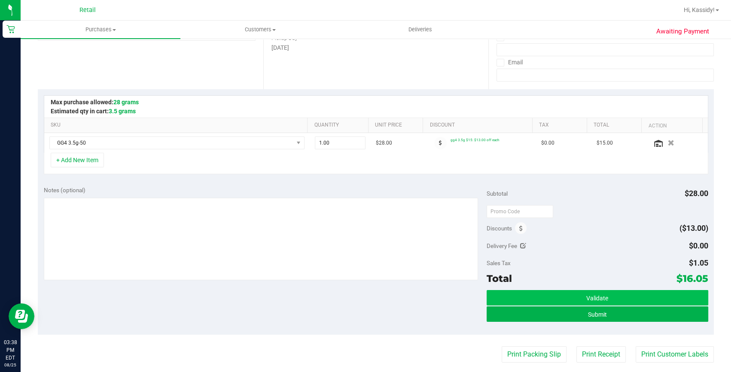
scroll to position [156, 0]
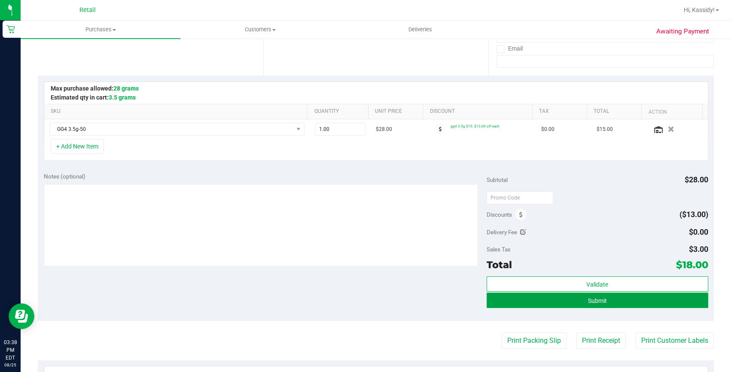
click at [532, 294] on button "Submit" at bounding box center [598, 300] width 222 height 15
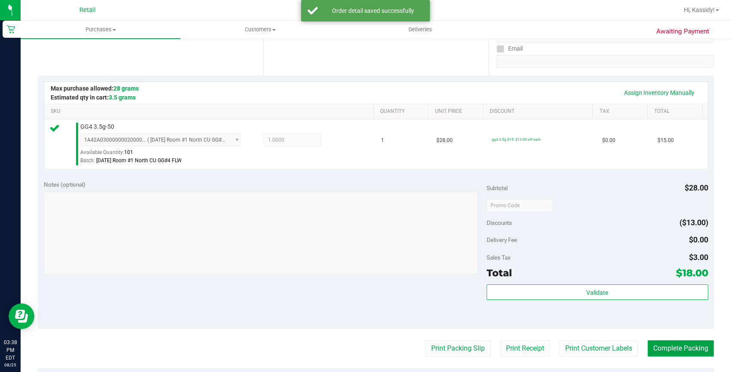
click at [657, 349] on button "Complete Packing" at bounding box center [681, 349] width 66 height 16
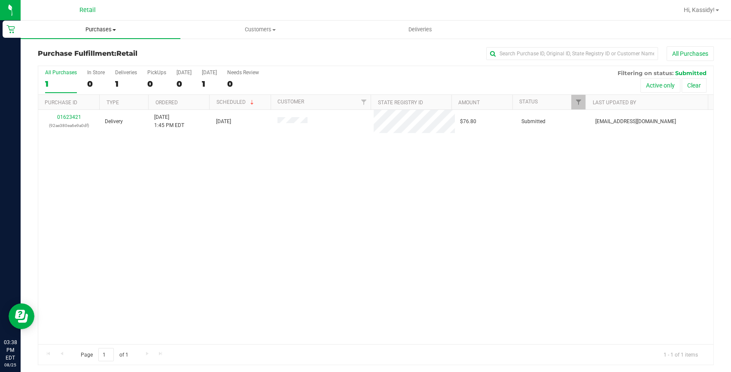
click at [106, 34] on uib-tab-heading "Purchases Summary of purchases Fulfillment All purchases" at bounding box center [101, 30] width 160 height 18
click at [104, 50] on span "Summary of purchases" at bounding box center [65, 51] width 88 height 7
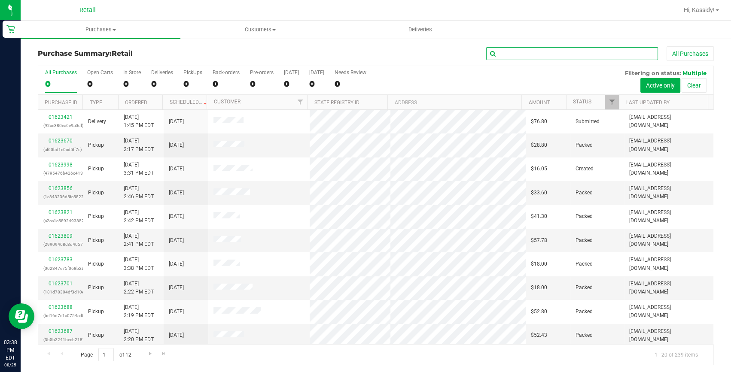
click at [516, 53] on input "text" at bounding box center [572, 53] width 172 height 13
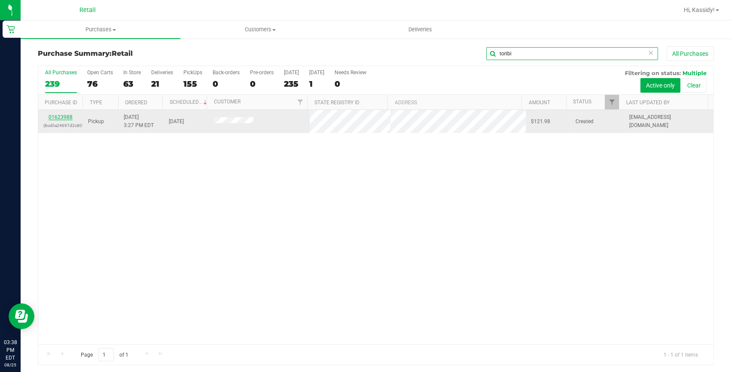
type input "toribi"
click at [68, 116] on link "01623988" at bounding box center [61, 117] width 24 height 6
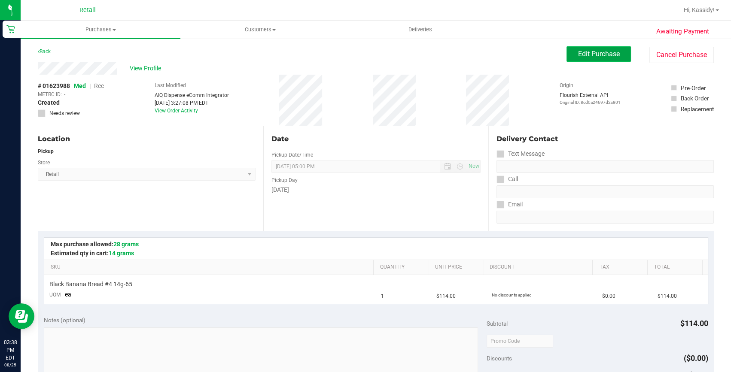
click at [571, 58] on button "Edit Purchase" at bounding box center [599, 53] width 64 height 15
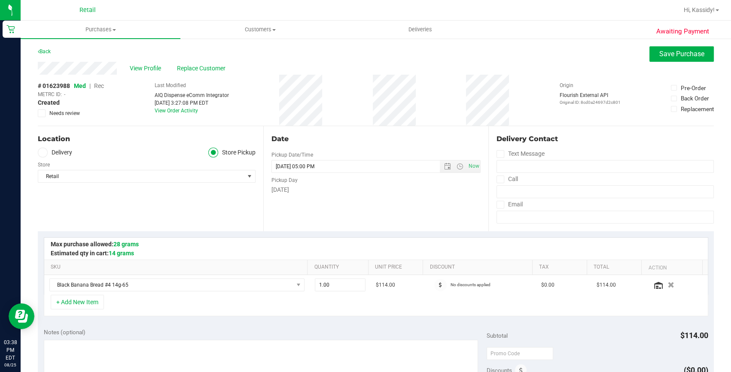
click at [102, 86] on span "Rec" at bounding box center [99, 85] width 10 height 7
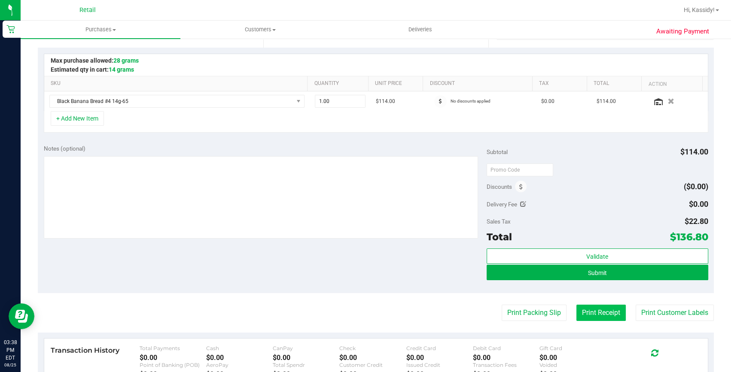
scroll to position [195, 0]
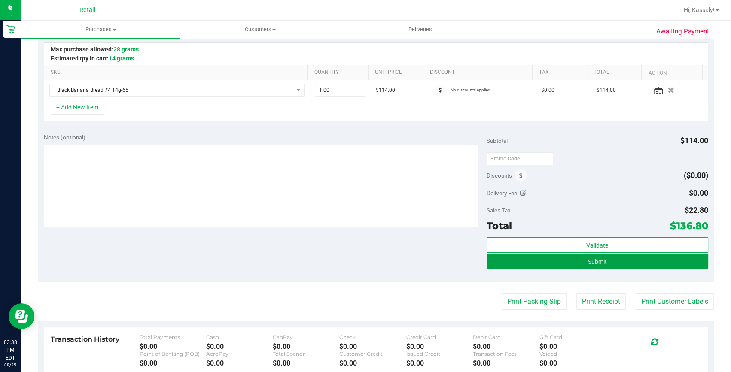
click at [595, 262] on span "Submit" at bounding box center [597, 262] width 19 height 7
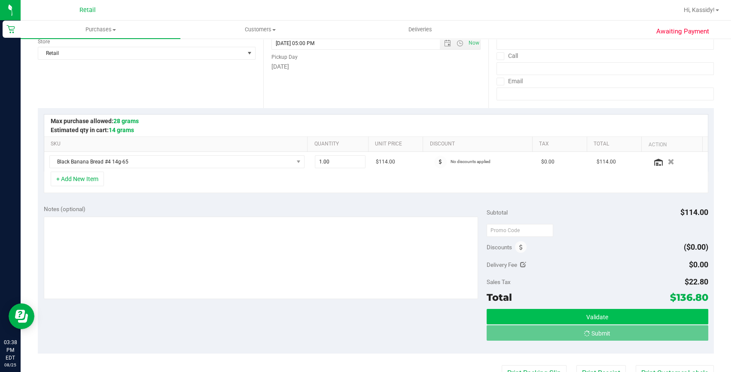
scroll to position [78, 0]
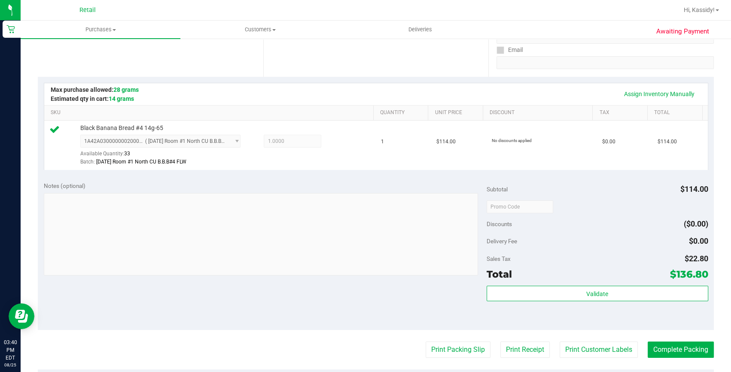
scroll to position [156, 0]
click at [653, 348] on button "Complete Packing" at bounding box center [681, 349] width 66 height 16
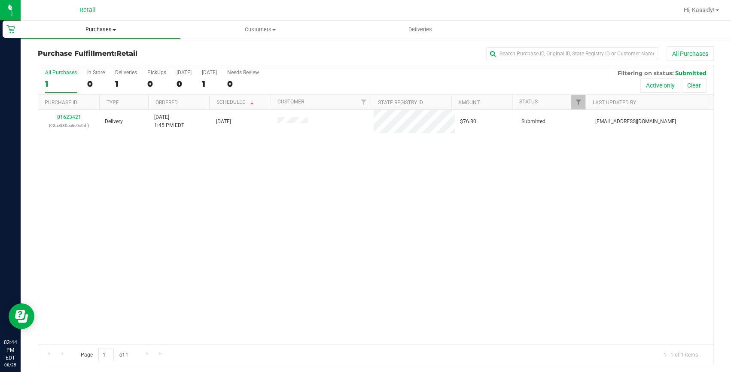
click at [85, 37] on uib-tab-heading "Purchases Summary of purchases Fulfillment All purchases" at bounding box center [101, 30] width 160 height 18
click at [75, 48] on span "Summary of purchases" at bounding box center [65, 51] width 88 height 7
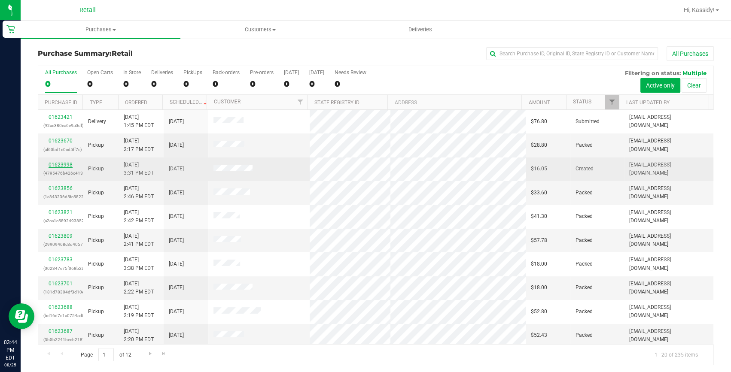
click at [64, 164] on link "01623998" at bounding box center [61, 165] width 24 height 6
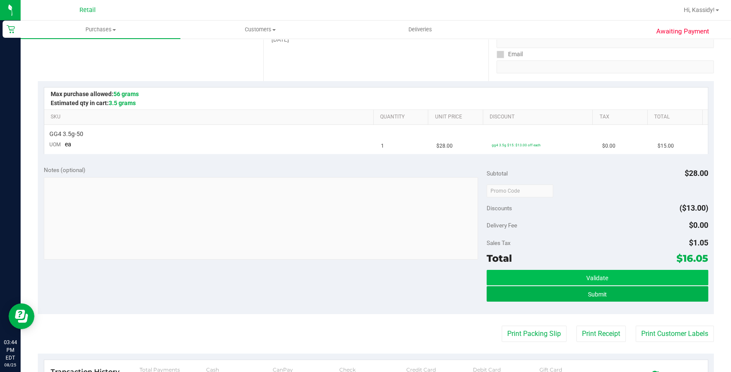
scroll to position [156, 0]
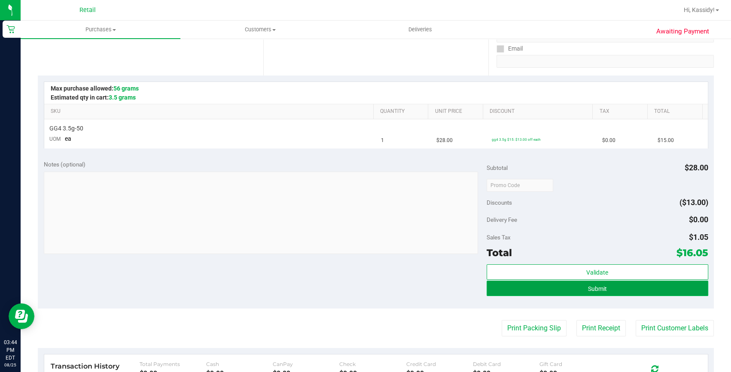
click at [595, 287] on span "Submit" at bounding box center [597, 289] width 19 height 7
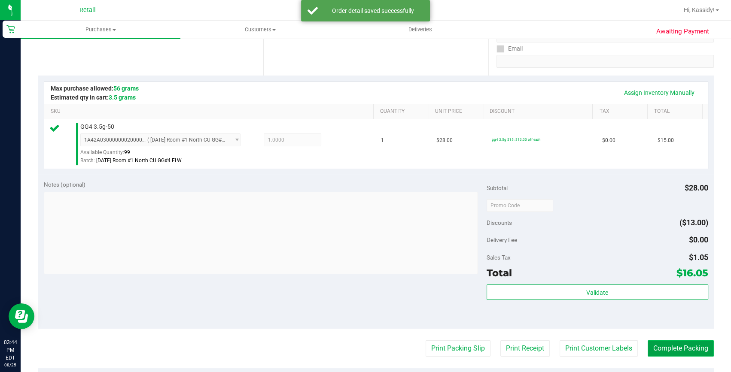
click at [697, 344] on button "Complete Packing" at bounding box center [681, 349] width 66 height 16
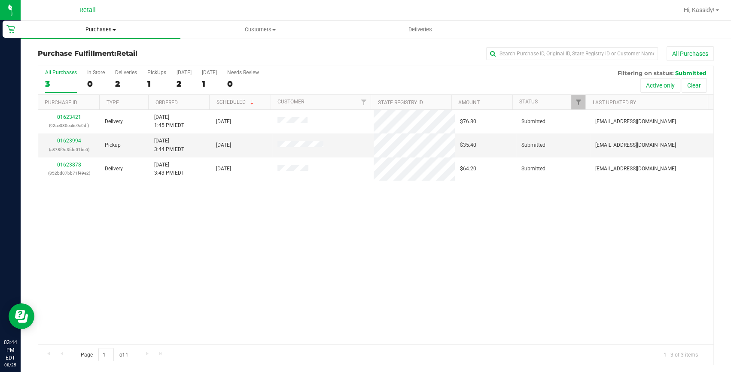
click at [84, 31] on span "Purchases" at bounding box center [101, 30] width 160 height 8
click at [85, 49] on span "Summary of purchases" at bounding box center [65, 51] width 88 height 7
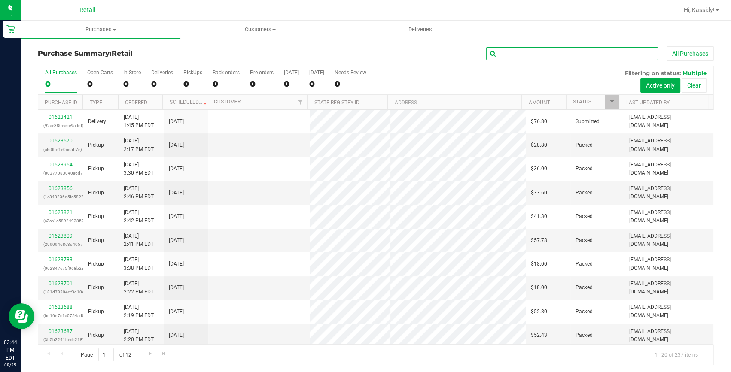
click at [541, 56] on input "text" at bounding box center [572, 53] width 172 height 13
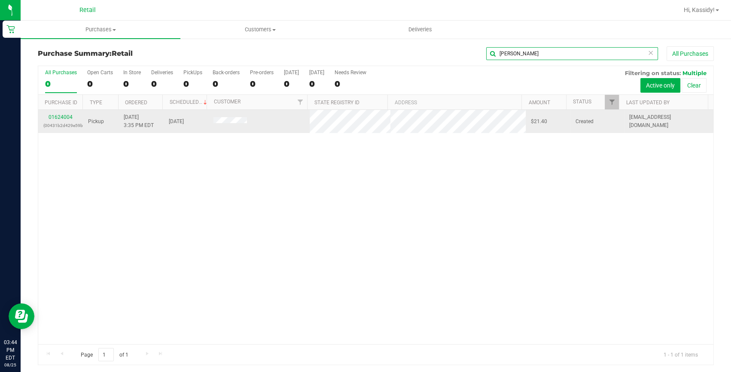
type input "linda lim"
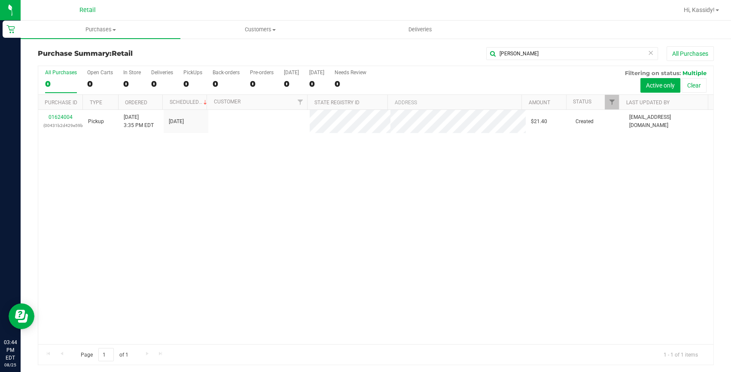
click at [53, 114] on link "01624004" at bounding box center [61, 117] width 24 height 6
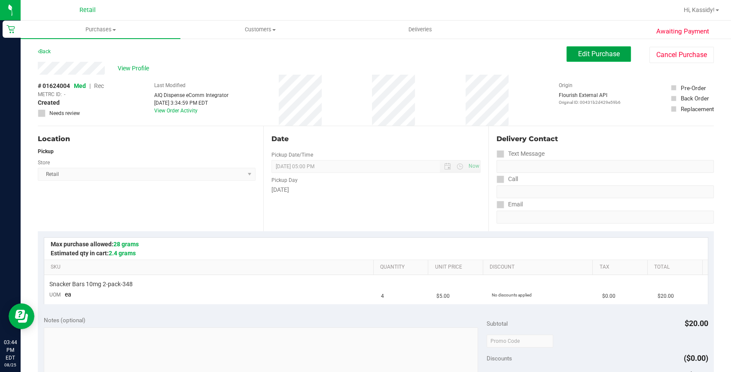
click at [592, 52] on span "Edit Purchase" at bounding box center [599, 54] width 42 height 8
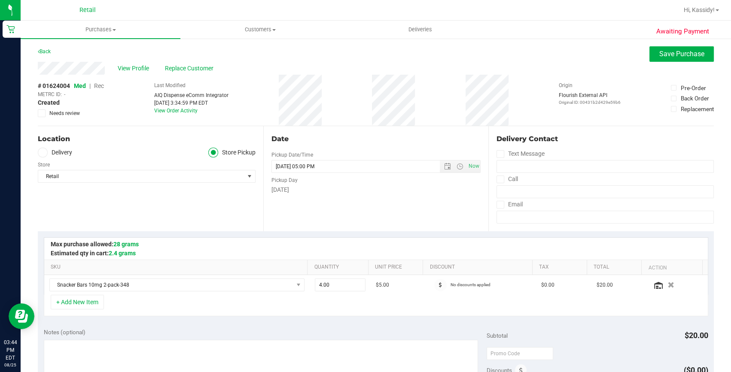
click at [101, 83] on span "Rec" at bounding box center [99, 85] width 10 height 7
click at [665, 60] on button "Save Purchase" at bounding box center [682, 53] width 64 height 15
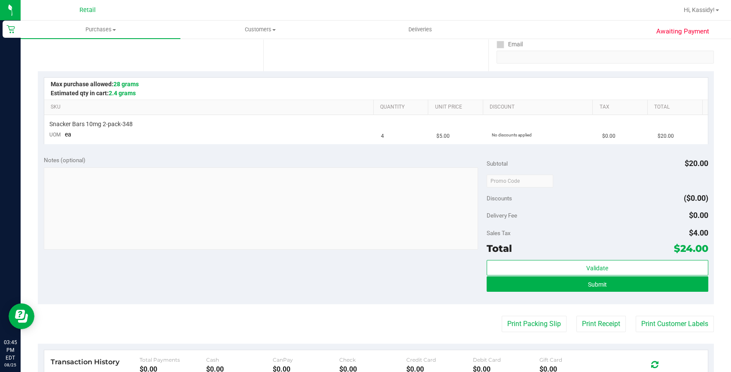
scroll to position [195, 0]
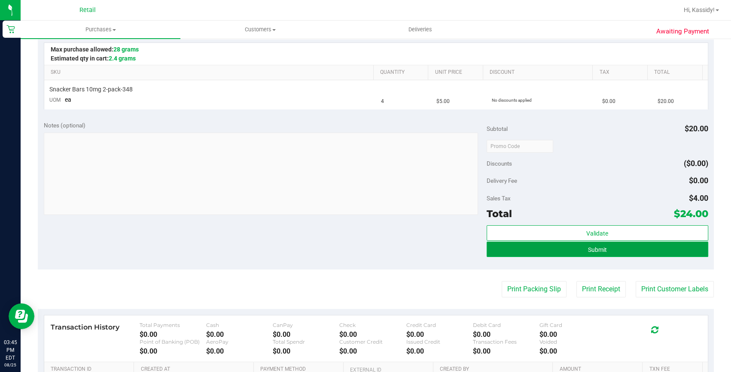
click at [589, 256] on button "Submit" at bounding box center [598, 249] width 222 height 15
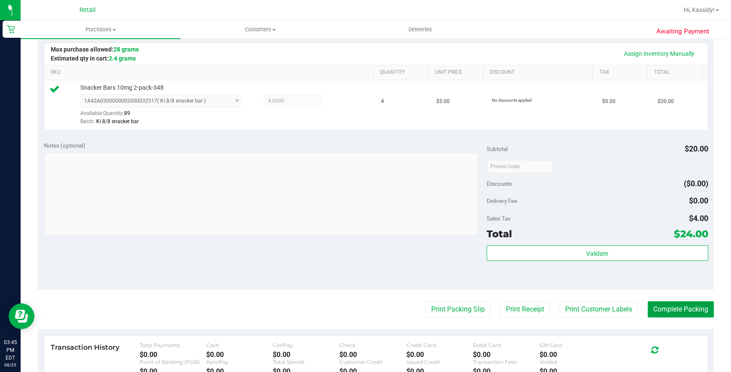
click at [670, 314] on button "Complete Packing" at bounding box center [681, 310] width 66 height 16
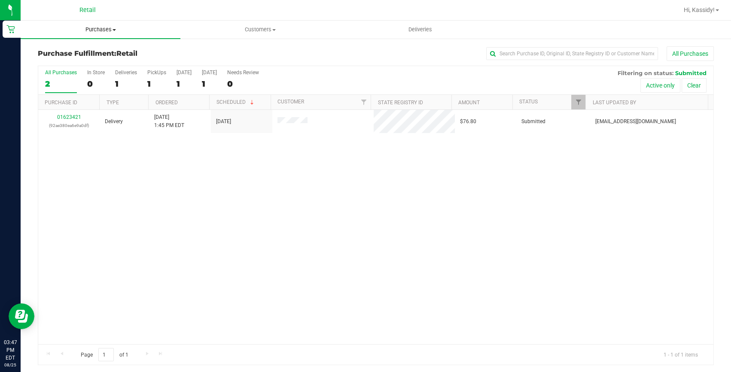
click at [89, 34] on uib-tab-heading "Purchases Summary of purchases Fulfillment All purchases" at bounding box center [101, 30] width 160 height 18
click at [77, 56] on li "Summary of purchases" at bounding box center [101, 52] width 160 height 10
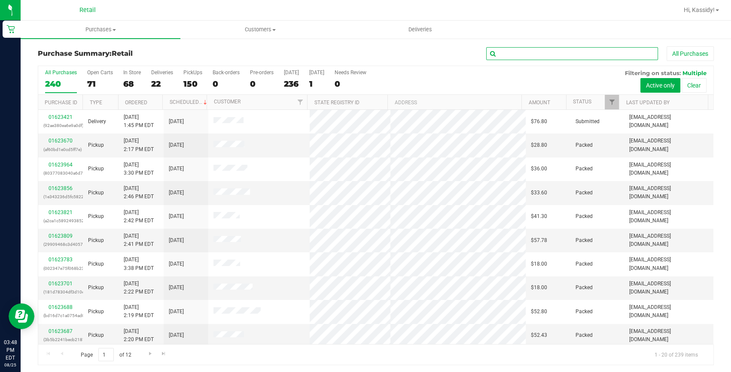
click at [534, 56] on input "text" at bounding box center [572, 53] width 172 height 13
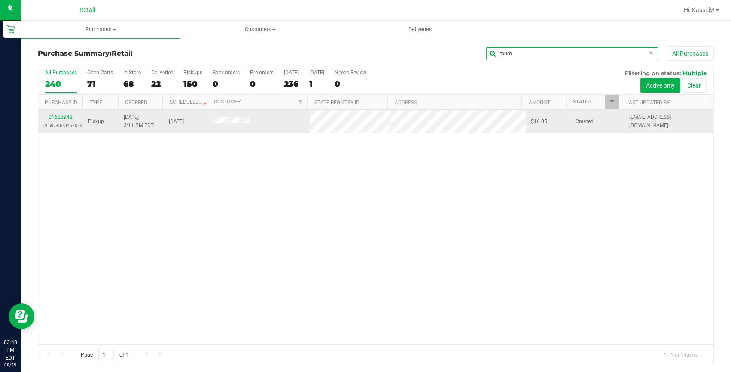
type input "mum"
click at [62, 116] on link "01623948" at bounding box center [61, 117] width 24 height 6
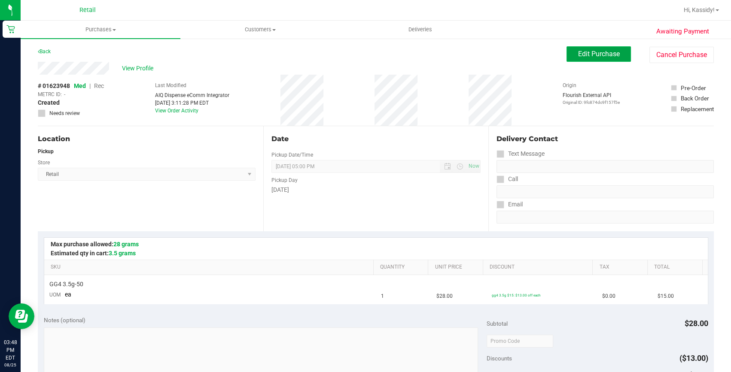
click at [578, 56] on span "Edit Purchase" at bounding box center [599, 54] width 42 height 8
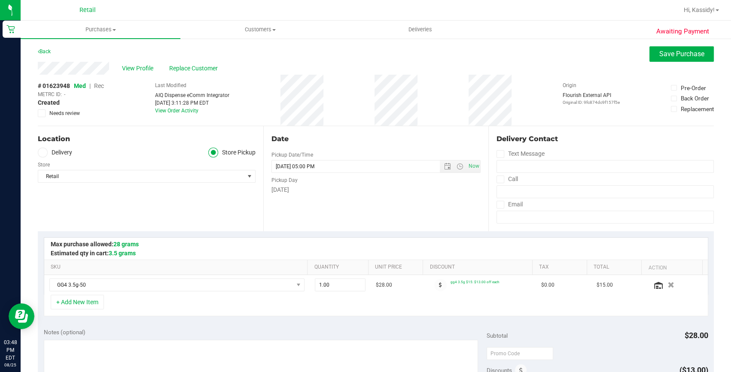
click at [100, 87] on span "Rec" at bounding box center [99, 85] width 10 height 7
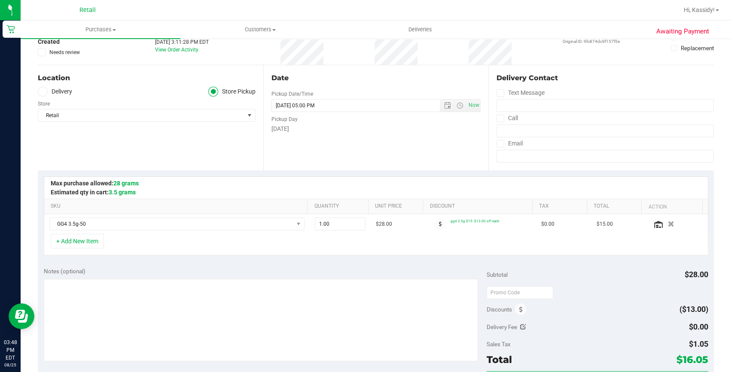
scroll to position [156, 0]
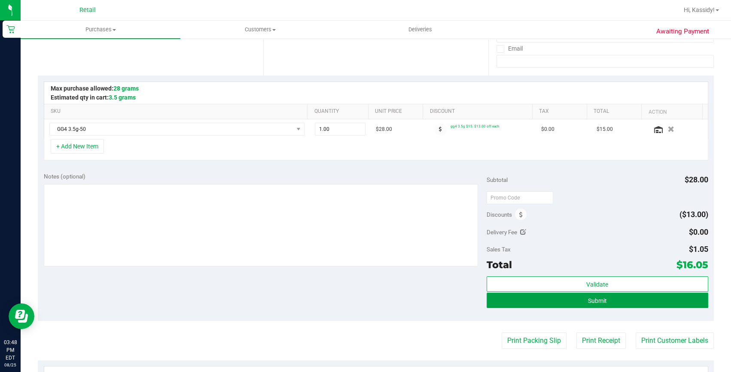
click at [540, 301] on button "Submit" at bounding box center [598, 300] width 222 height 15
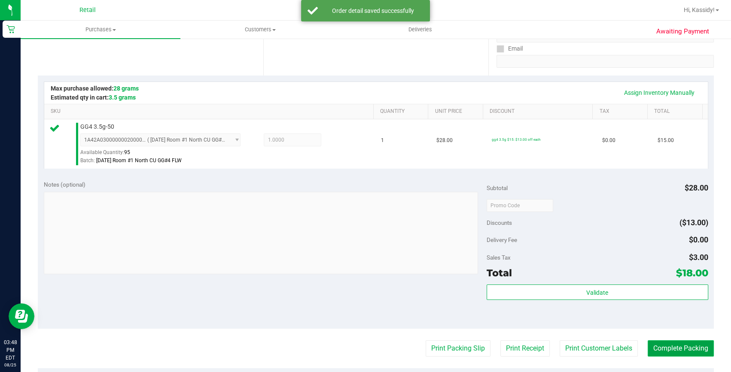
click at [656, 347] on button "Complete Packing" at bounding box center [681, 349] width 66 height 16
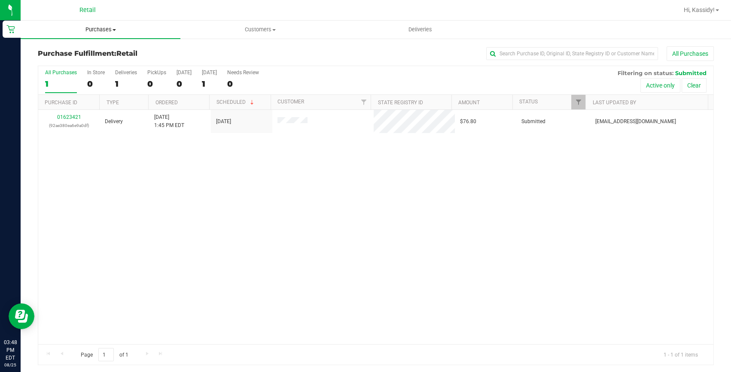
click at [98, 31] on span "Purchases" at bounding box center [101, 30] width 160 height 8
click at [81, 54] on span "Summary of purchases" at bounding box center [65, 51] width 88 height 7
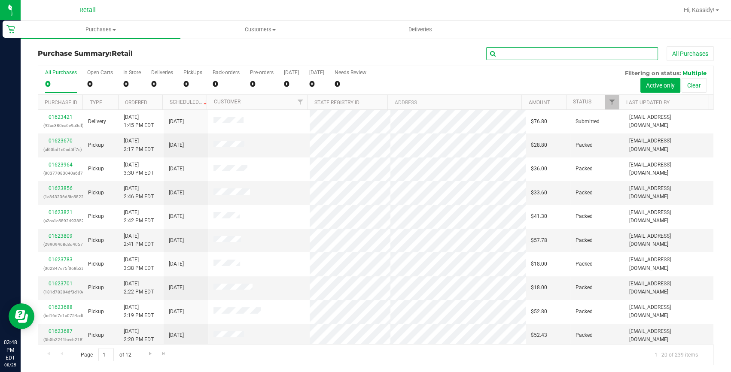
click at [496, 55] on input "text" at bounding box center [572, 53] width 172 height 13
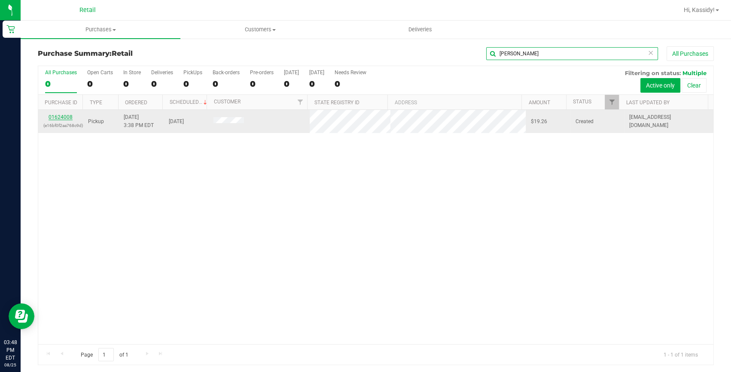
type input "chevez"
click at [68, 117] on link "01624008" at bounding box center [61, 117] width 24 height 6
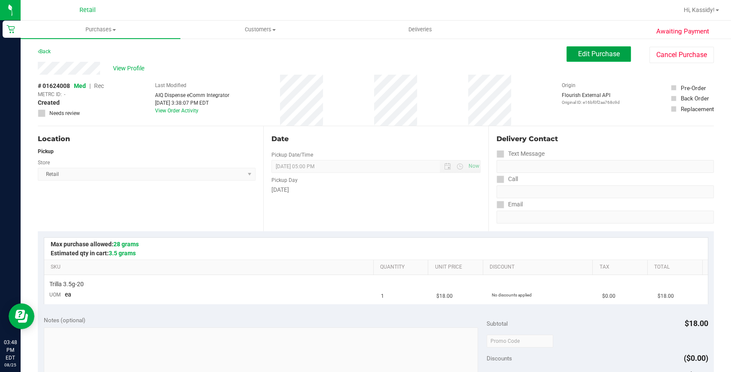
click at [567, 53] on button "Edit Purchase" at bounding box center [599, 53] width 64 height 15
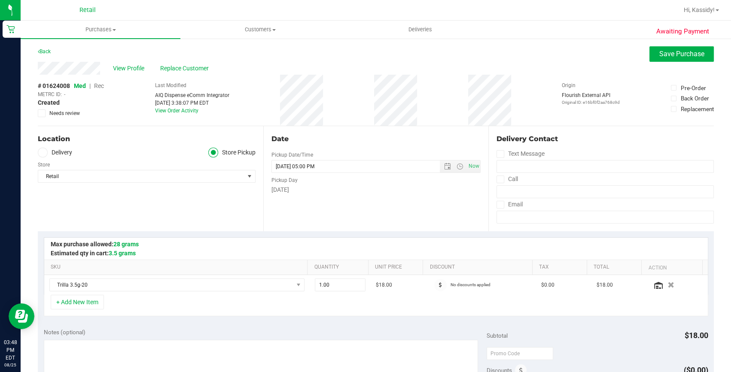
click at [102, 86] on span "Rec" at bounding box center [99, 85] width 10 height 7
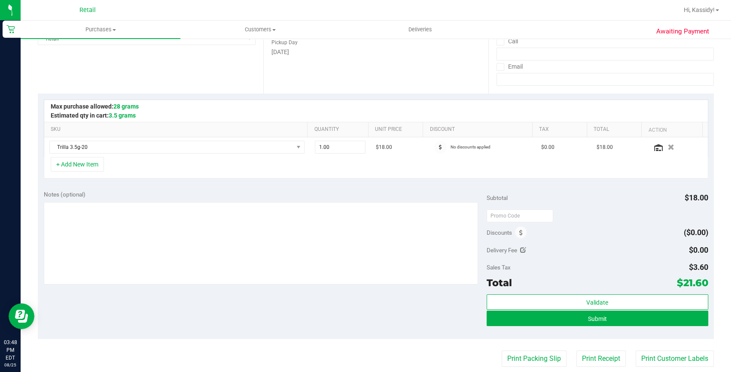
scroll to position [195, 0]
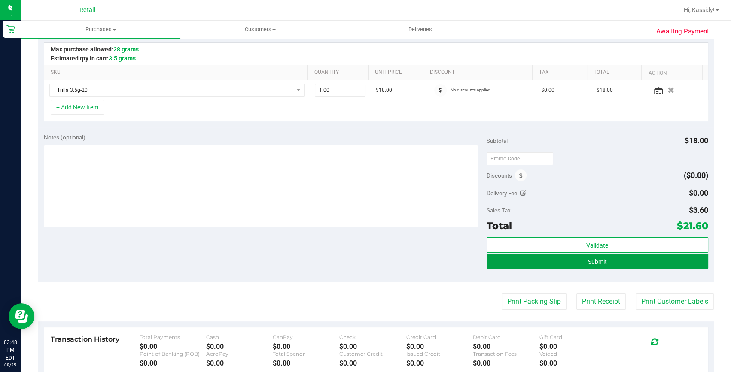
click at [595, 259] on span "Submit" at bounding box center [597, 262] width 19 height 7
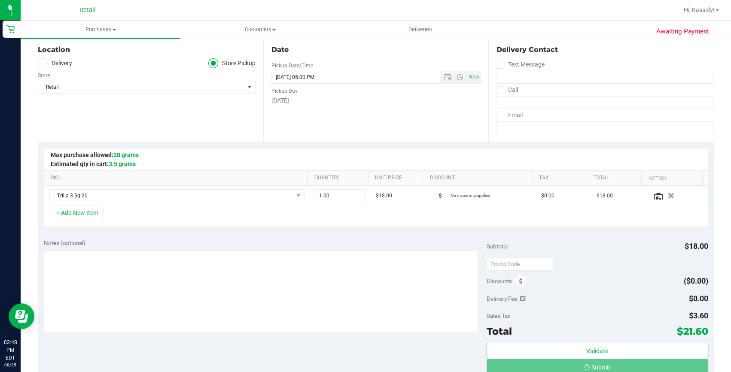
scroll to position [78, 0]
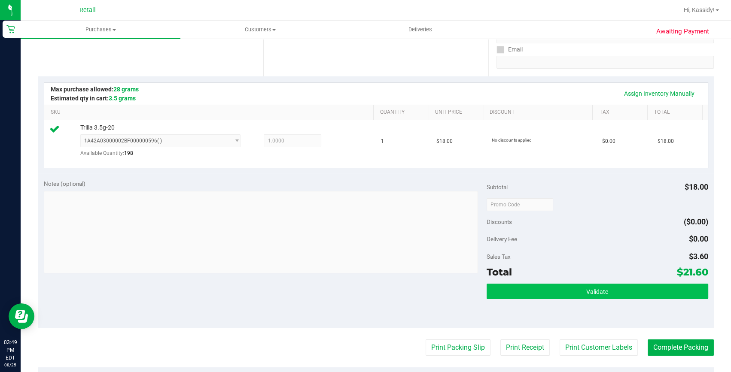
scroll to position [156, 0]
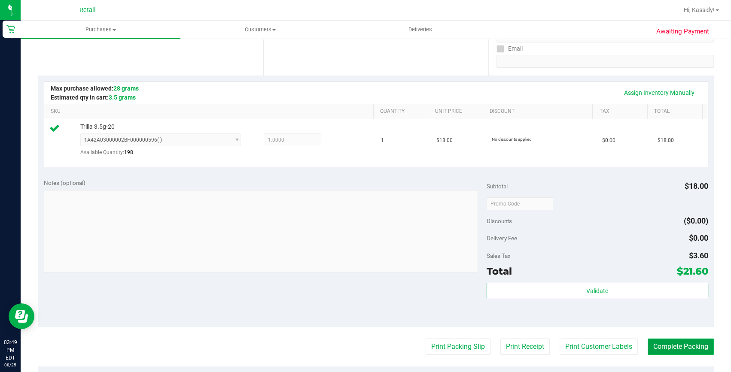
click at [648, 346] on button "Complete Packing" at bounding box center [681, 347] width 66 height 16
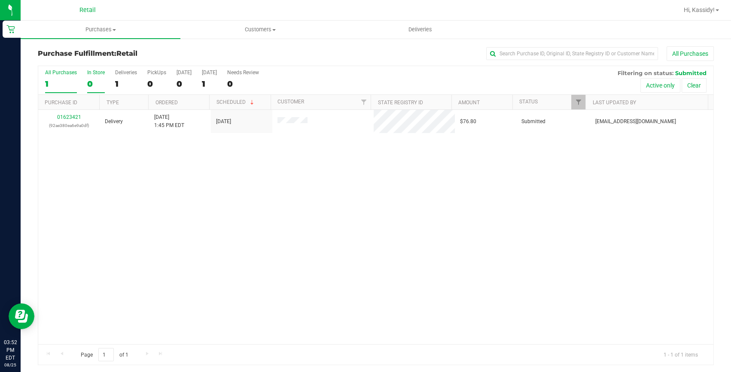
click at [90, 76] on label "In Store 0" at bounding box center [96, 82] width 18 height 24
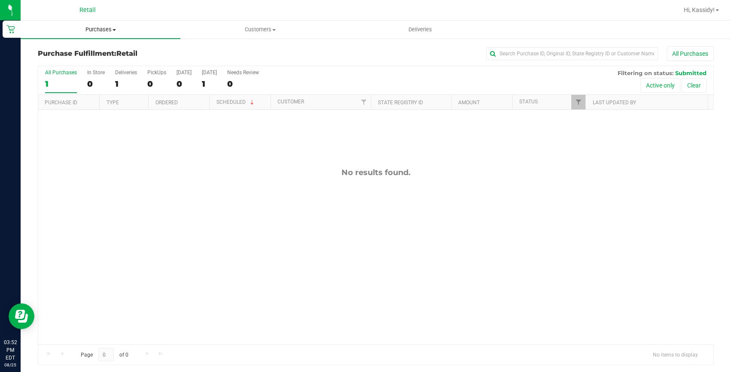
click at [90, 35] on uib-tab-heading "Purchases Summary of purchases Fulfillment All purchases" at bounding box center [101, 30] width 160 height 18
click at [91, 50] on span "Summary of purchases" at bounding box center [65, 51] width 88 height 7
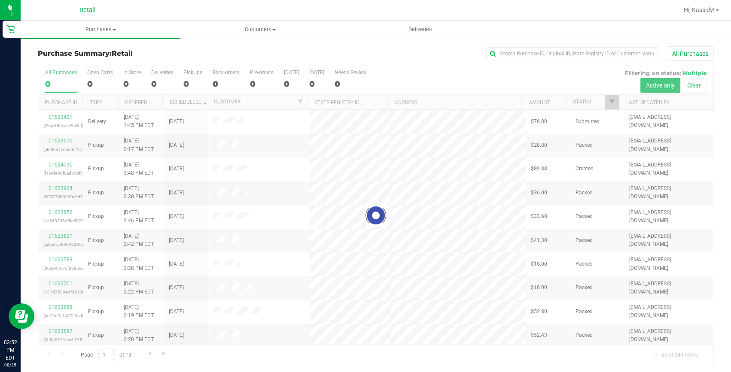
click at [96, 84] on div at bounding box center [375, 215] width 675 height 299
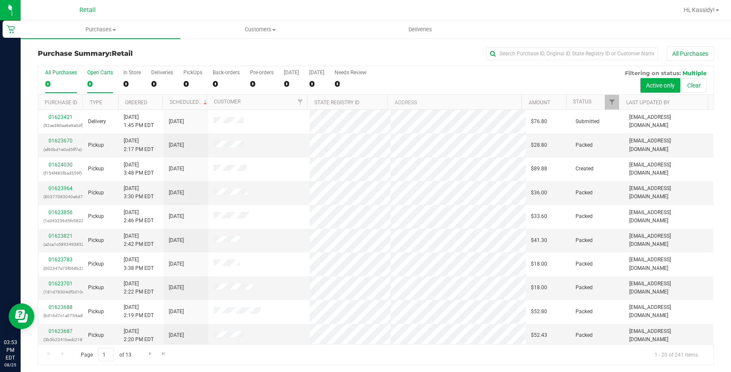
click at [102, 86] on div "0" at bounding box center [100, 84] width 26 height 10
click at [0, 0] on input "Open Carts 0" at bounding box center [0, 0] width 0 height 0
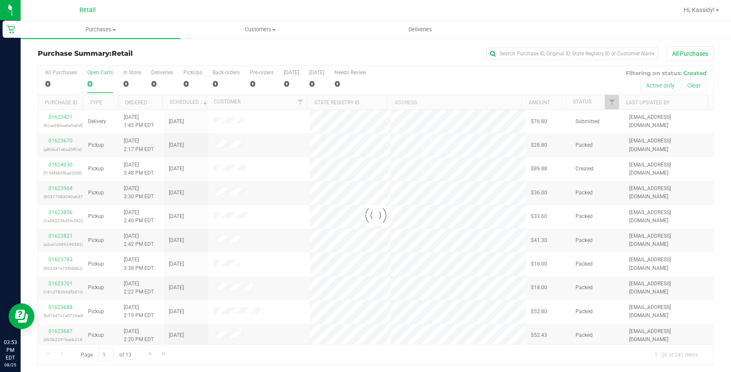
click at [102, 86] on div at bounding box center [375, 215] width 675 height 299
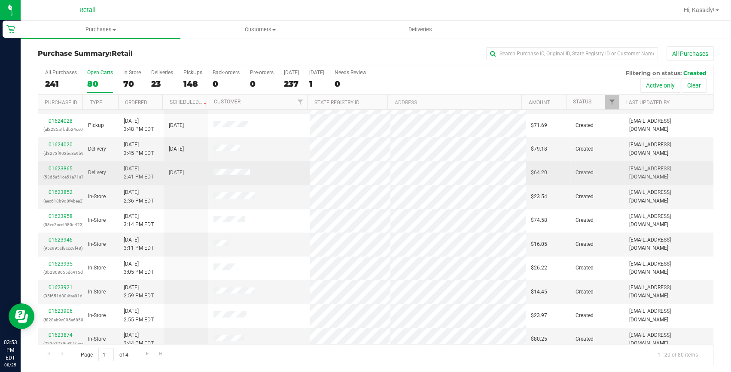
scroll to position [240, 0]
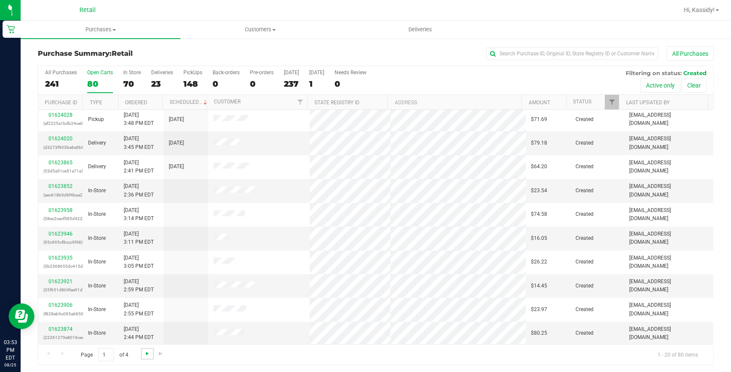
click at [149, 351] on span "Go to the next page" at bounding box center [147, 354] width 7 height 7
click at [142, 356] on link "Go to the next page" at bounding box center [147, 354] width 12 height 12
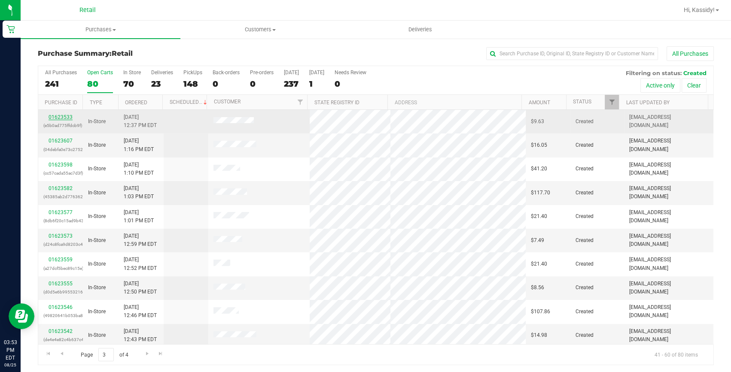
click at [65, 119] on link "01623533" at bounding box center [61, 117] width 24 height 6
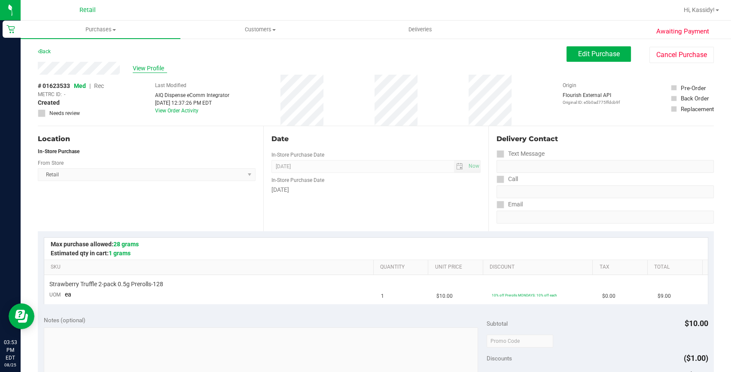
click at [146, 66] on span "View Profile" at bounding box center [150, 68] width 34 height 9
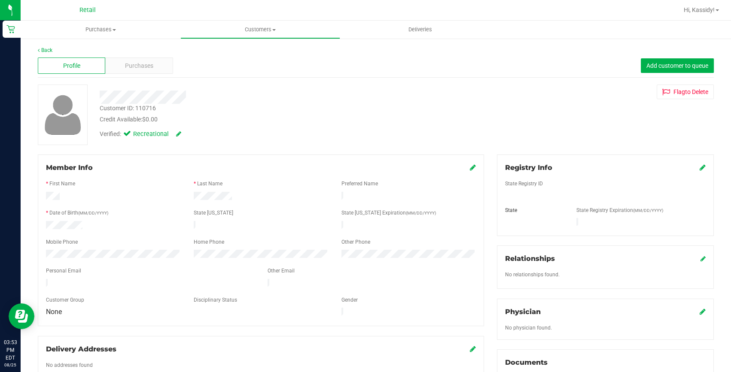
click at [146, 66] on span "Purchases" at bounding box center [139, 65] width 28 height 9
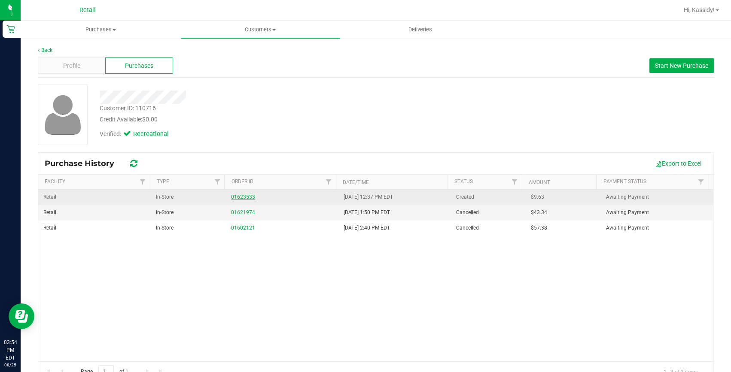
click at [232, 194] on link "01623533" at bounding box center [243, 197] width 24 height 6
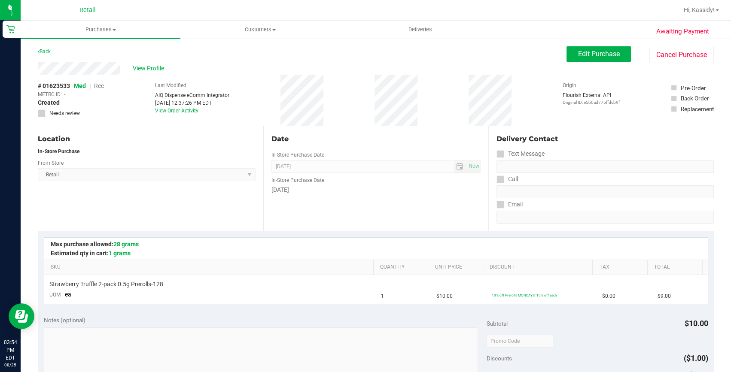
click at [477, 127] on div "Date In-Store Purchase Date Aug 25, 2025 Now In-Store Purchase Date Monday" at bounding box center [376, 178] width 226 height 105
click at [102, 36] on uib-tab-heading "Purchases Summary of purchases Fulfillment All purchases" at bounding box center [101, 30] width 160 height 18
click at [73, 49] on span "Summary of purchases" at bounding box center [65, 51] width 88 height 7
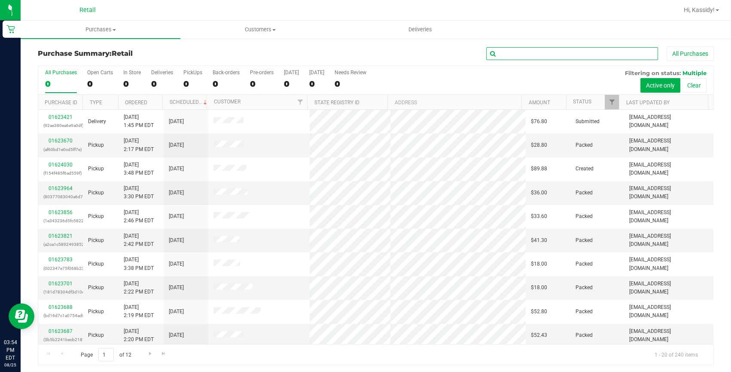
click at [559, 47] on input "text" at bounding box center [572, 53] width 172 height 13
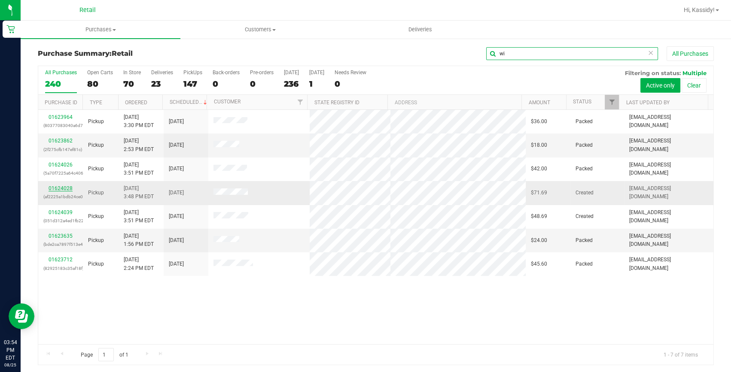
type input "wi"
click at [61, 188] on link "01624028" at bounding box center [61, 189] width 24 height 6
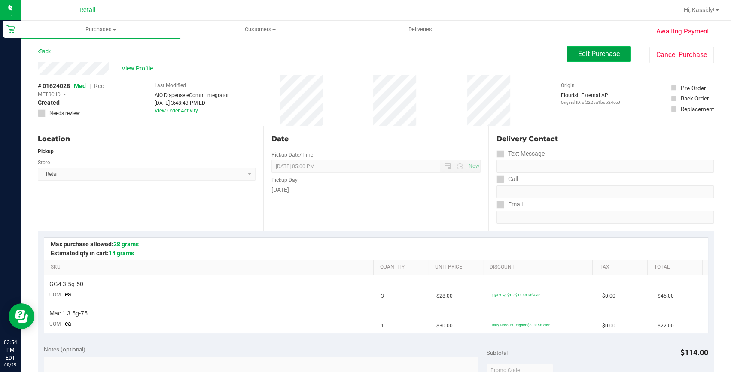
click at [567, 58] on button "Edit Purchase" at bounding box center [599, 53] width 64 height 15
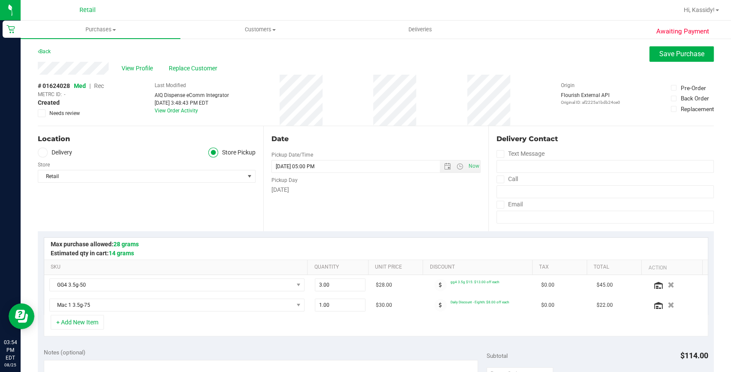
click at [99, 85] on span "Rec" at bounding box center [99, 85] width 10 height 7
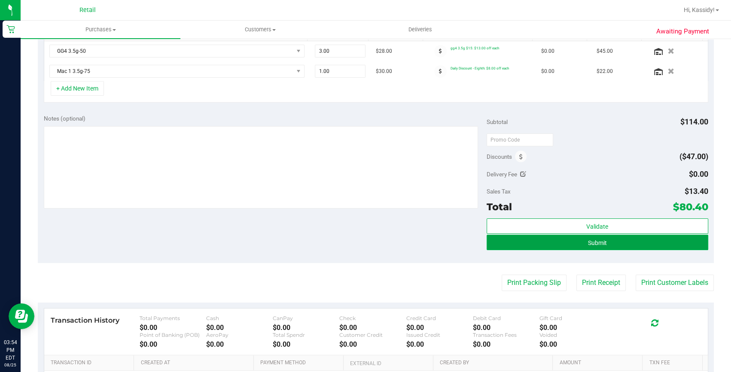
click at [497, 236] on button "Submit" at bounding box center [598, 242] width 222 height 15
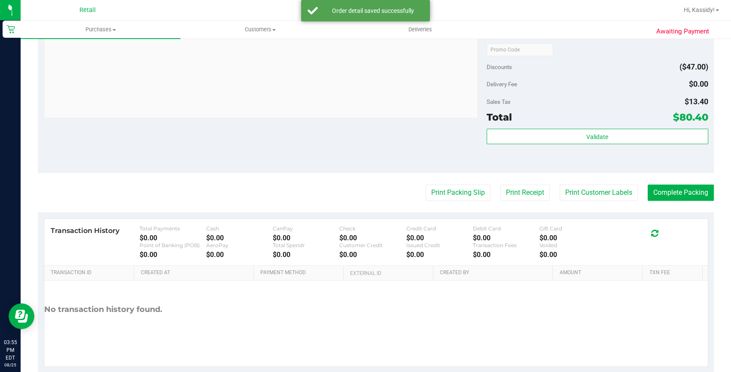
scroll to position [378, 0]
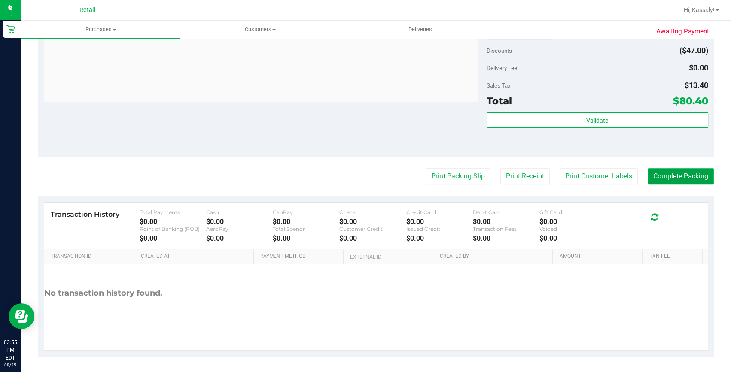
click at [650, 178] on button "Complete Packing" at bounding box center [681, 176] width 66 height 16
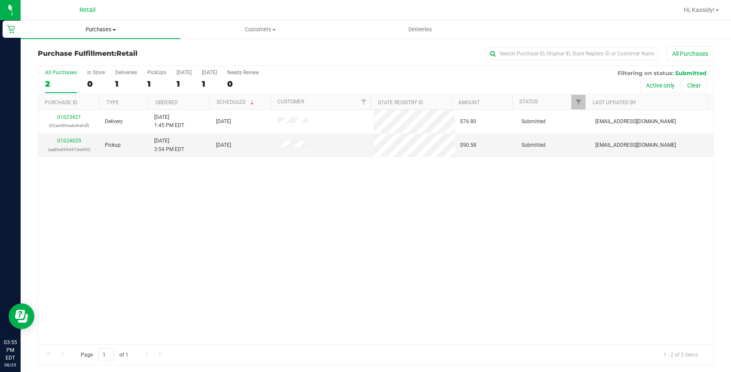
click at [85, 31] on span "Purchases" at bounding box center [101, 30] width 160 height 8
click at [82, 47] on li "Summary of purchases" at bounding box center [101, 52] width 160 height 10
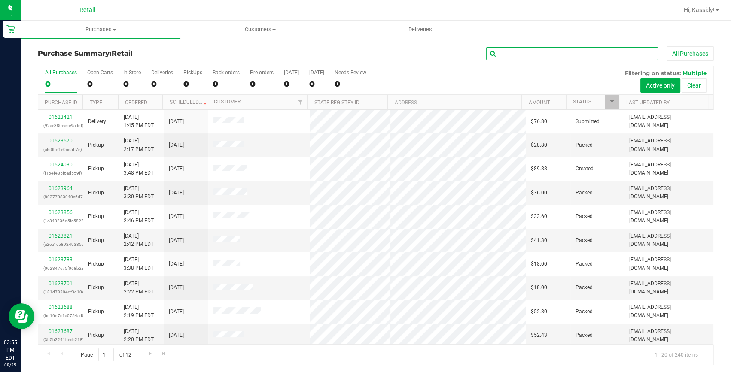
click at [558, 58] on input "text" at bounding box center [572, 53] width 172 height 13
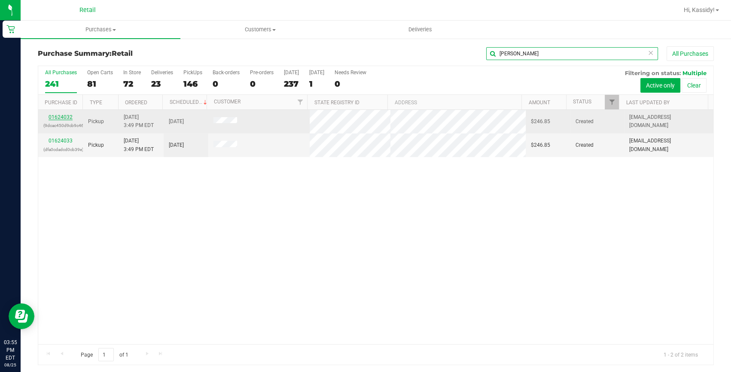
type input "lisa"
click at [57, 117] on link "01624032" at bounding box center [61, 117] width 24 height 6
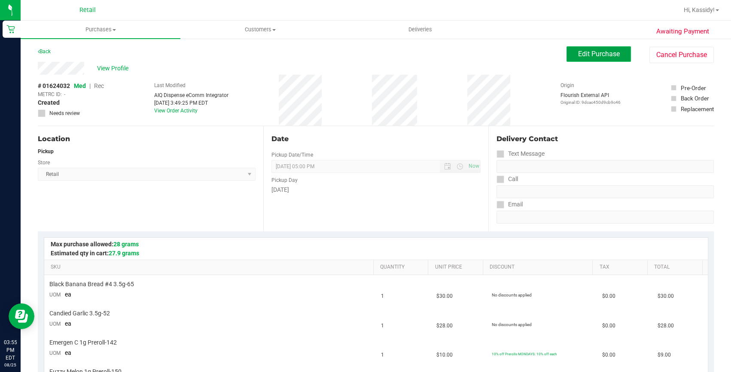
click at [579, 55] on span "Edit Purchase" at bounding box center [599, 54] width 42 height 8
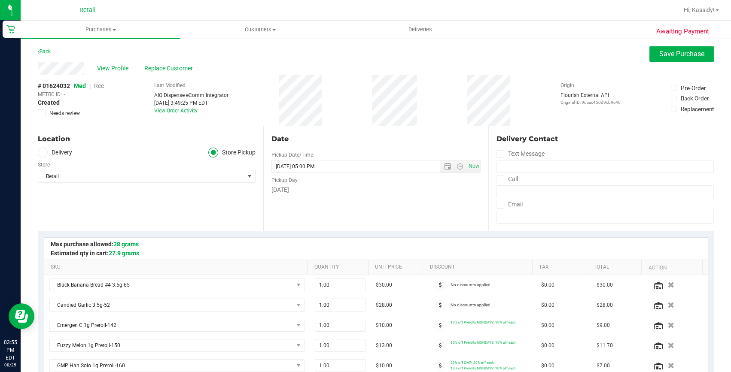
click at [100, 83] on span "Rec" at bounding box center [99, 85] width 10 height 7
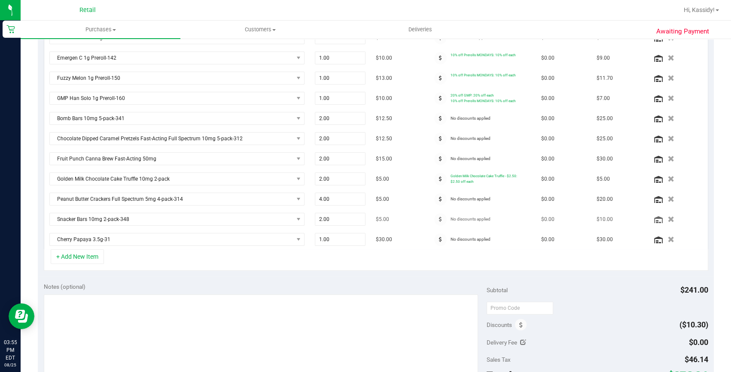
scroll to position [351, 0]
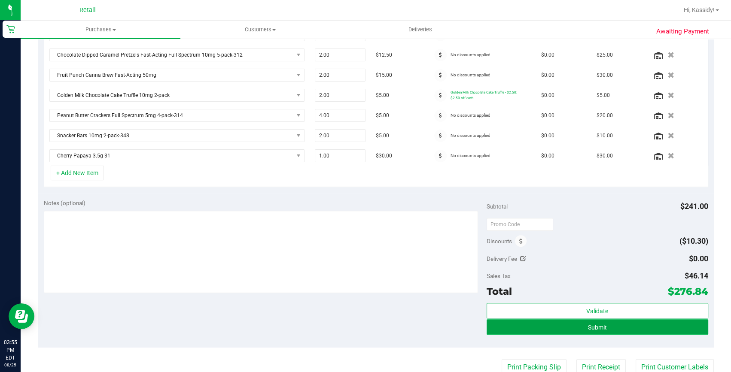
click at [580, 325] on button "Submit" at bounding box center [598, 327] width 222 height 15
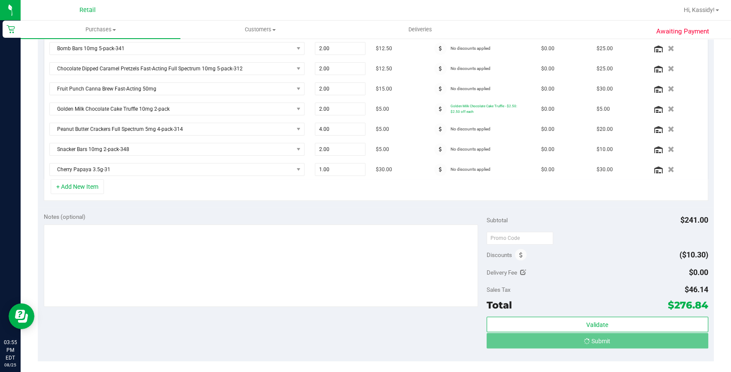
scroll to position [324, 0]
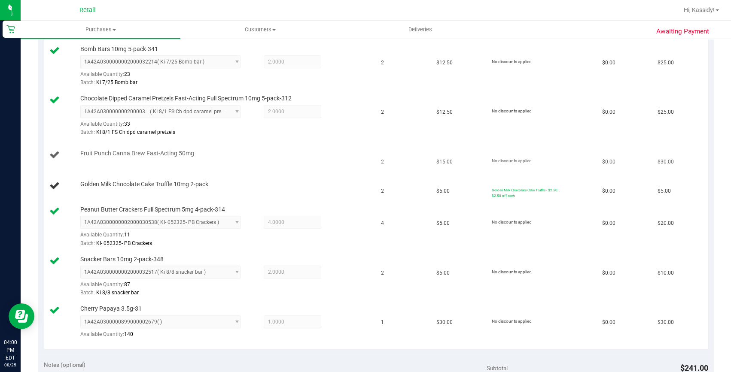
scroll to position [481, 0]
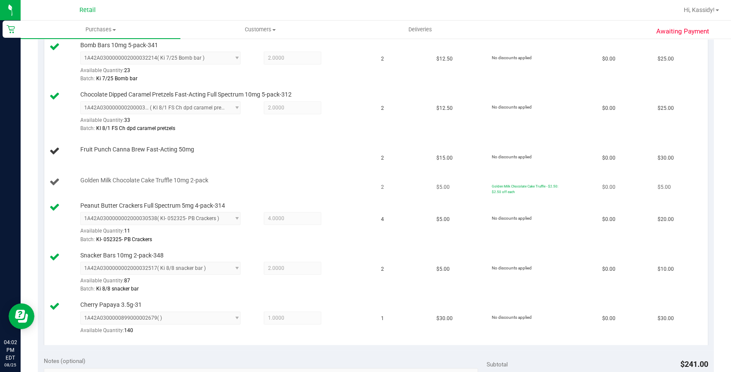
click at [302, 178] on div "Golden Milk Chocolate Cake Truffle 10mg 2-pack" at bounding box center [223, 181] width 294 height 9
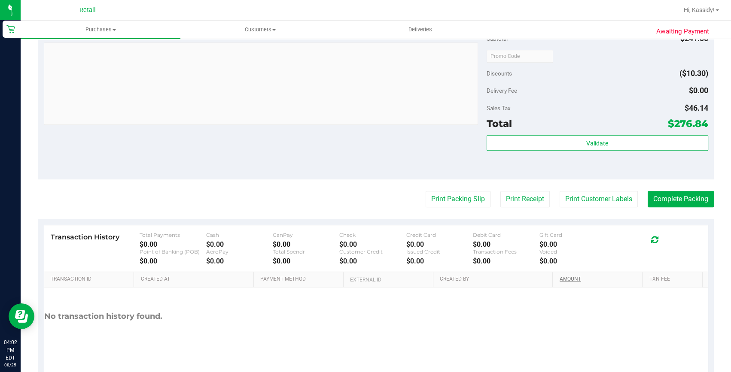
scroll to position [866, 0]
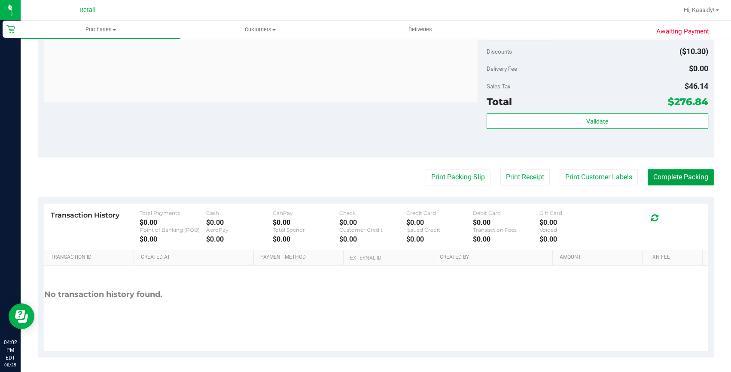
click at [660, 172] on button "Complete Packing" at bounding box center [681, 177] width 66 height 16
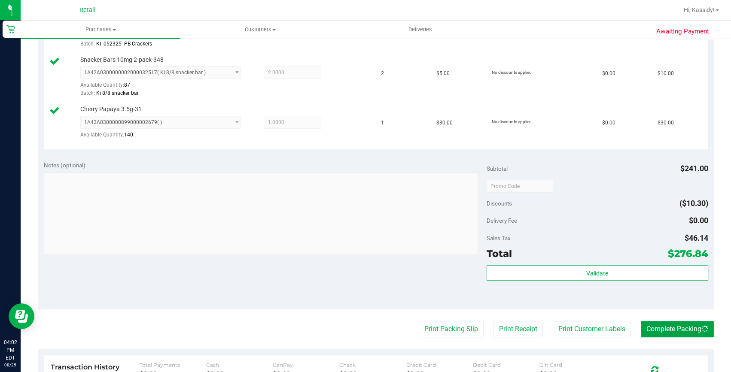
scroll to position [632, 0]
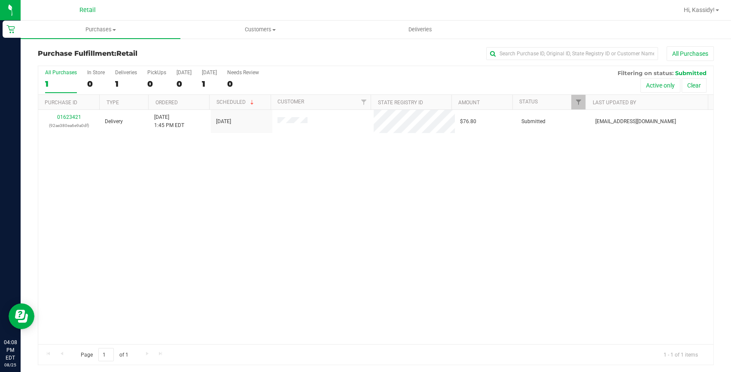
click at [693, 4] on div "Hi, Kassidy!" at bounding box center [701, 10] width 42 height 15
click at [693, 12] on span "Hi, Kassidy!" at bounding box center [699, 9] width 31 height 7
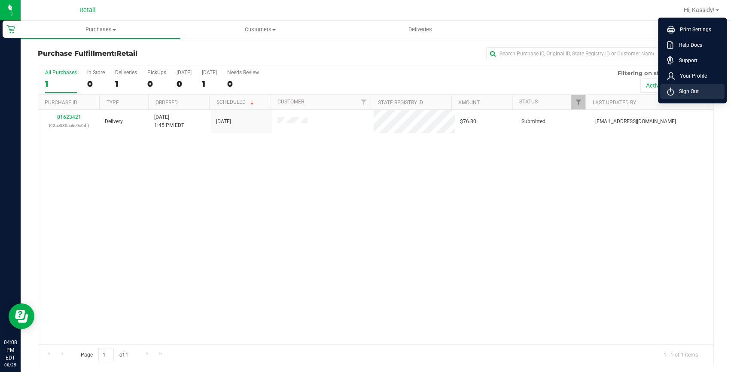
click at [696, 86] on li "Sign Out" at bounding box center [692, 91] width 64 height 15
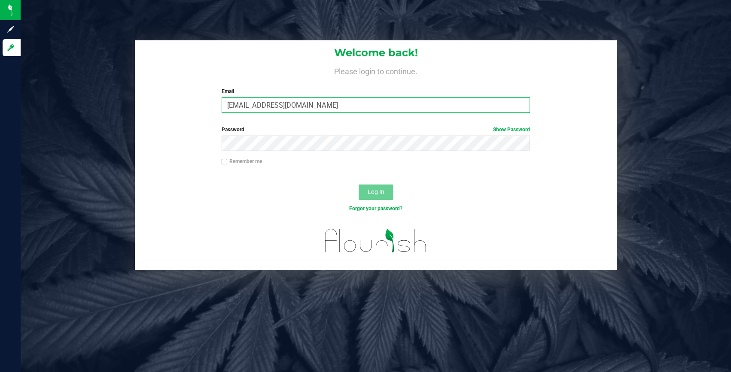
click at [319, 105] on input "Kbernardo@slatercenter.com" at bounding box center [376, 105] width 308 height 15
type input "[EMAIL_ADDRESS][DOMAIN_NAME]"
click at [376, 186] on button "Log In" at bounding box center [376, 192] width 34 height 15
